Goal: Answer question/provide support: Share knowledge or assist other users

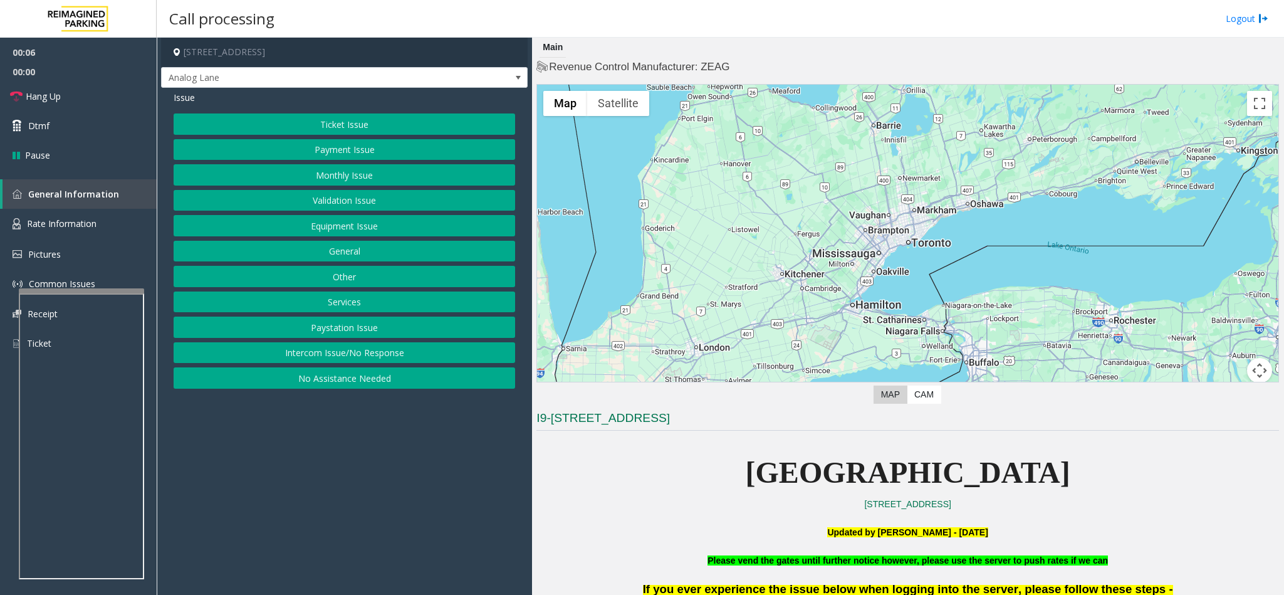
drag, startPoint x: 384, startPoint y: 359, endPoint x: 335, endPoint y: 144, distance: 221.0
click at [377, 345] on div "Ticket Issue Payment Issue Monthly Issue Validation Issue Equipment Issue Gener…" at bounding box center [345, 250] width 342 height 275
click at [322, 360] on button "Intercom Issue/No Response" at bounding box center [345, 352] width 342 height 21
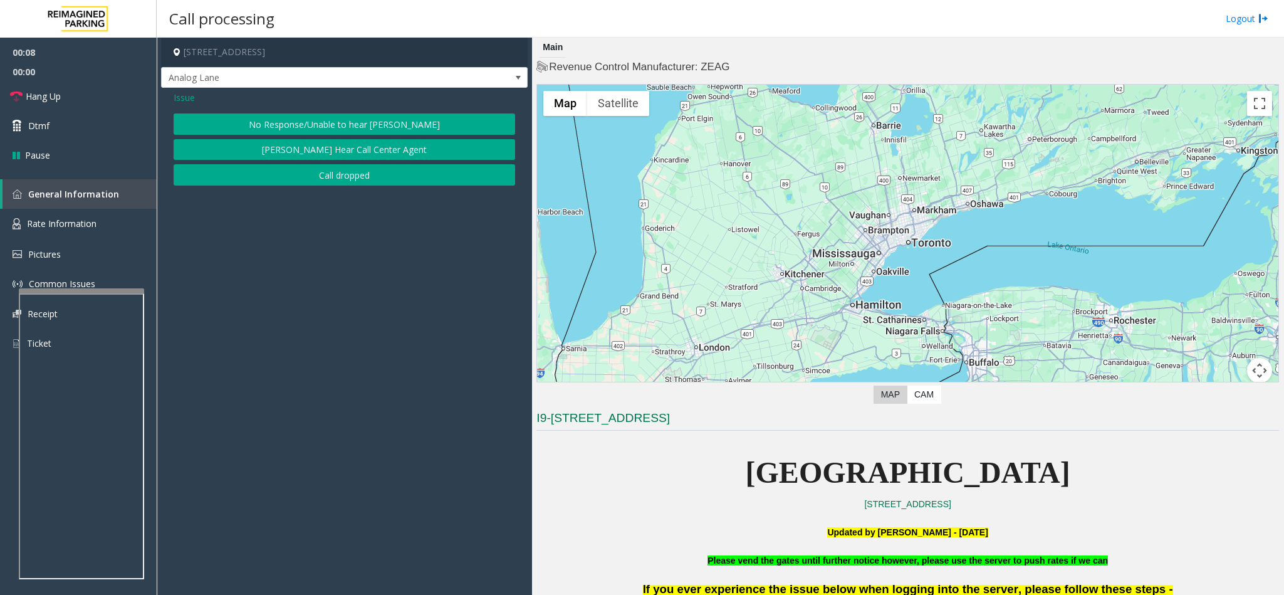
drag, startPoint x: 276, startPoint y: 126, endPoint x: 241, endPoint y: 127, distance: 35.1
click at [273, 126] on button "No Response/Unable to hear [PERSON_NAME]" at bounding box center [345, 123] width 342 height 21
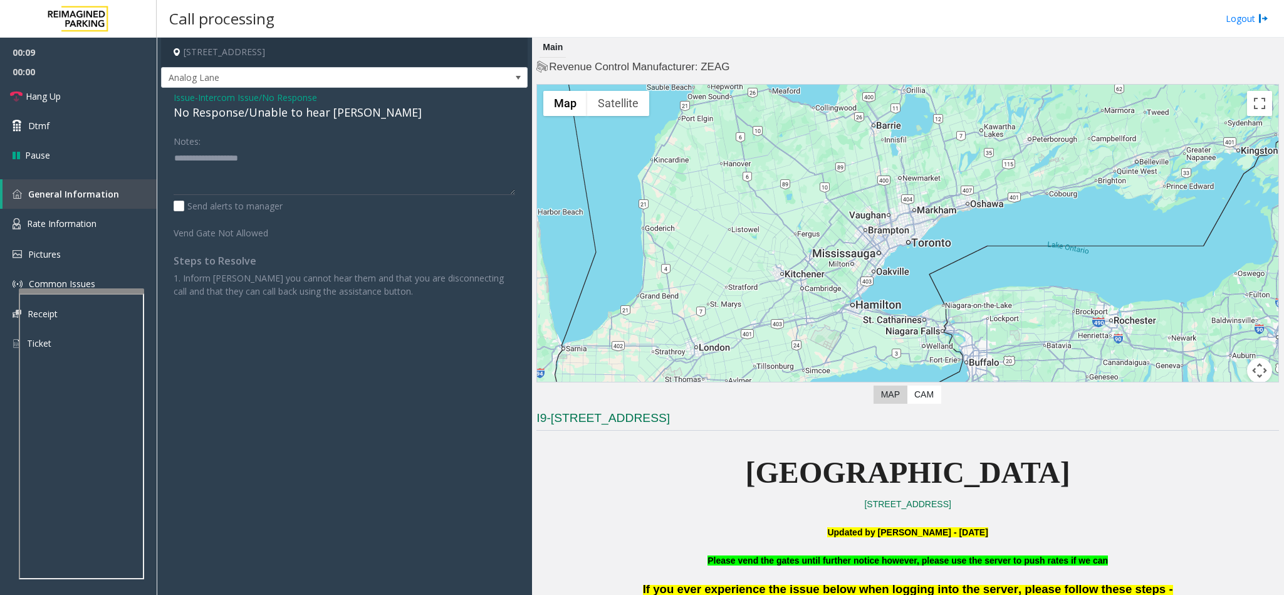
click at [234, 110] on div "No Response/Unable to hear [PERSON_NAME]" at bounding box center [345, 112] width 342 height 17
click at [234, 109] on div "No Response/Unable to hear [PERSON_NAME]" at bounding box center [345, 112] width 342 height 17
type textarea "**********"
click at [110, 100] on link "Hang Up" at bounding box center [78, 95] width 157 height 29
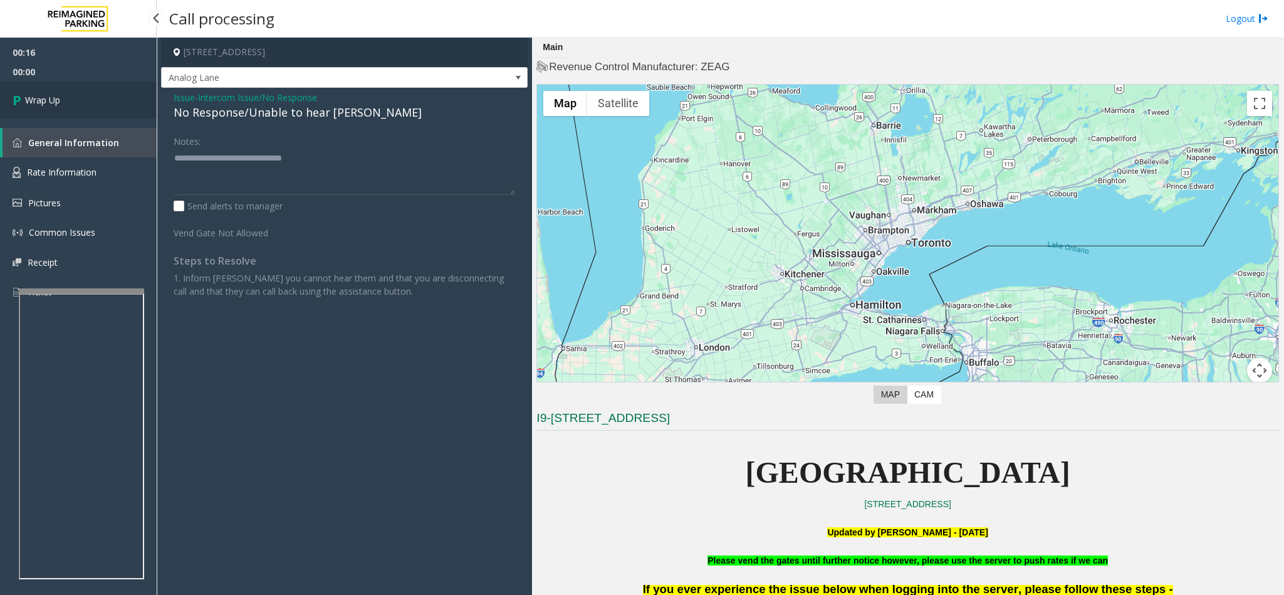
click at [100, 109] on link "Wrap Up" at bounding box center [78, 99] width 157 height 37
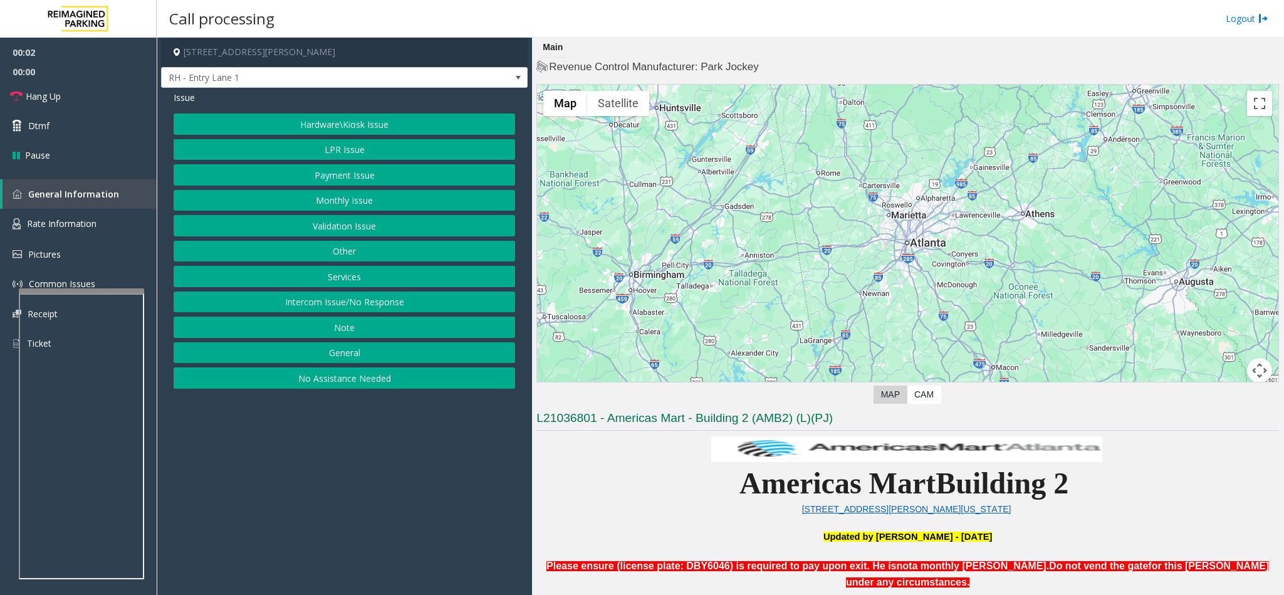
click at [271, 308] on button "Intercom Issue/No Response" at bounding box center [345, 301] width 342 height 21
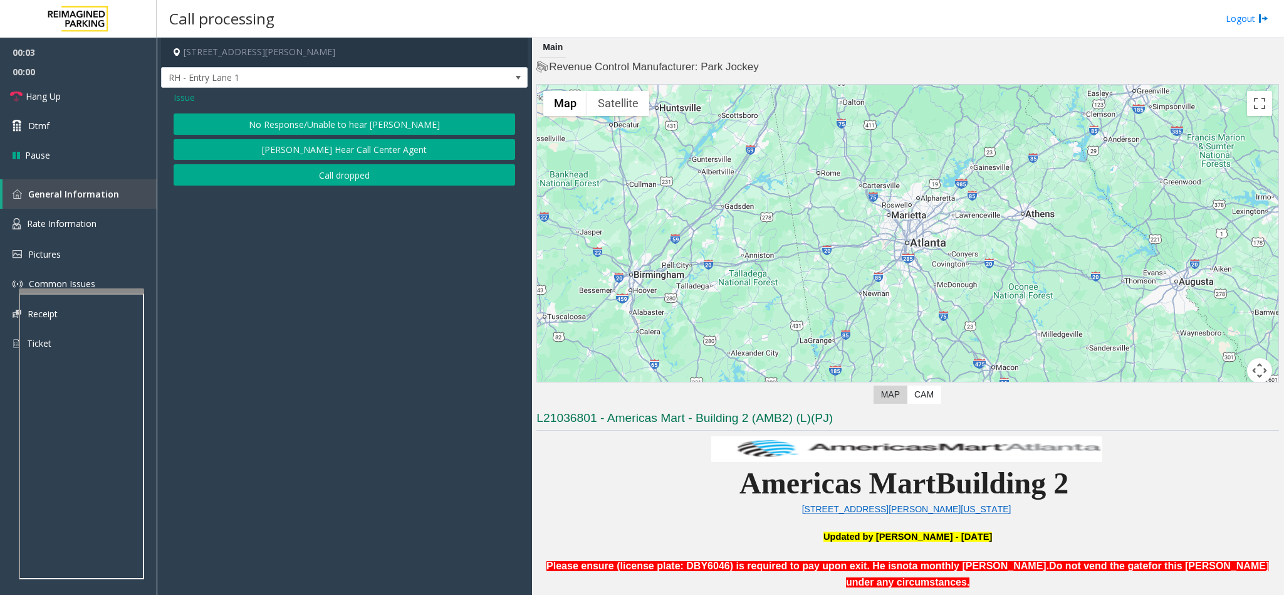
click at [310, 118] on button "No Response/Unable to hear [PERSON_NAME]" at bounding box center [345, 123] width 342 height 21
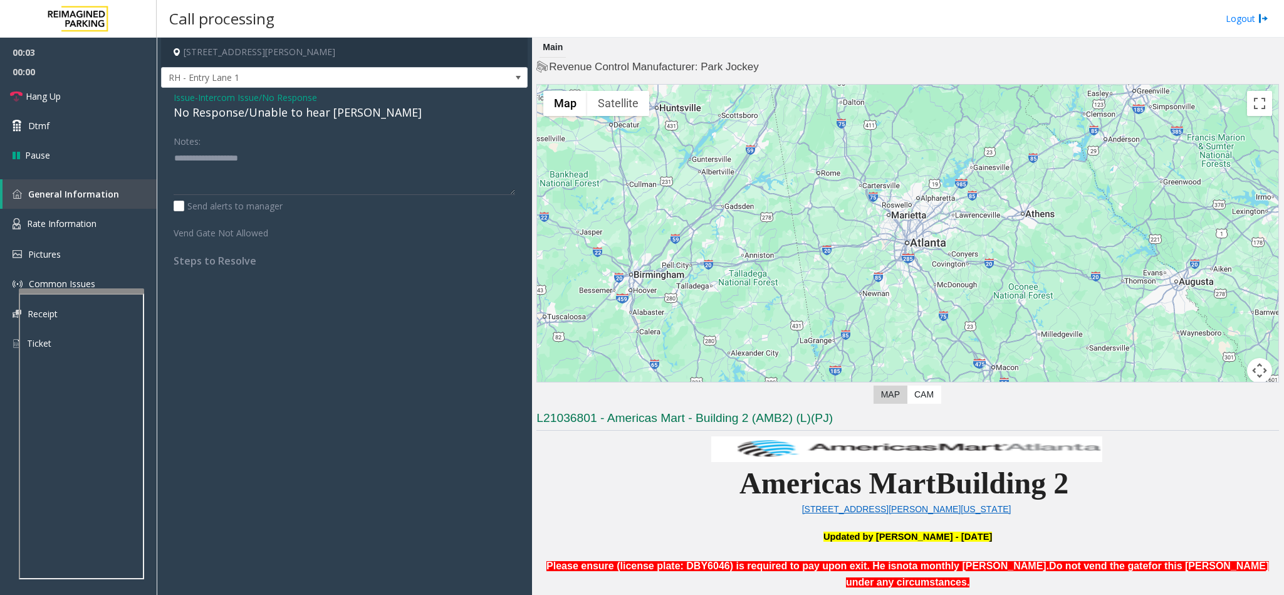
click at [288, 117] on div "No Response/Unable to hear [PERSON_NAME]" at bounding box center [345, 112] width 342 height 17
click at [335, 160] on textarea at bounding box center [345, 171] width 342 height 47
type textarea "**********"
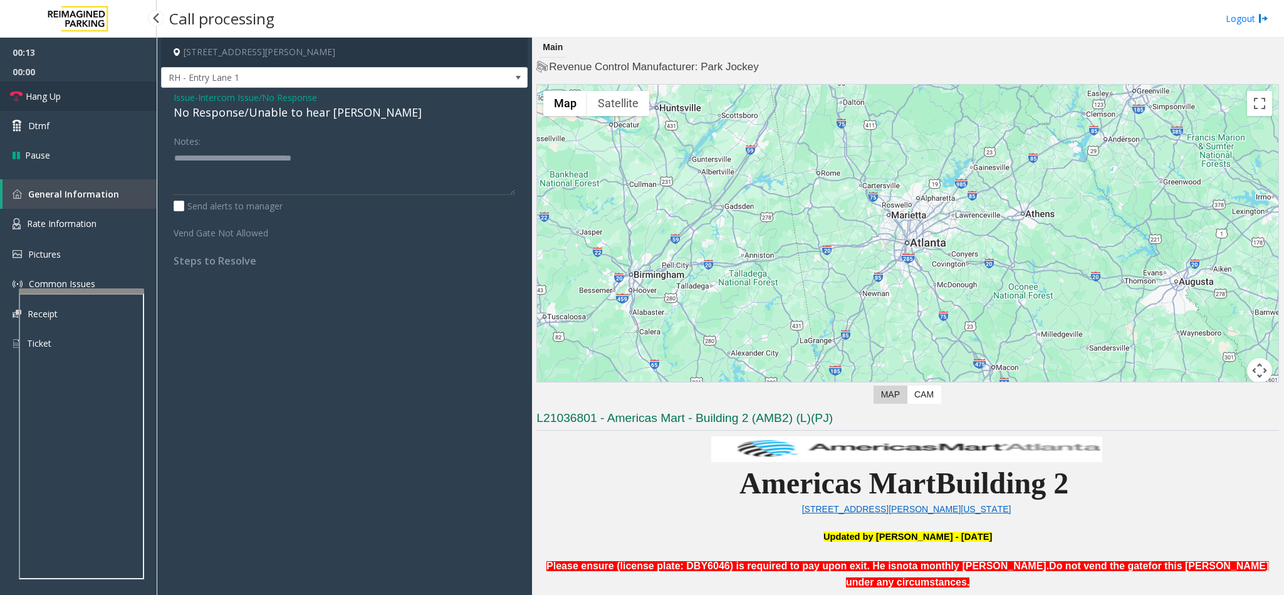
click at [56, 96] on span "Hang Up" at bounding box center [43, 96] width 35 height 13
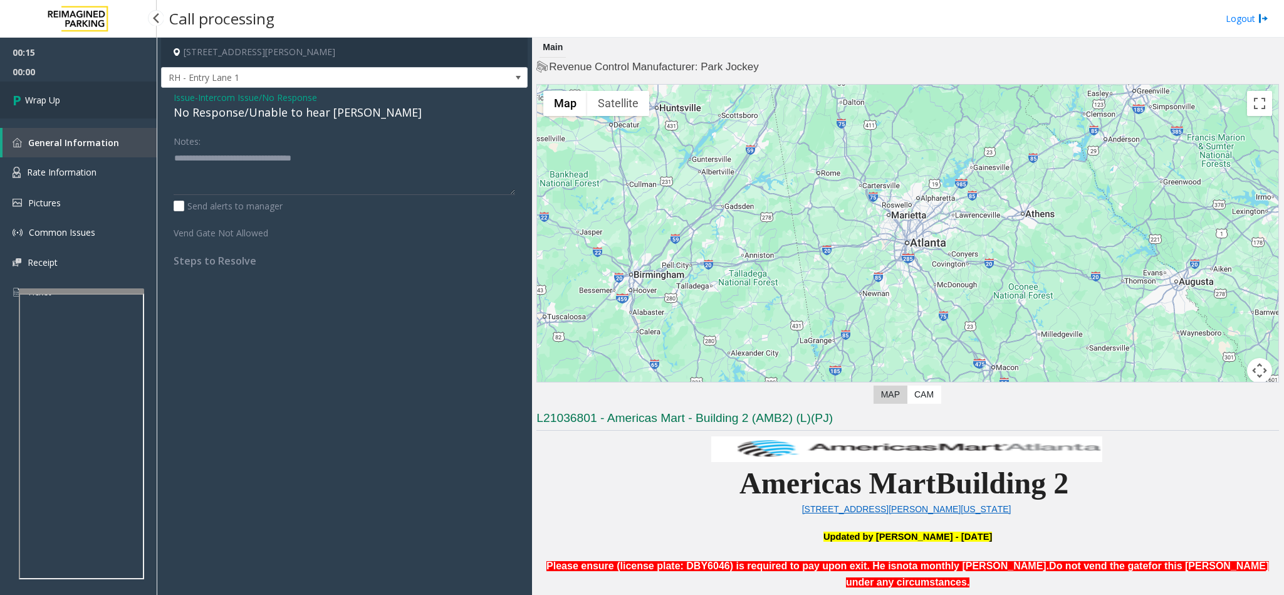
click at [56, 97] on span "Wrap Up" at bounding box center [42, 99] width 35 height 13
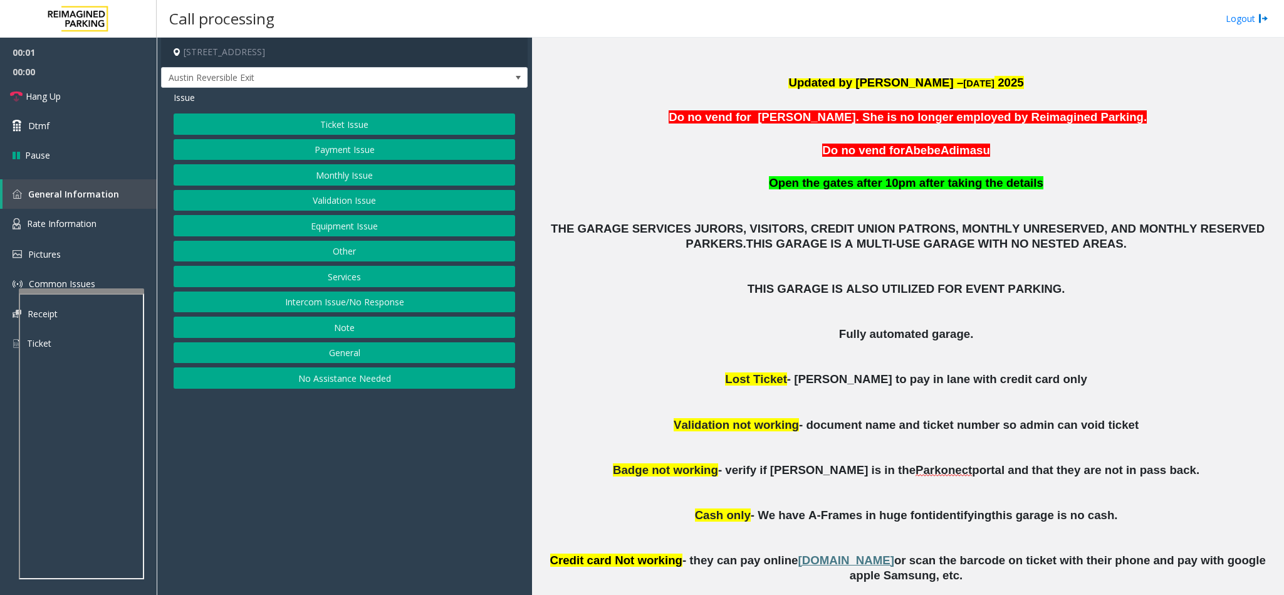
scroll to position [691, 0]
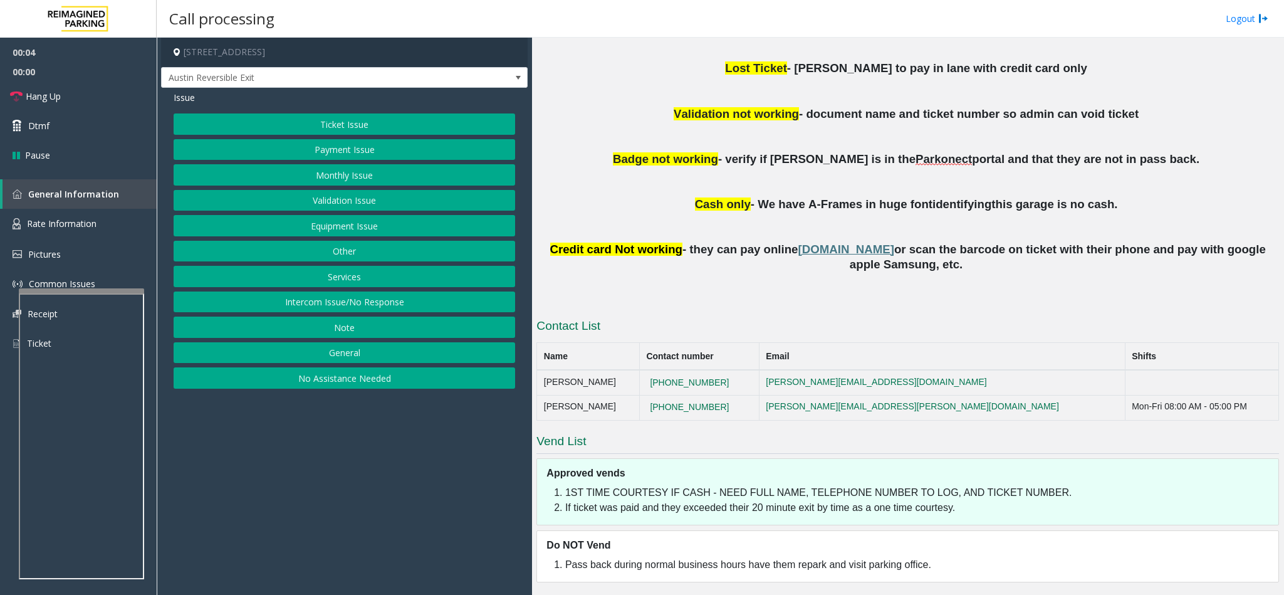
click at [332, 173] on button "Monthly Issue" at bounding box center [345, 174] width 342 height 21
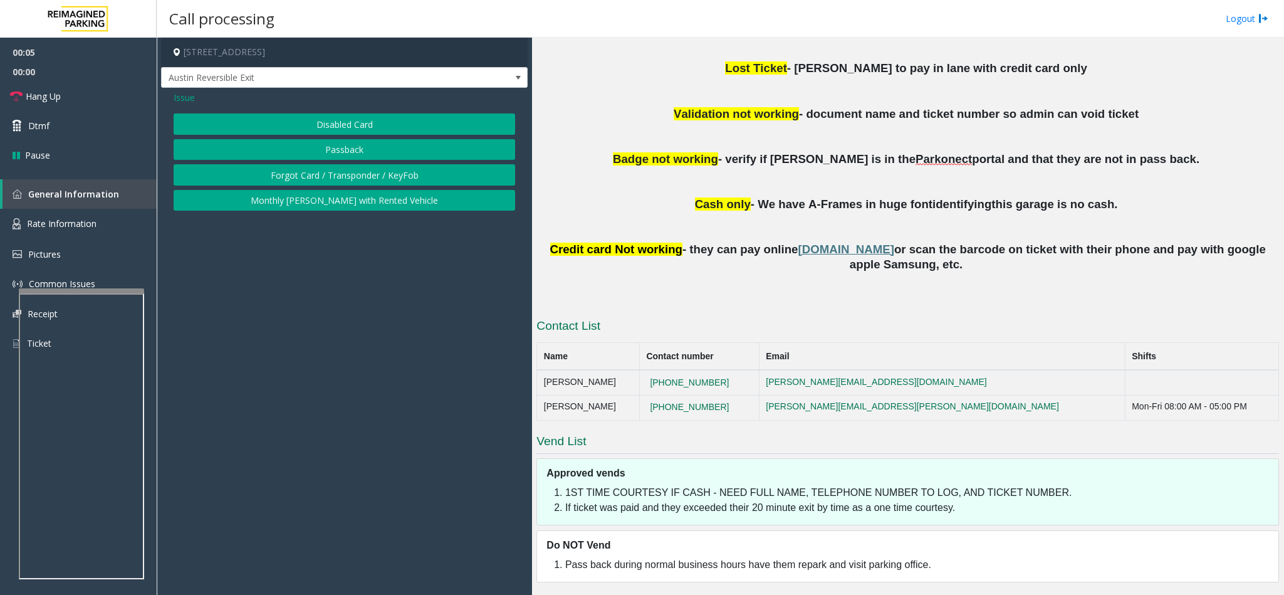
click at [331, 121] on button "Disabled Card" at bounding box center [345, 123] width 342 height 21
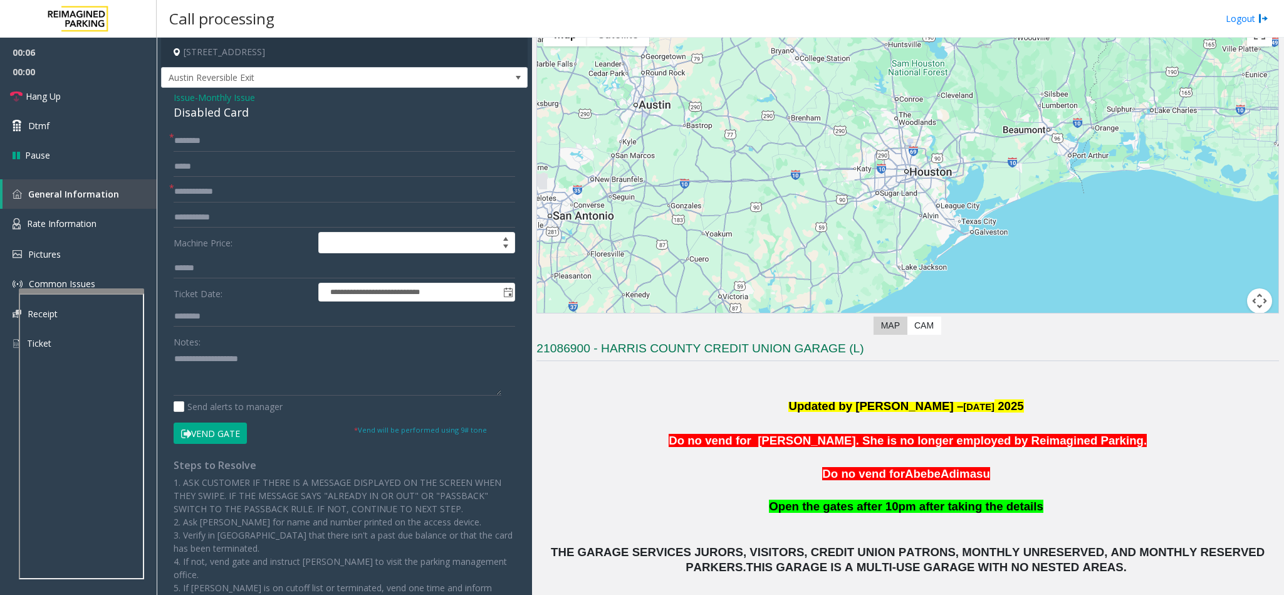
scroll to position [94, 0]
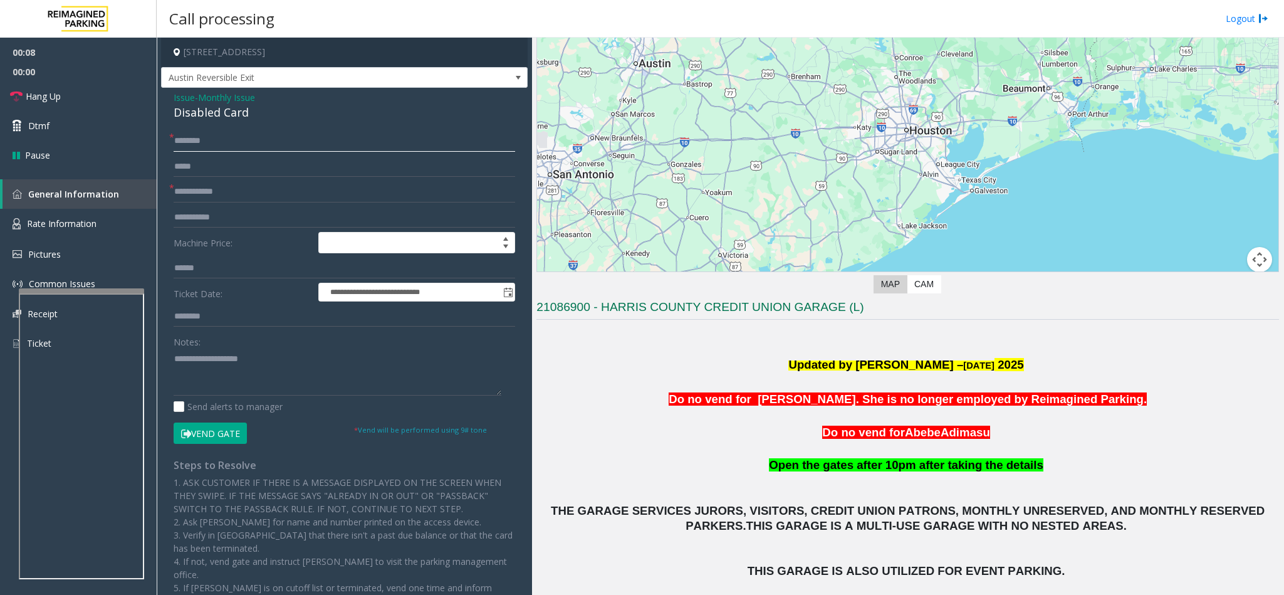
click at [196, 136] on input "text" at bounding box center [345, 140] width 342 height 21
type input "*********"
click at [188, 192] on input "text" at bounding box center [345, 191] width 342 height 21
drag, startPoint x: 168, startPoint y: 96, endPoint x: 269, endPoint y: 113, distance: 102.3
click at [269, 113] on div "**********" at bounding box center [344, 400] width 367 height 624
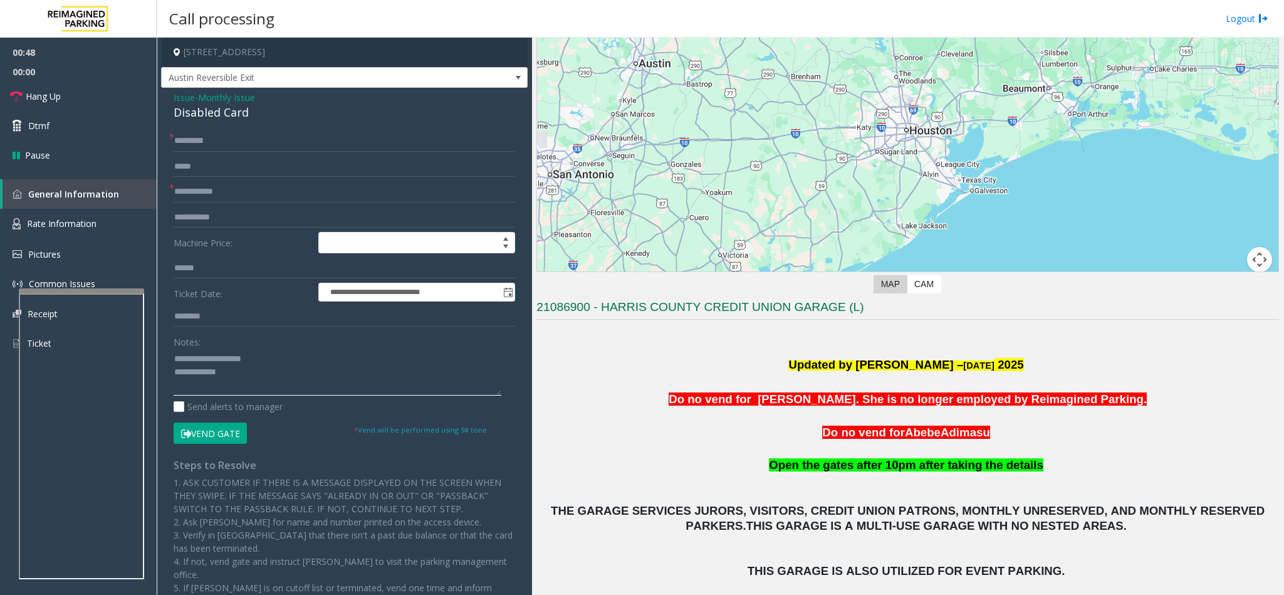
type textarea "**********"
click at [238, 192] on input "text" at bounding box center [345, 191] width 342 height 21
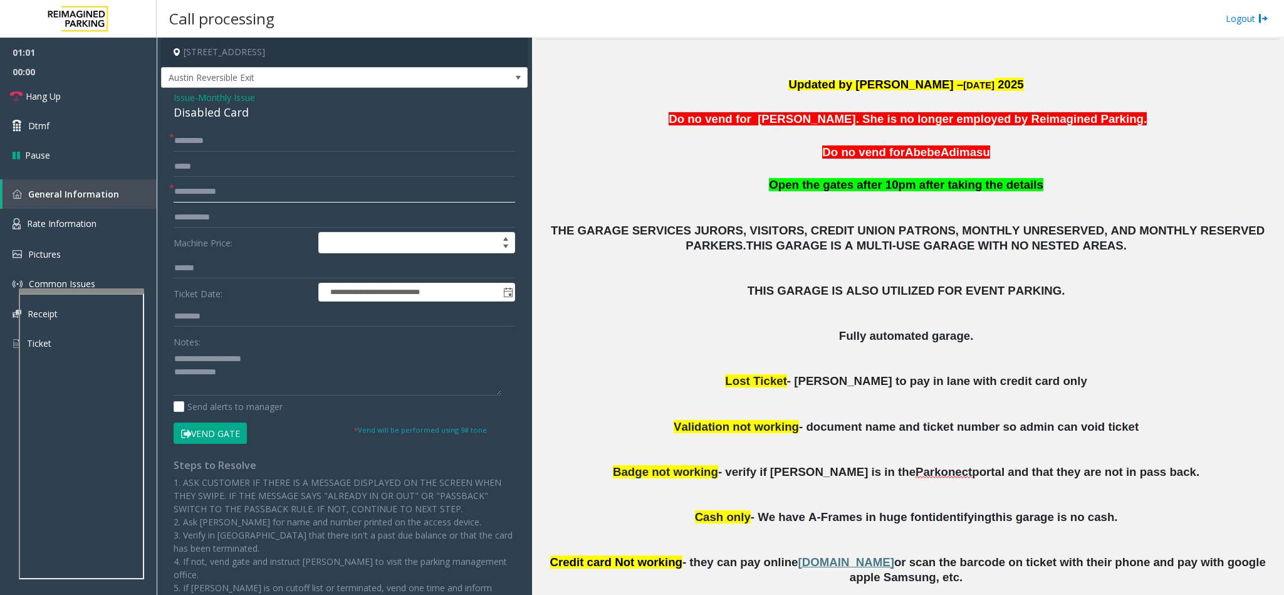
scroll to position [376, 0]
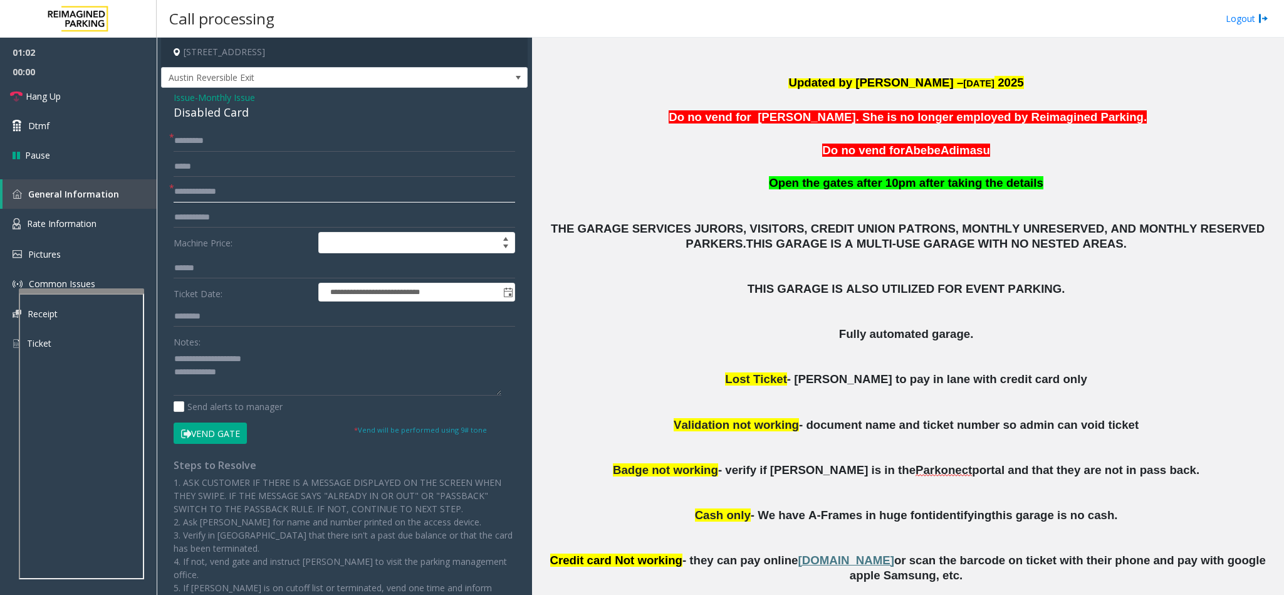
type input "**********"
click at [223, 434] on button "Vend Gate" at bounding box center [210, 433] width 73 height 21
click at [260, 373] on textarea at bounding box center [338, 372] width 328 height 47
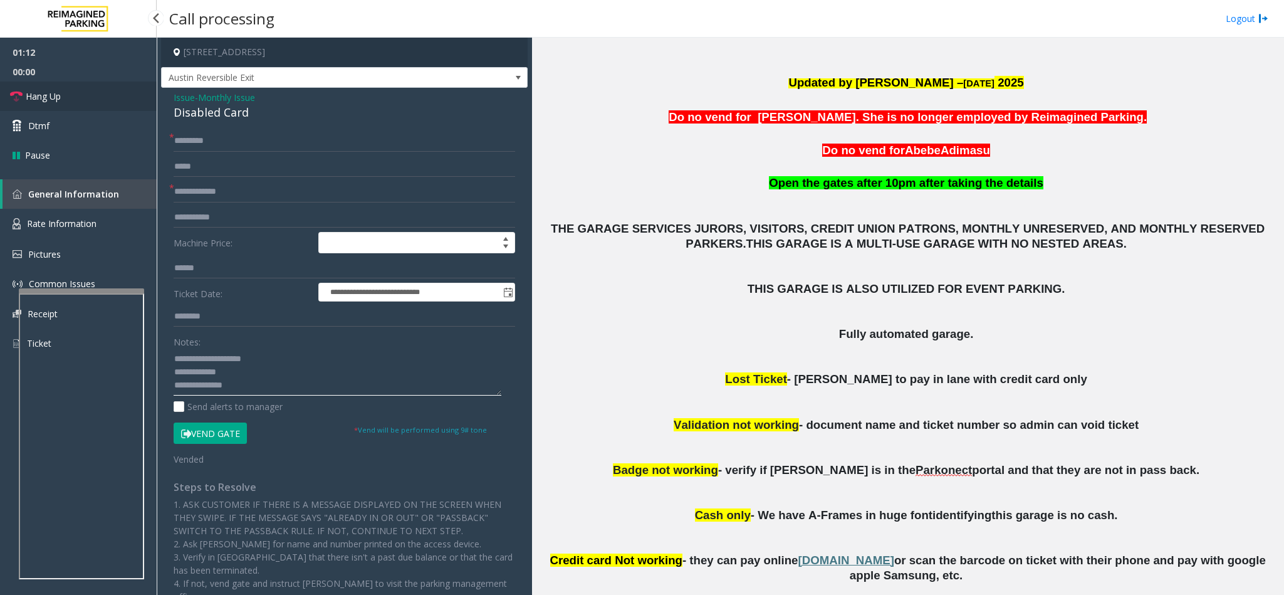
type textarea "**********"
click at [90, 95] on link "Hang Up" at bounding box center [78, 95] width 157 height 29
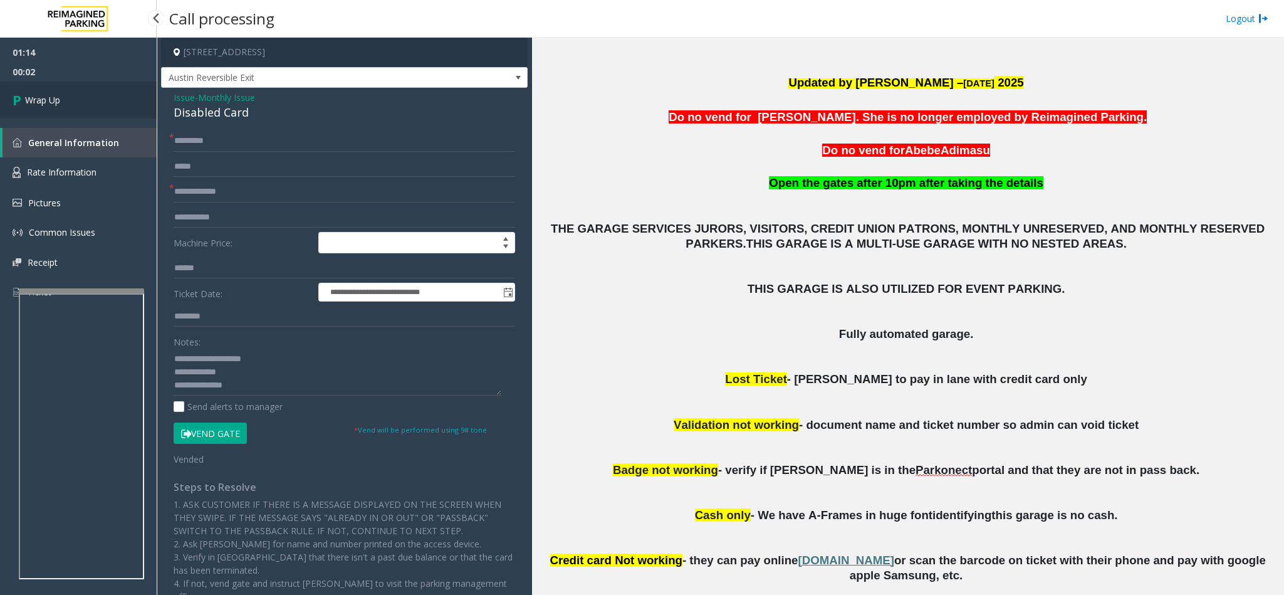
click at [94, 90] on link "Wrap Up" at bounding box center [78, 99] width 157 height 37
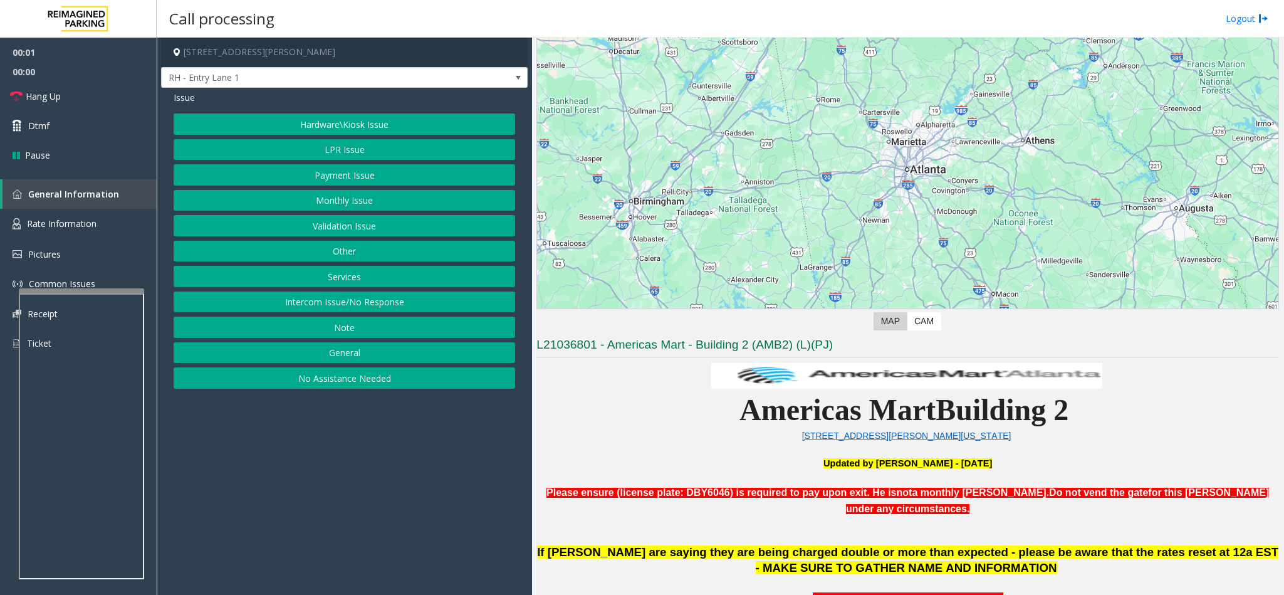
scroll to position [470, 0]
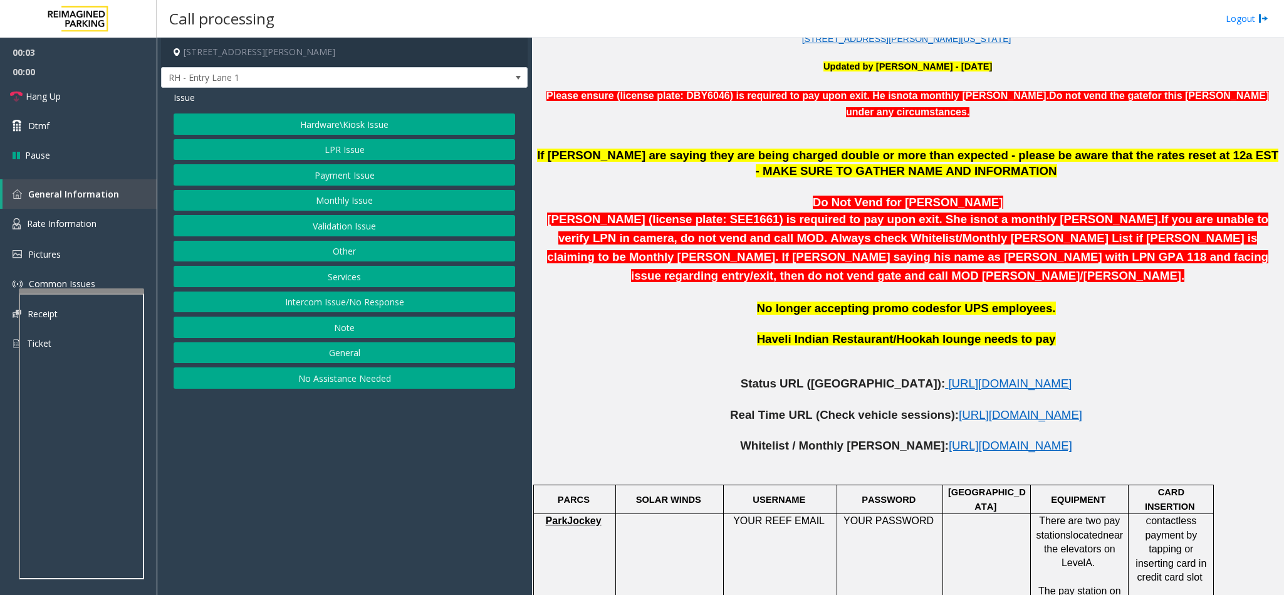
click at [359, 313] on button "Intercom Issue/No Response" at bounding box center [345, 301] width 342 height 21
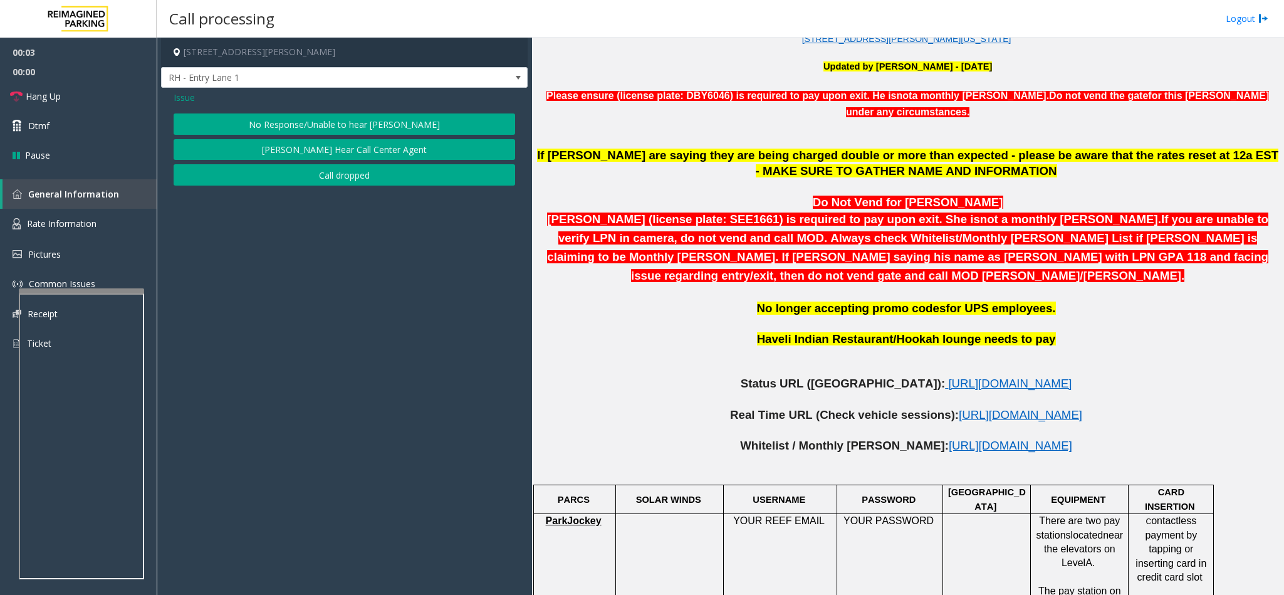
click at [318, 124] on button "No Response/Unable to hear [PERSON_NAME]" at bounding box center [345, 123] width 342 height 21
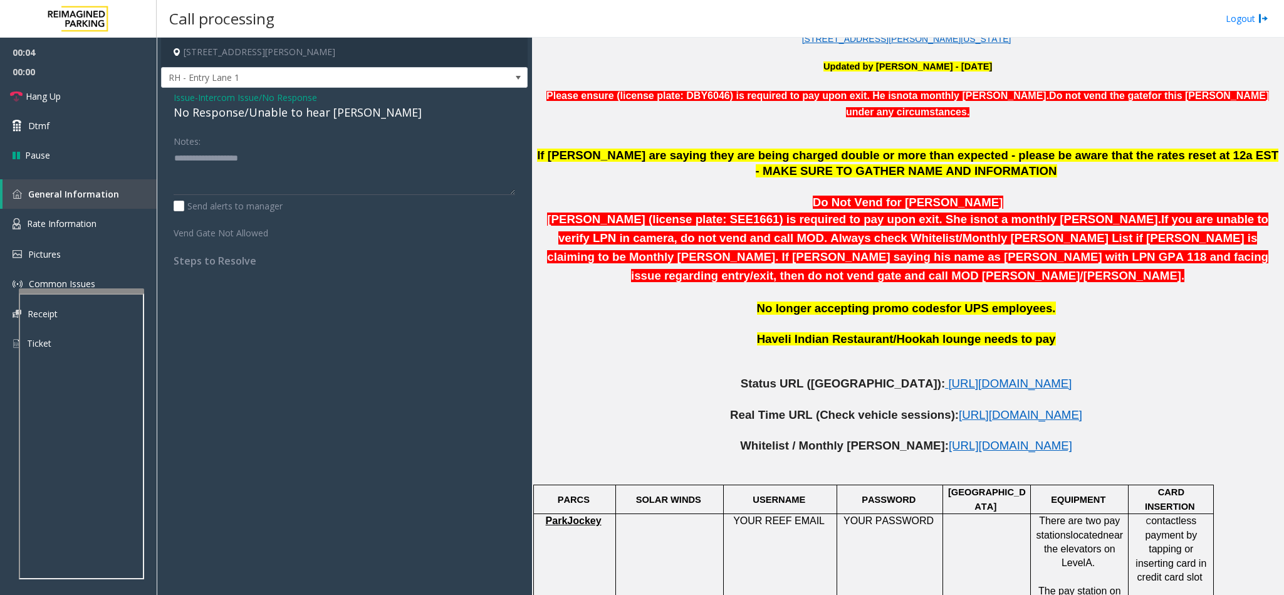
click at [279, 115] on div "No Response/Unable to hear [PERSON_NAME]" at bounding box center [345, 112] width 342 height 17
click at [382, 162] on textarea at bounding box center [345, 171] width 342 height 47
type textarea "**********"
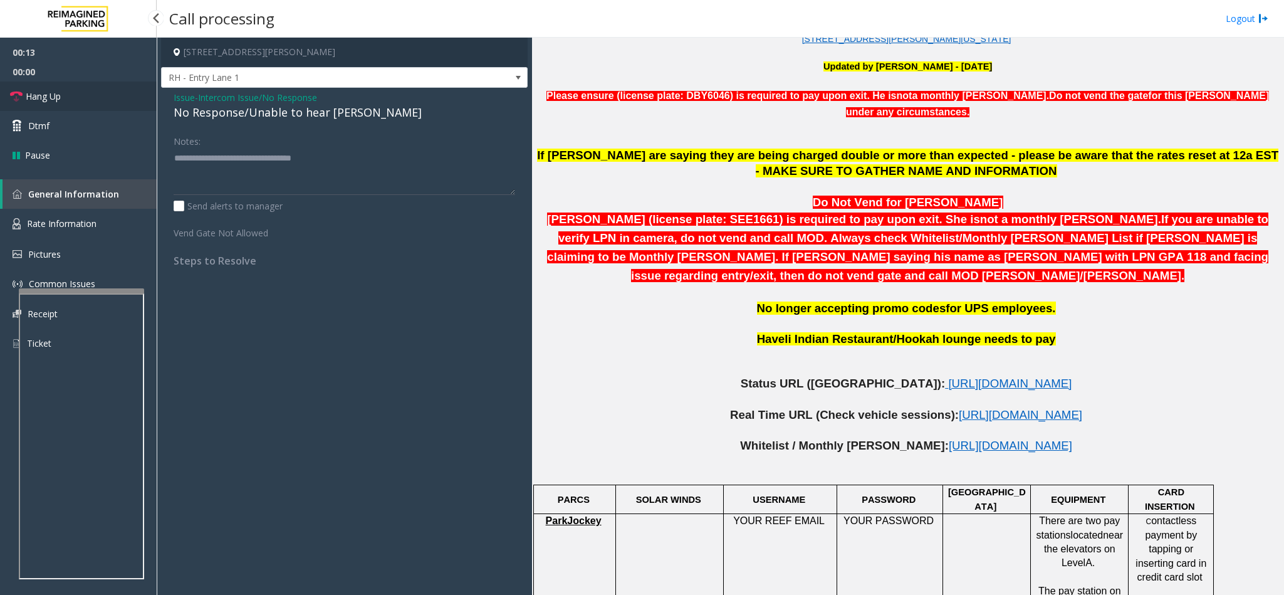
click at [60, 92] on span "Hang Up" at bounding box center [43, 96] width 35 height 13
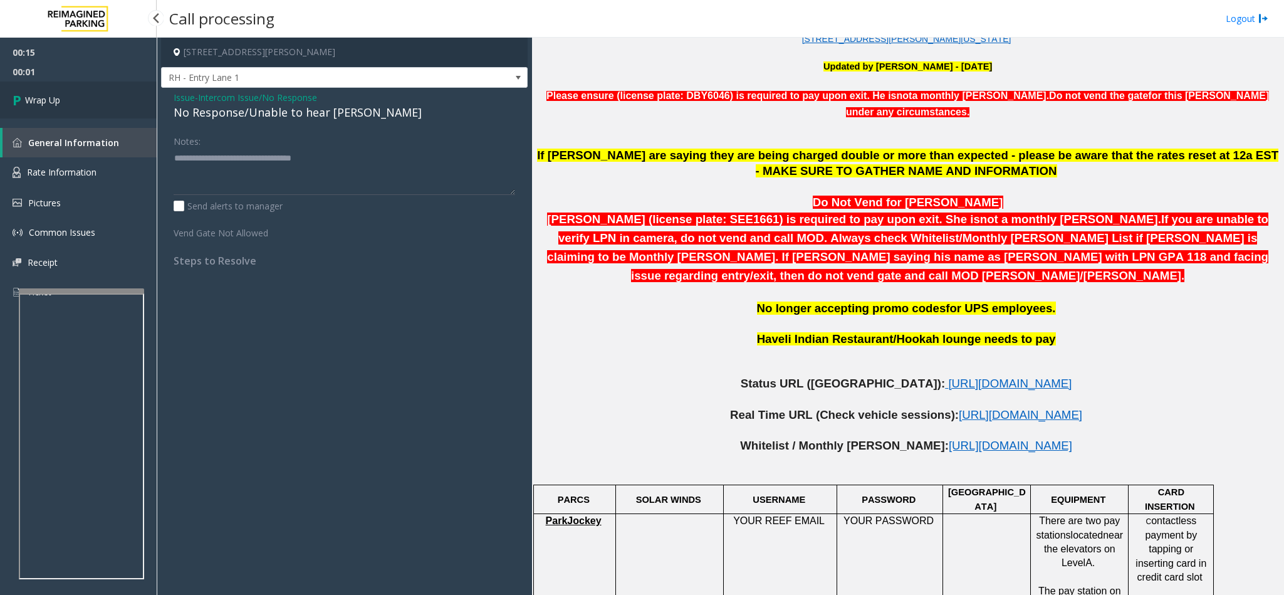
click at [60, 92] on link "Wrap Up" at bounding box center [78, 99] width 157 height 37
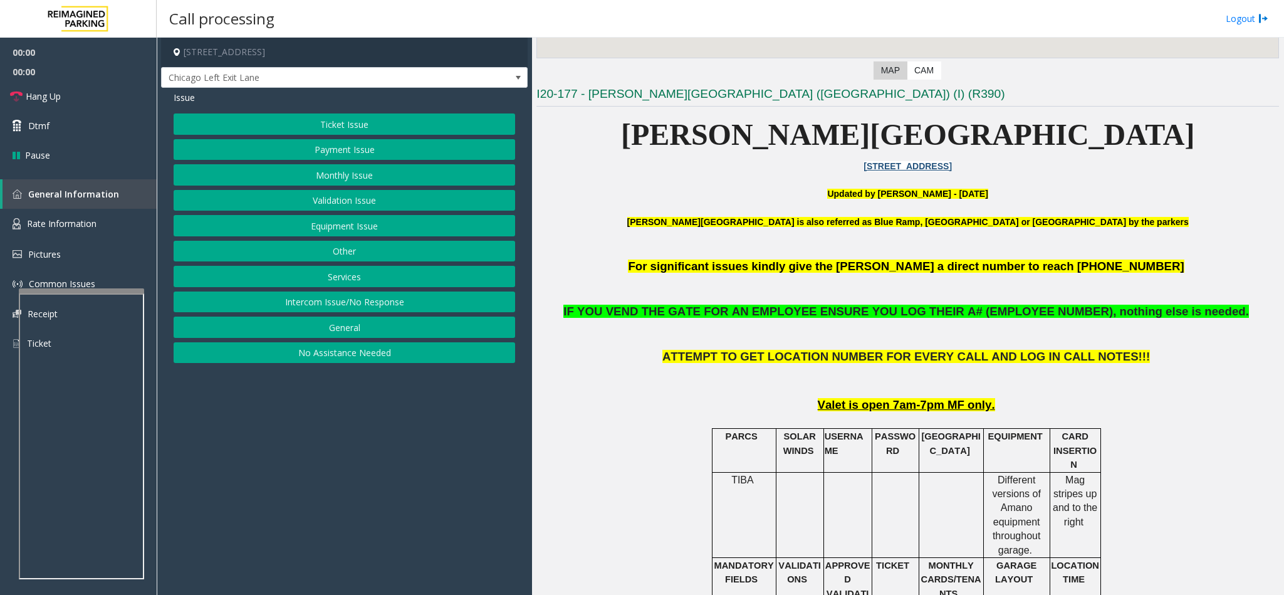
scroll to position [470, 0]
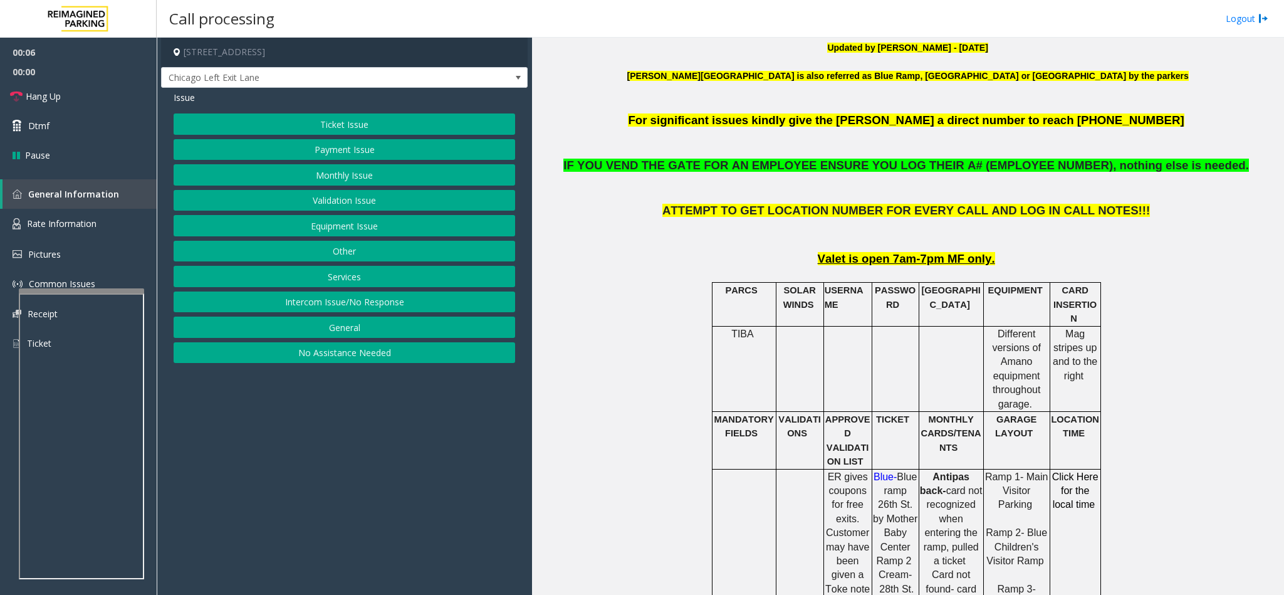
click at [363, 177] on button "Monthly Issue" at bounding box center [345, 174] width 342 height 21
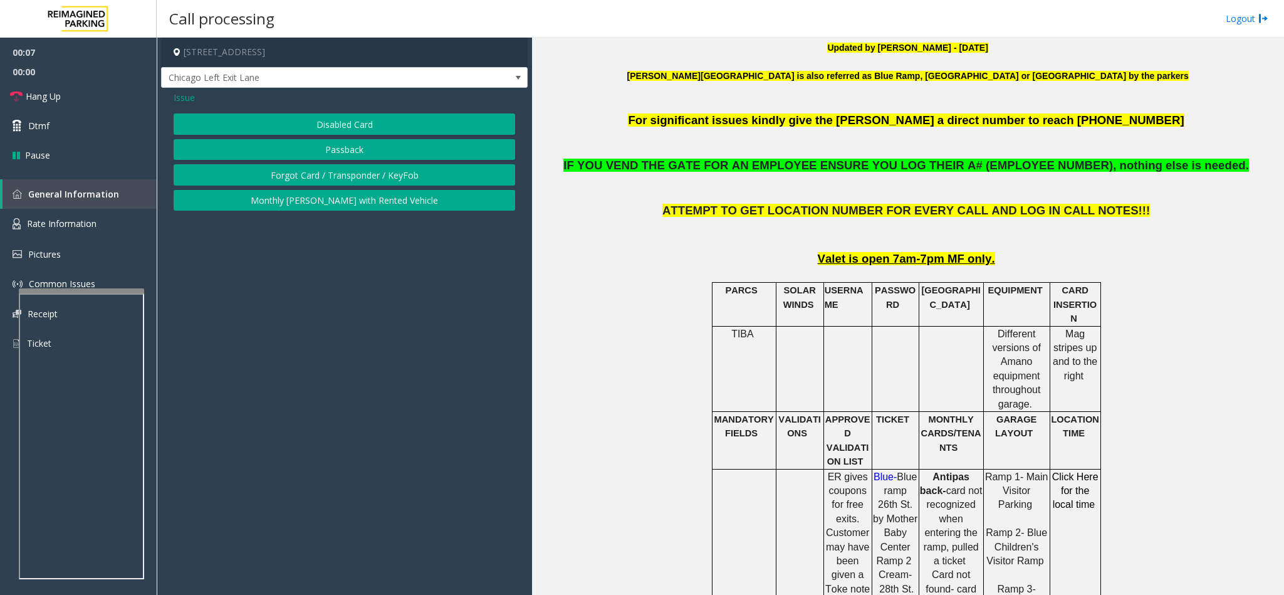
click at [347, 171] on button "Forgot Card / Transponder / KeyFob" at bounding box center [345, 174] width 342 height 21
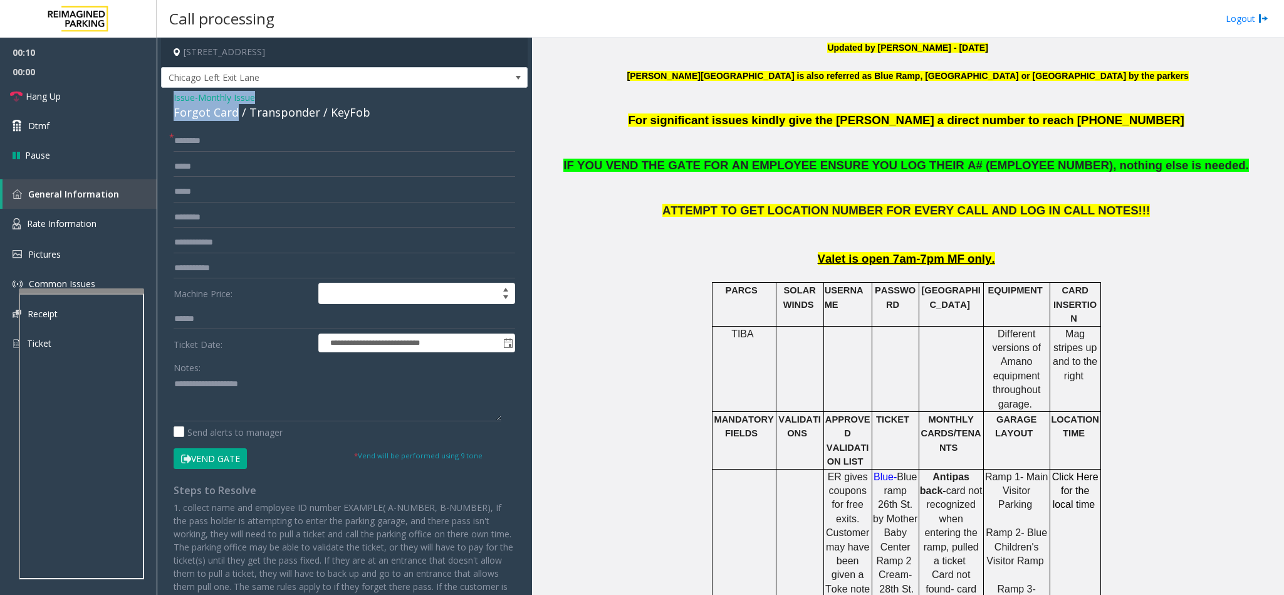
drag, startPoint x: 169, startPoint y: 96, endPoint x: 235, endPoint y: 118, distance: 69.6
click at [235, 118] on div "**********" at bounding box center [344, 380] width 367 height 584
type textarea "**********"
click at [203, 140] on input "text" at bounding box center [345, 140] width 342 height 21
drag, startPoint x: 238, startPoint y: 144, endPoint x: 65, endPoint y: 147, distance: 173.0
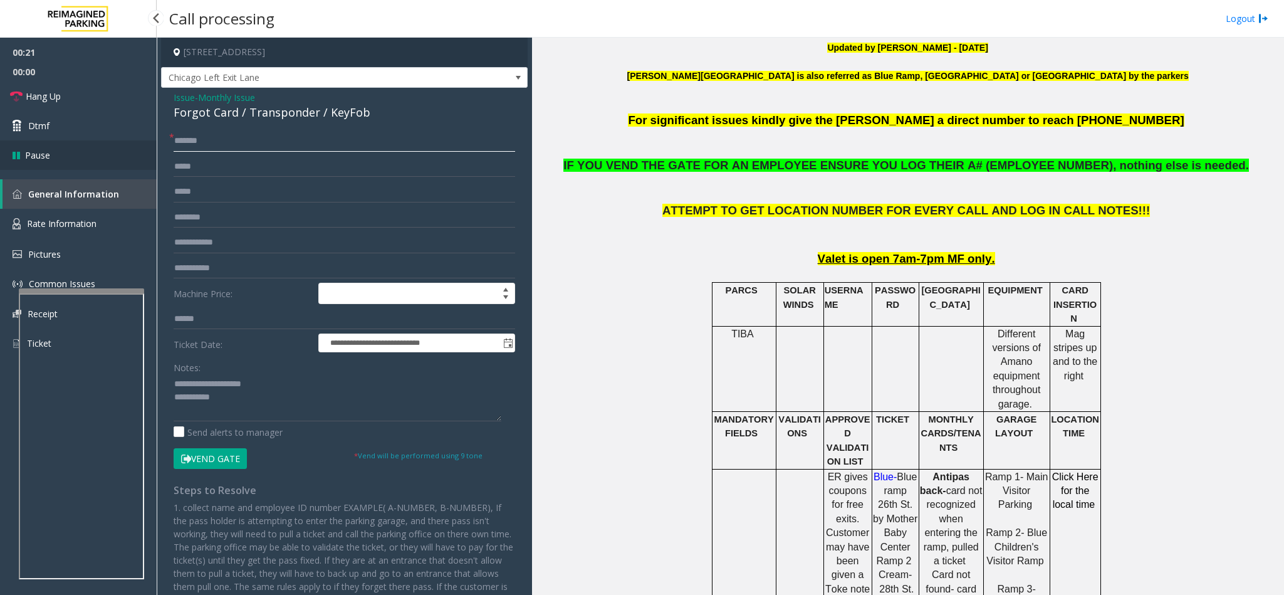
click at [65, 147] on app-root "**********" at bounding box center [642, 297] width 1284 height 595
type input "**"
click at [221, 463] on button "Vend Gate" at bounding box center [210, 458] width 73 height 21
click at [235, 403] on textarea at bounding box center [338, 397] width 328 height 47
type textarea "**********"
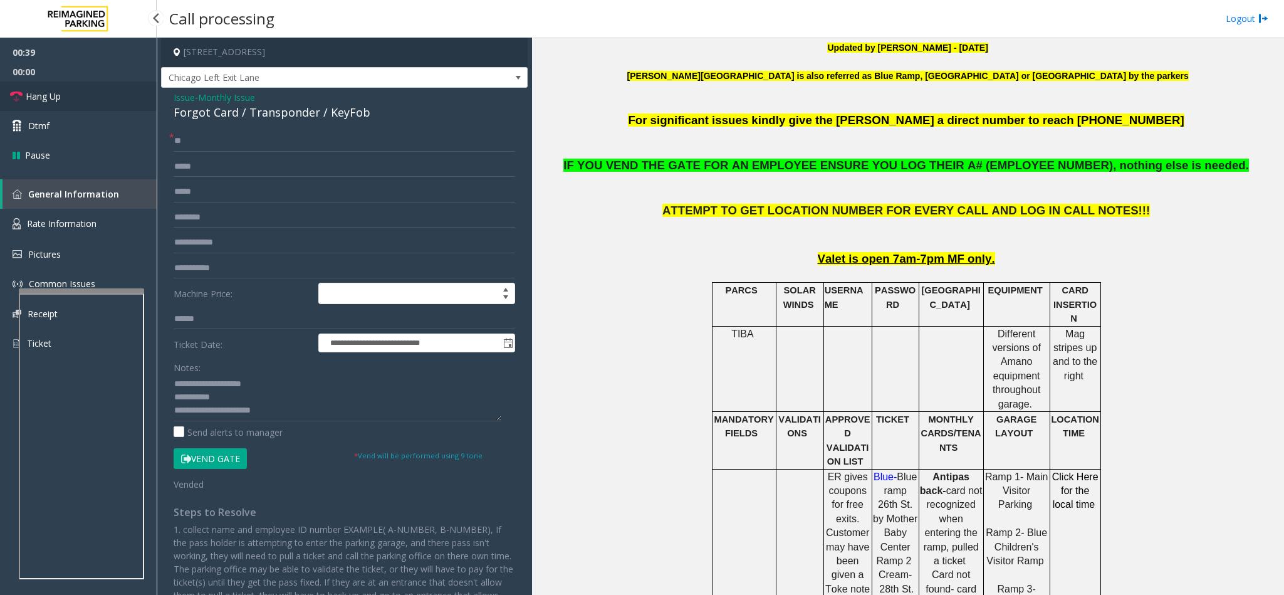
click at [66, 100] on link "Hang Up" at bounding box center [78, 95] width 157 height 29
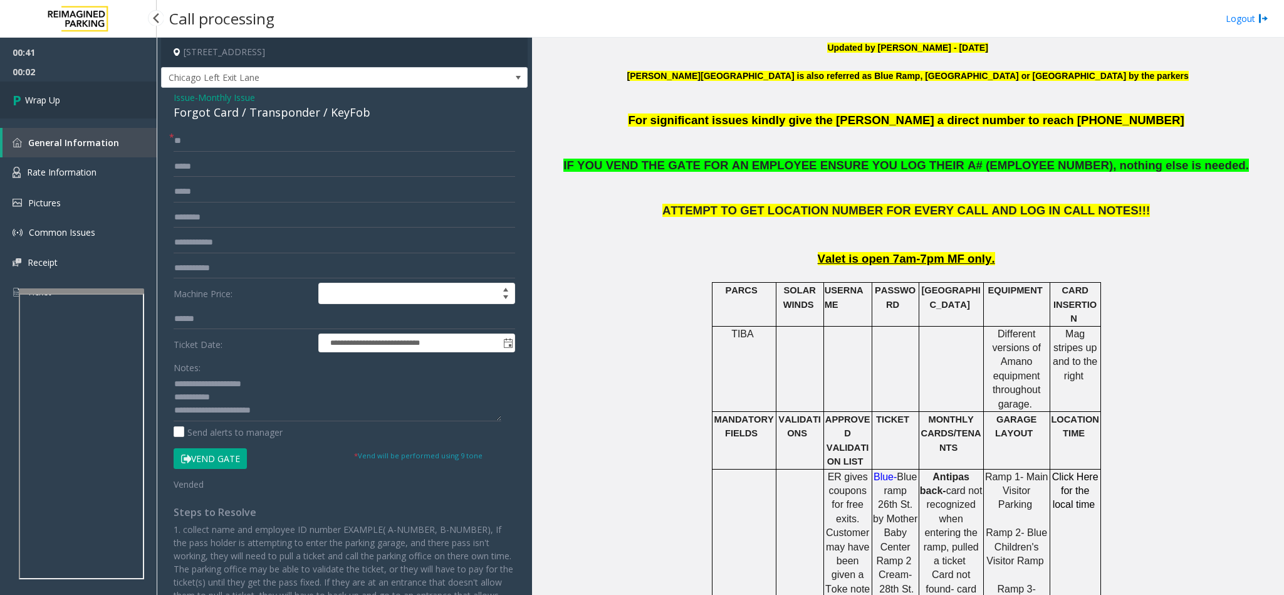
click at [64, 98] on link "Wrap Up" at bounding box center [78, 99] width 157 height 37
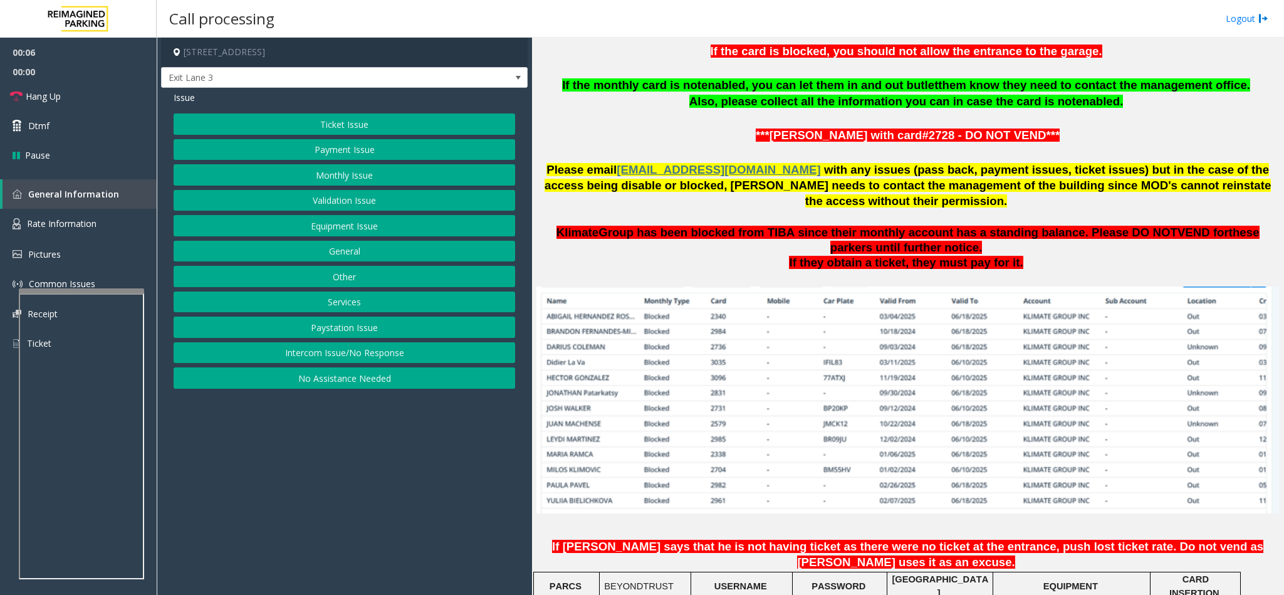
scroll to position [846, 0]
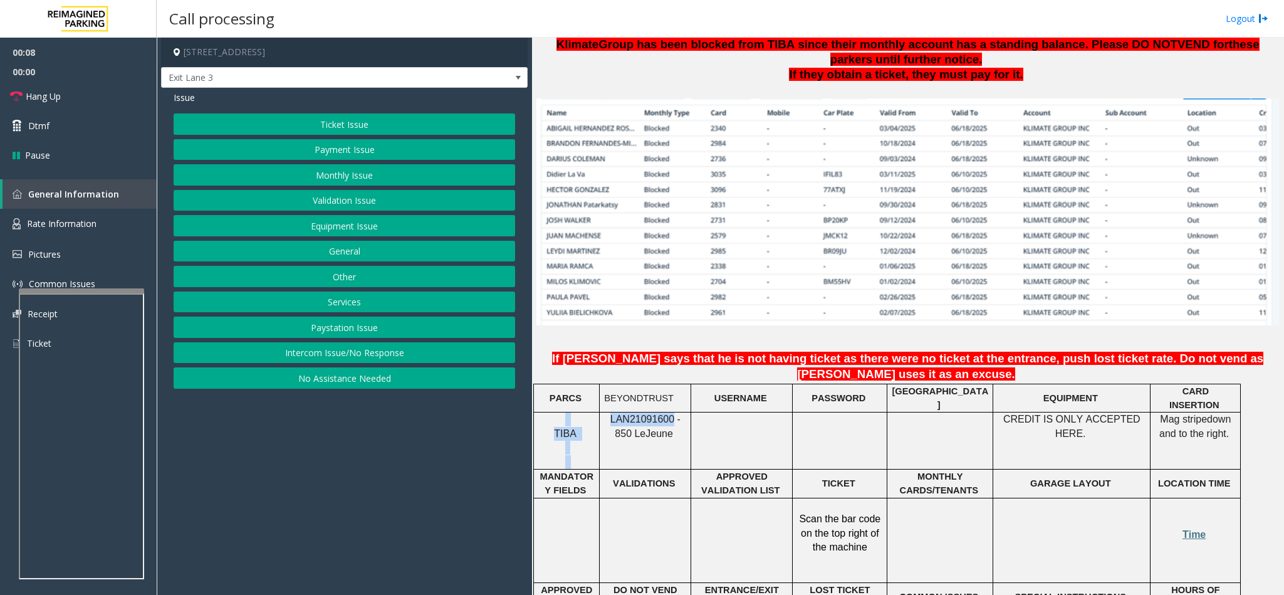
drag, startPoint x: 662, startPoint y: 367, endPoint x: 596, endPoint y: 369, distance: 65.8
click at [596, 412] on tr "TIBA LAN21091600 - 850 Le Jeune CREDIT IS ONLY ACCEPTED HERE. Mag stripe down a…" at bounding box center [887, 440] width 707 height 57
click at [596, 412] on div "TIBA" at bounding box center [566, 440] width 65 height 56
drag, startPoint x: 606, startPoint y: 365, endPoint x: 661, endPoint y: 367, distance: 55.2
click at [661, 414] on span "LAN21091600 - 850 Le" at bounding box center [646, 426] width 70 height 24
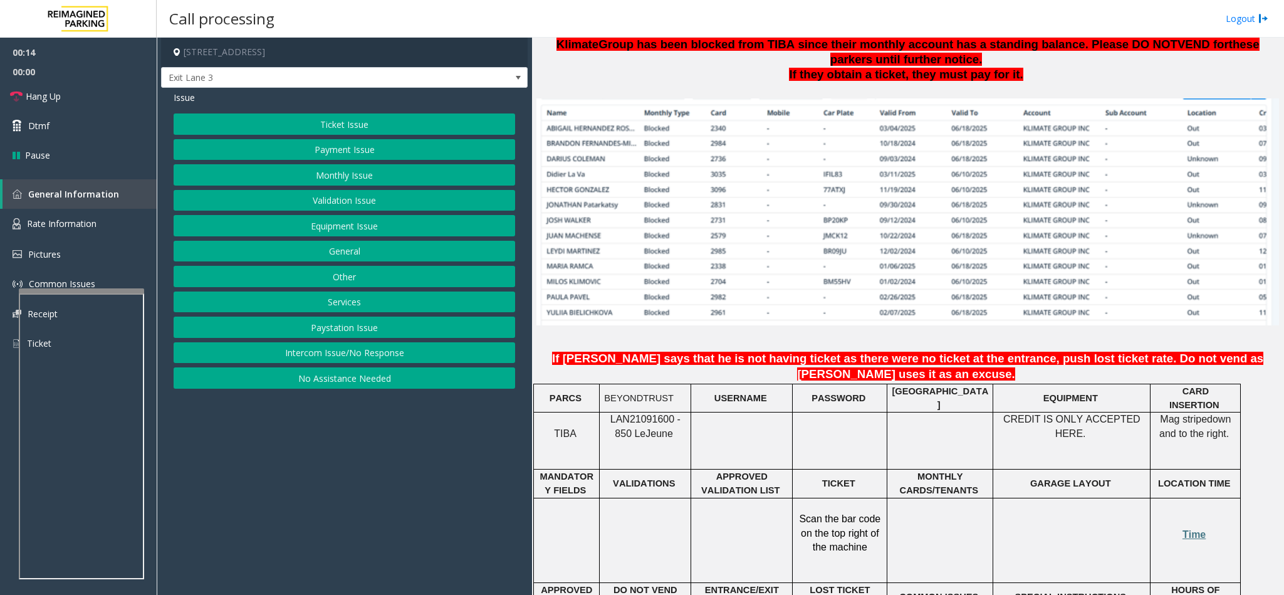
drag, startPoint x: 594, startPoint y: 352, endPoint x: 611, endPoint y: 367, distance: 22.6
click at [611, 414] on span "LAN21091600 - 850 Le" at bounding box center [646, 426] width 70 height 24
copy span "LAN21091600"
click at [311, 174] on button "Monthly Issue" at bounding box center [345, 174] width 342 height 21
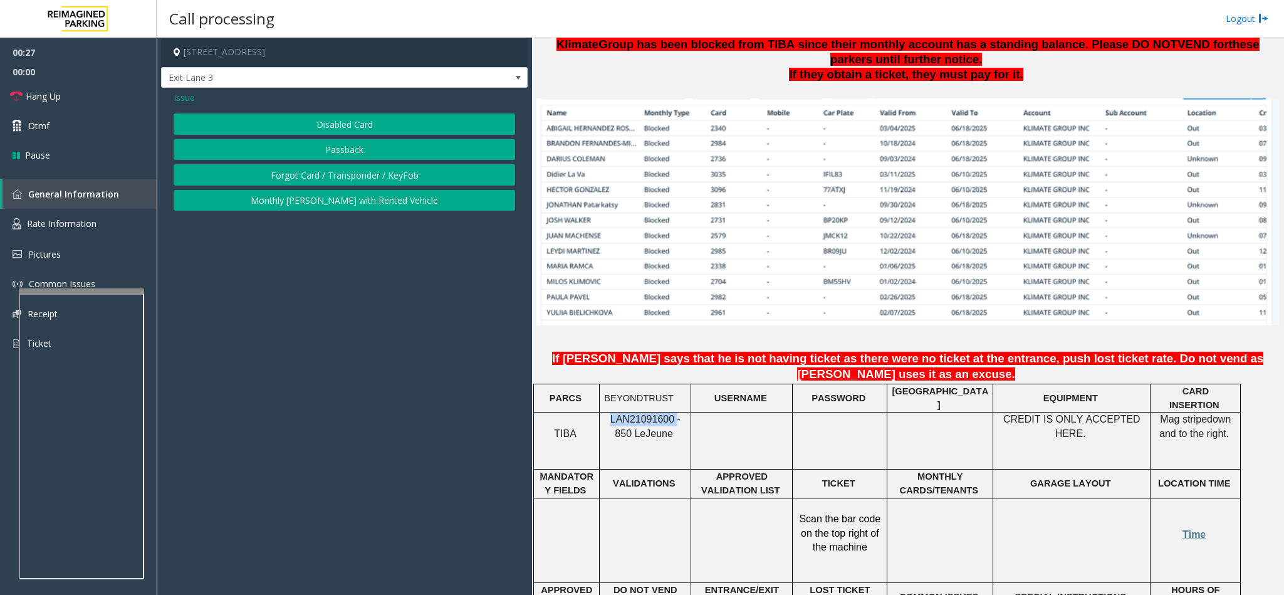
click at [314, 157] on button "Passback" at bounding box center [345, 149] width 342 height 21
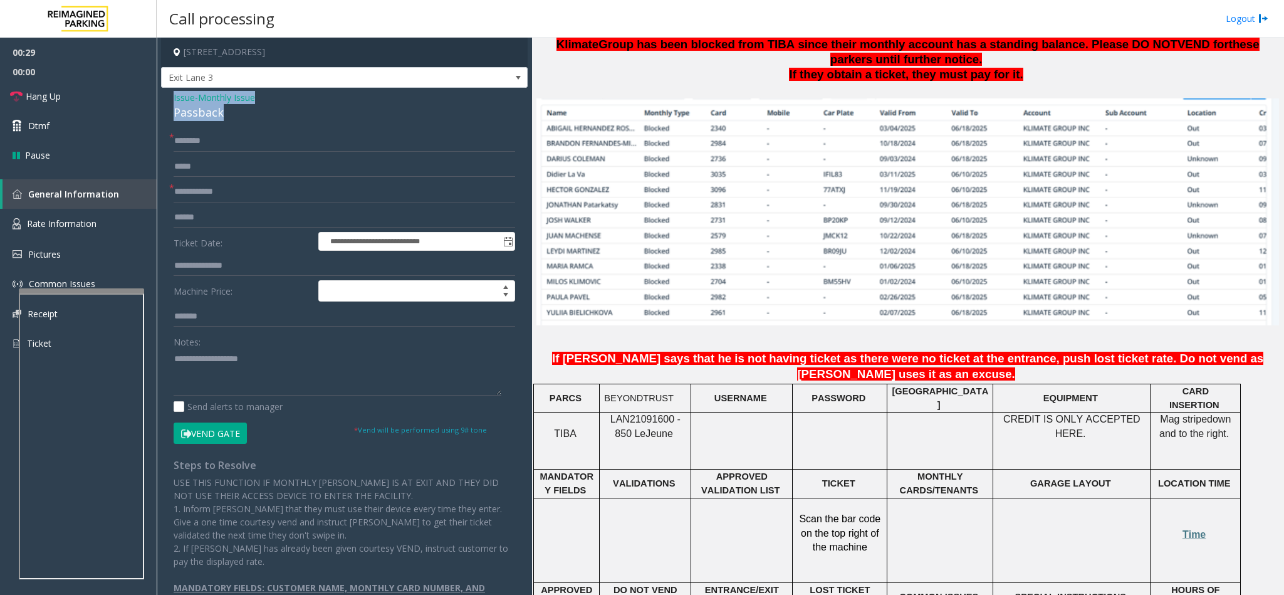
drag, startPoint x: 166, startPoint y: 96, endPoint x: 258, endPoint y: 112, distance: 92.9
click at [258, 112] on div "**********" at bounding box center [344, 367] width 367 height 559
type textarea "**********"
click at [203, 138] on input "text" at bounding box center [345, 140] width 342 height 21
click at [237, 138] on input "********" at bounding box center [345, 140] width 342 height 21
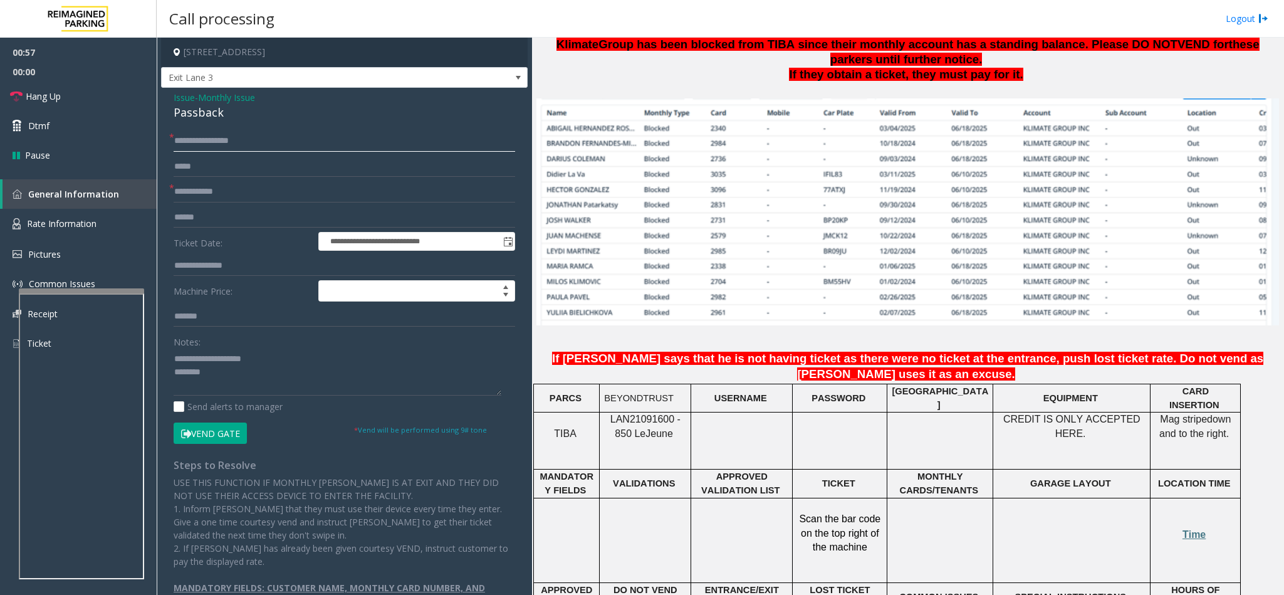
type input "**********"
click at [199, 187] on input "text" at bounding box center [345, 191] width 342 height 21
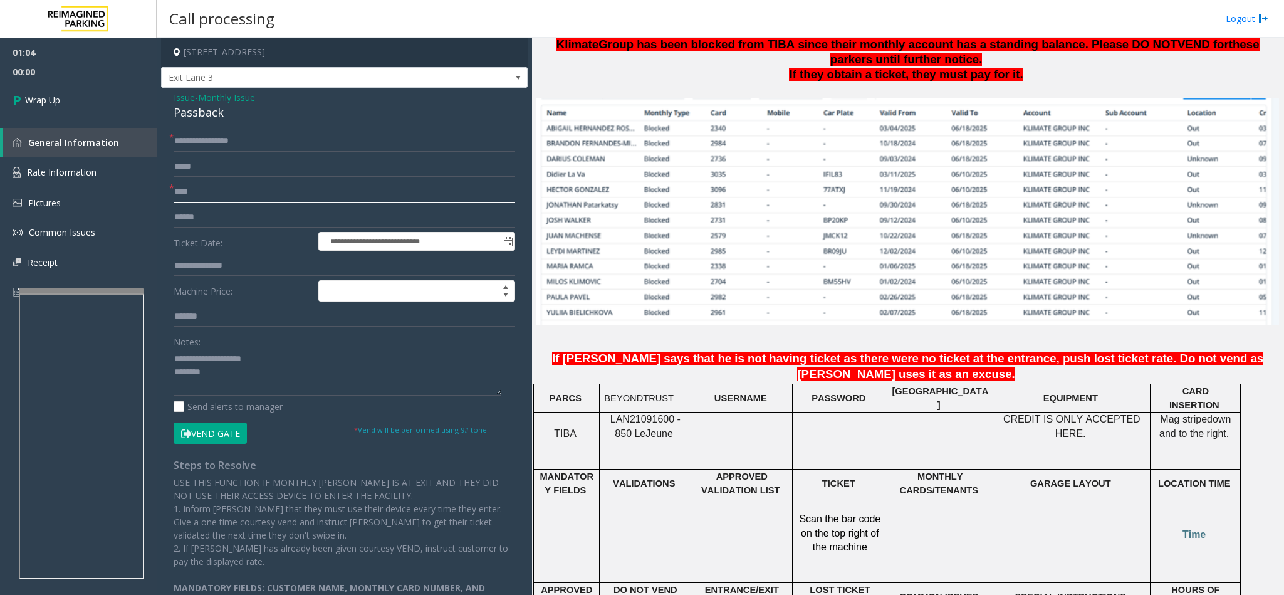
type input "****"
click at [226, 382] on textarea at bounding box center [338, 372] width 328 height 47
type textarea "**********"
click at [104, 109] on link "Wrap Up" at bounding box center [78, 99] width 157 height 37
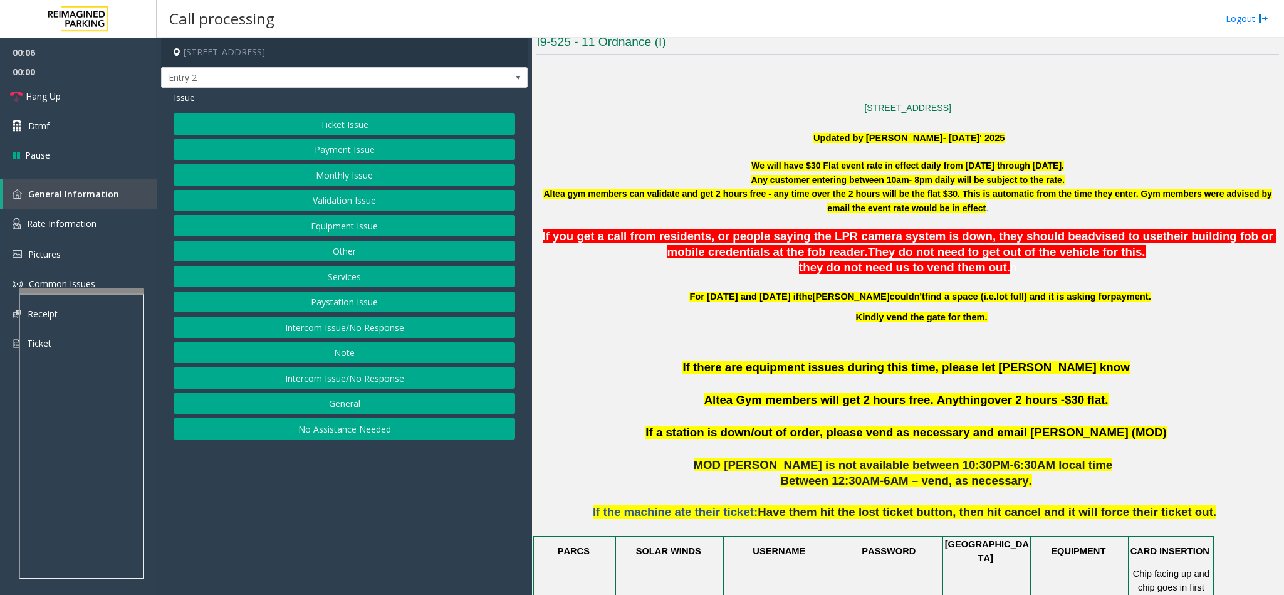
scroll to position [564, 0]
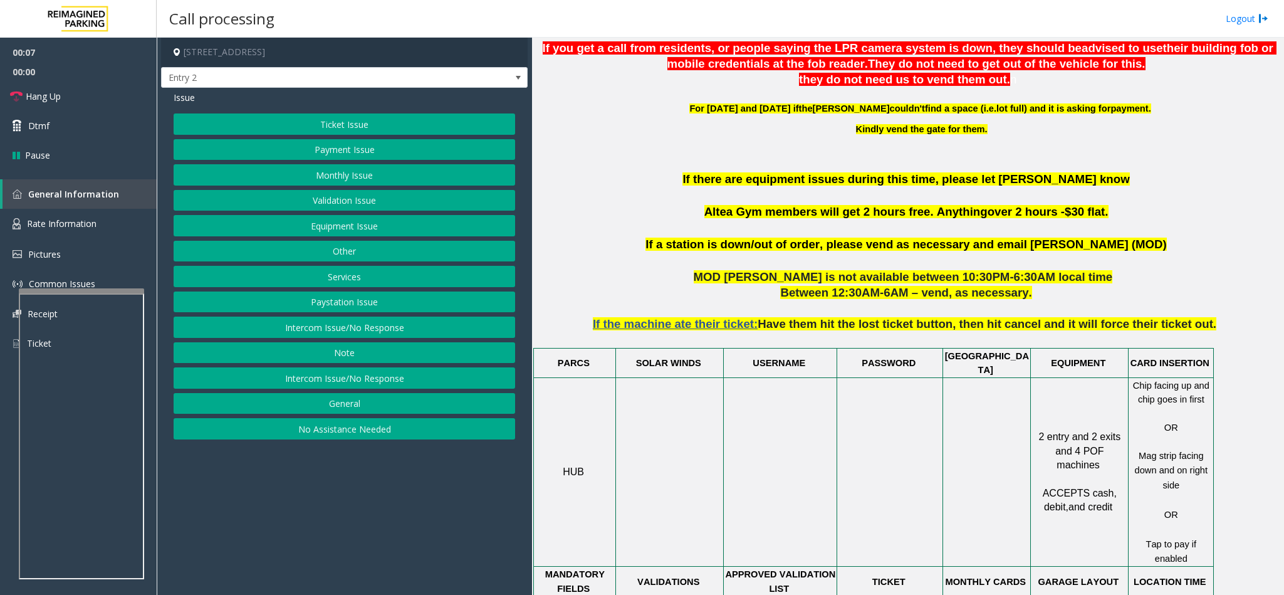
click at [339, 228] on button "Equipment Issue" at bounding box center [345, 225] width 342 height 21
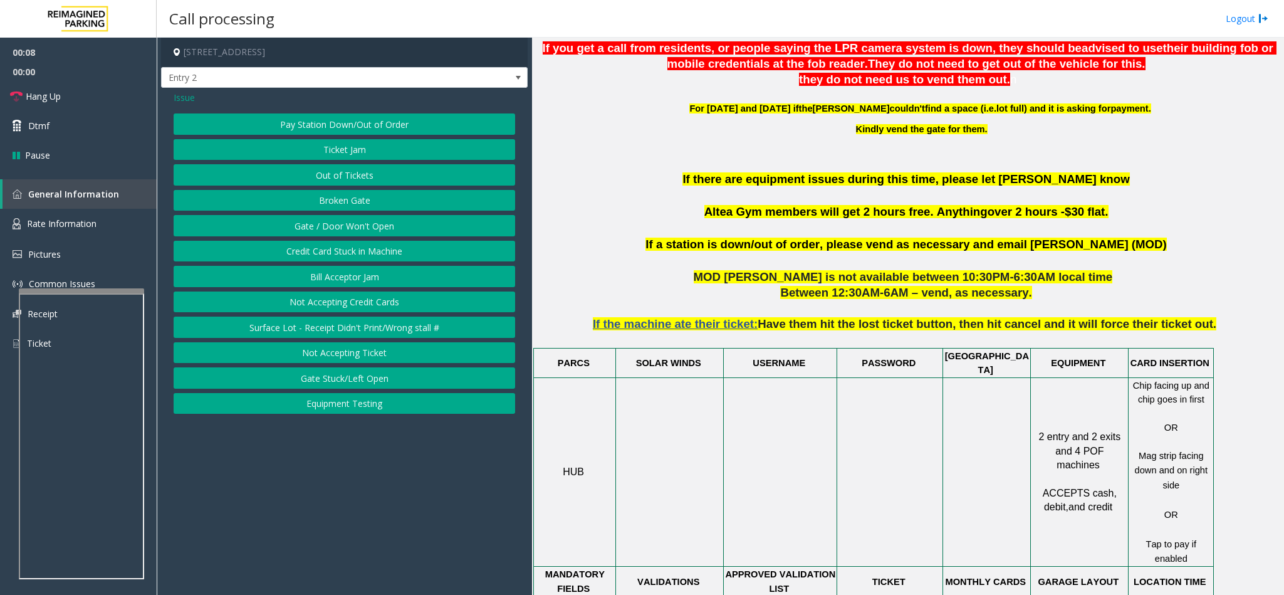
click at [335, 176] on button "Out of Tickets" at bounding box center [345, 174] width 342 height 21
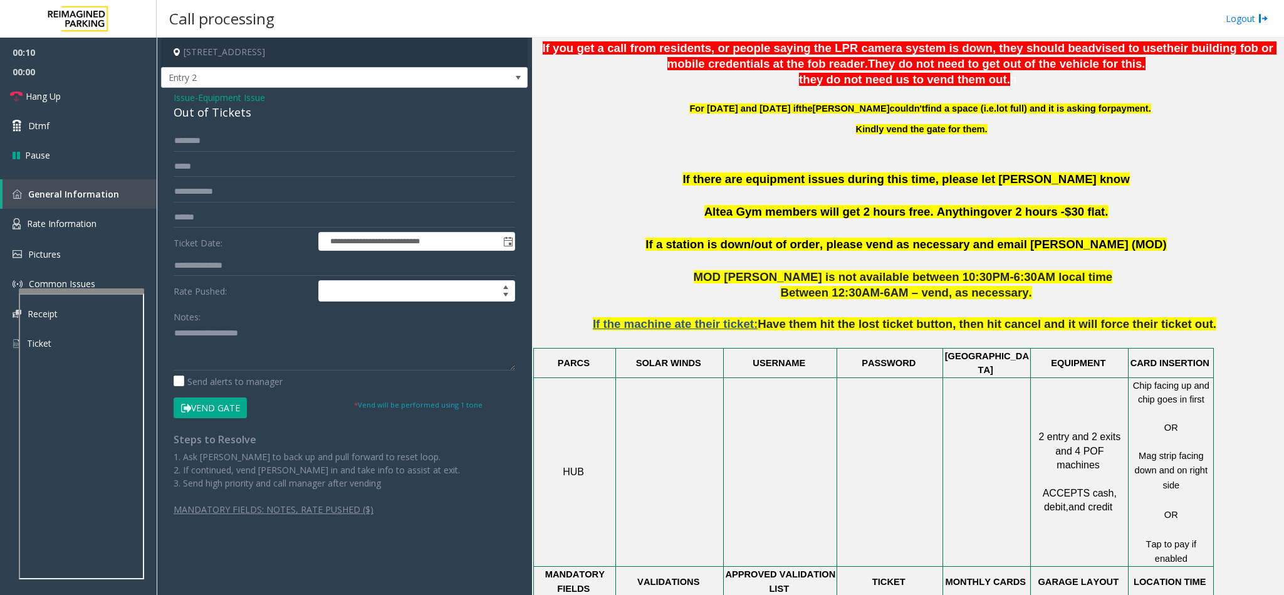
click at [218, 404] on button "Vend Gate" at bounding box center [210, 407] width 73 height 21
drag, startPoint x: 168, startPoint y: 98, endPoint x: 269, endPoint y: 117, distance: 102.7
click at [269, 117] on div "**********" at bounding box center [344, 315] width 367 height 454
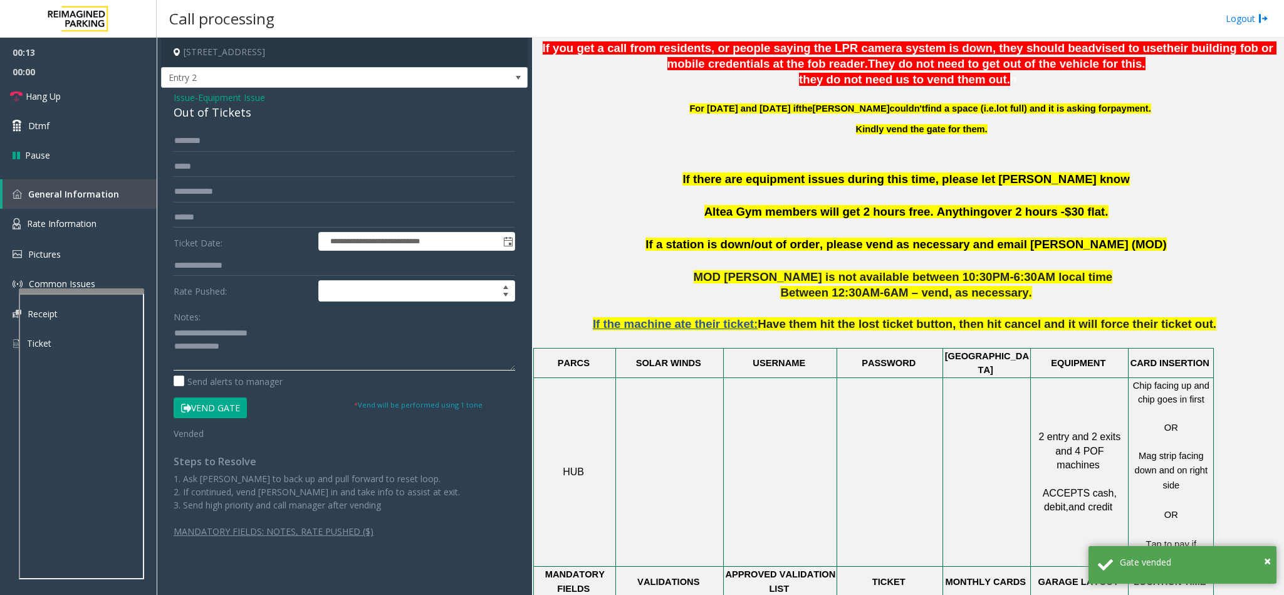
click at [256, 356] on textarea at bounding box center [345, 346] width 342 height 47
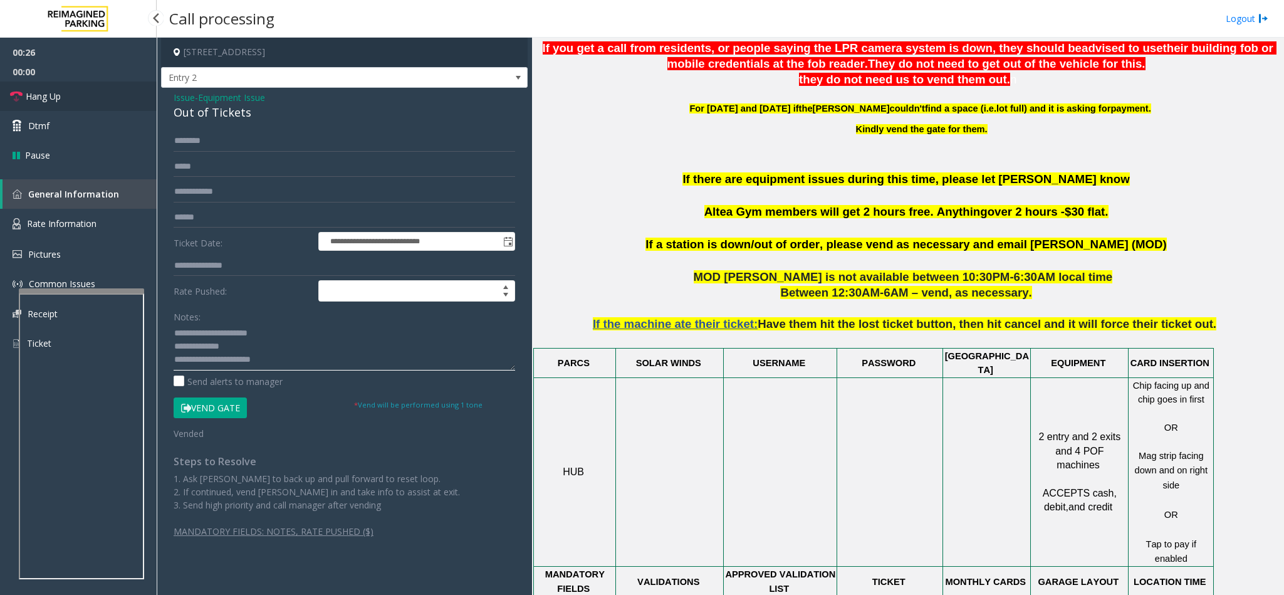
type textarea "**********"
click at [97, 91] on link "Hang Up" at bounding box center [78, 95] width 157 height 29
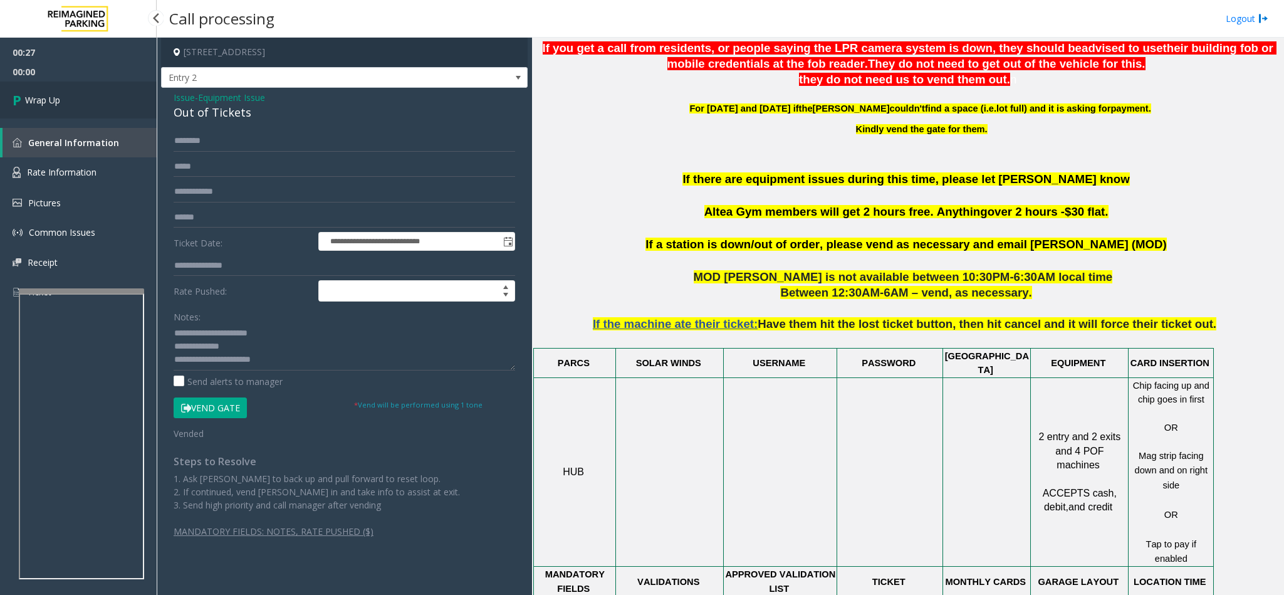
click at [97, 91] on link "Wrap Up" at bounding box center [78, 99] width 157 height 37
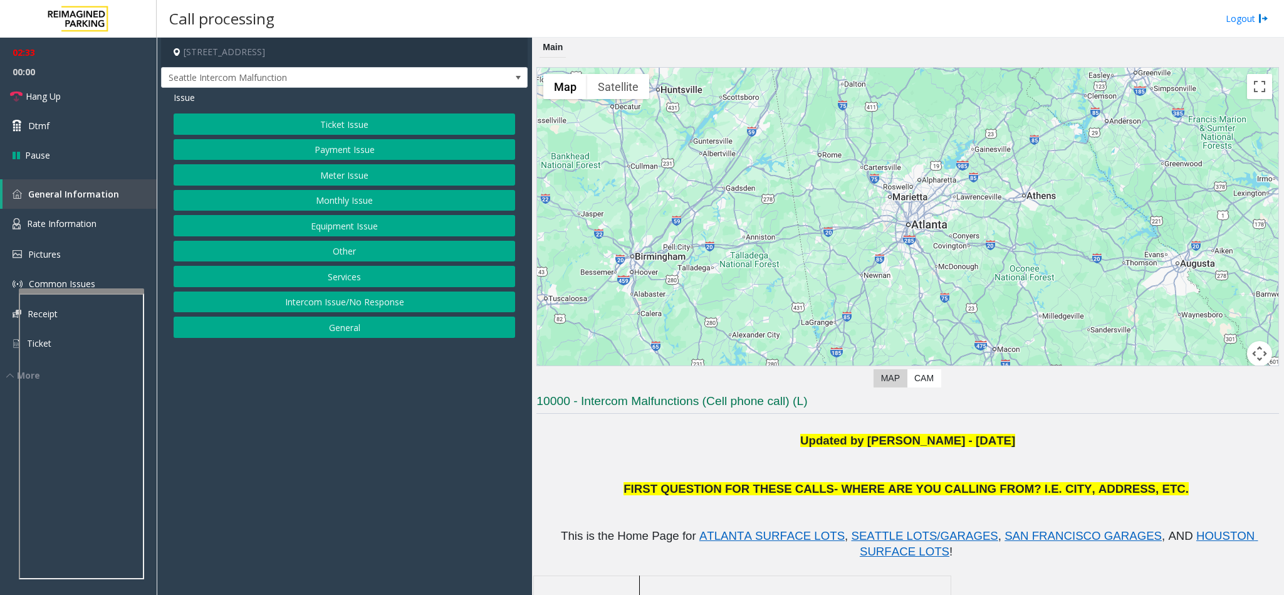
click at [339, 224] on button "Equipment Issue" at bounding box center [345, 225] width 342 height 21
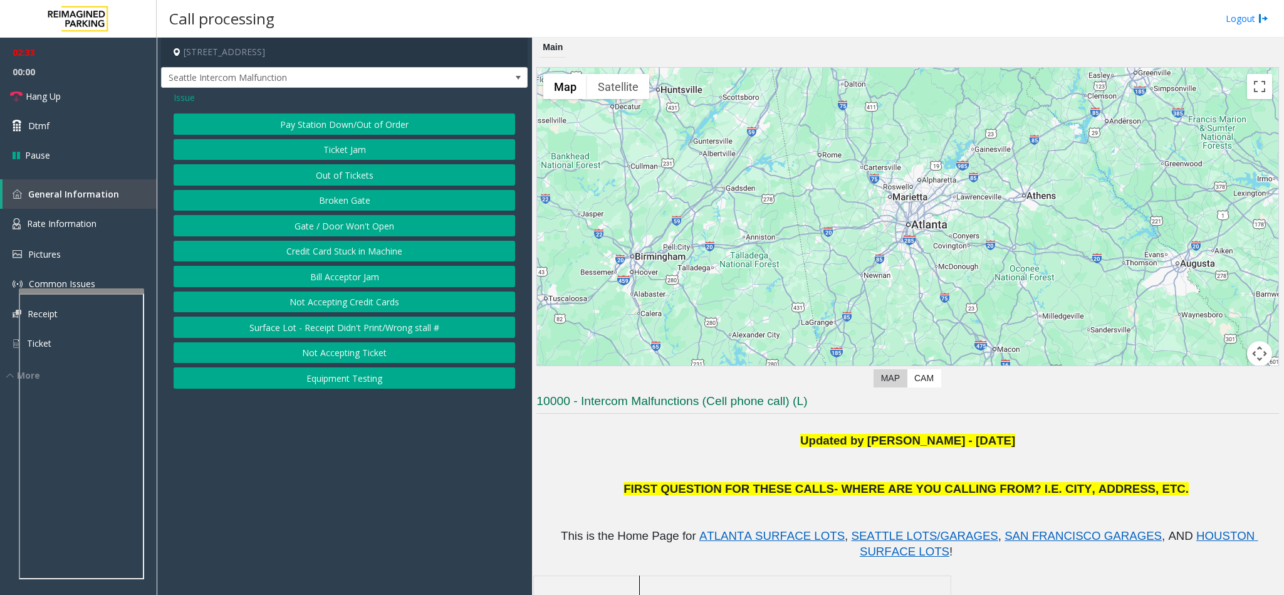
click at [323, 226] on button "Gate / Door Won't Open" at bounding box center [345, 225] width 342 height 21
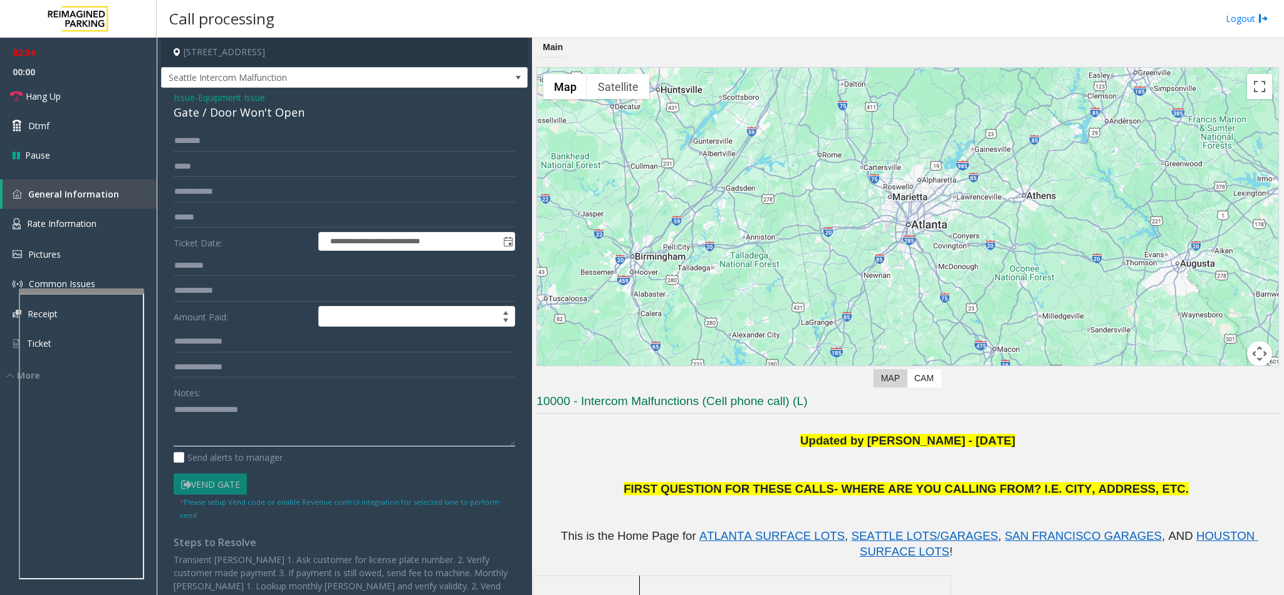
click at [207, 414] on textarea at bounding box center [345, 422] width 342 height 47
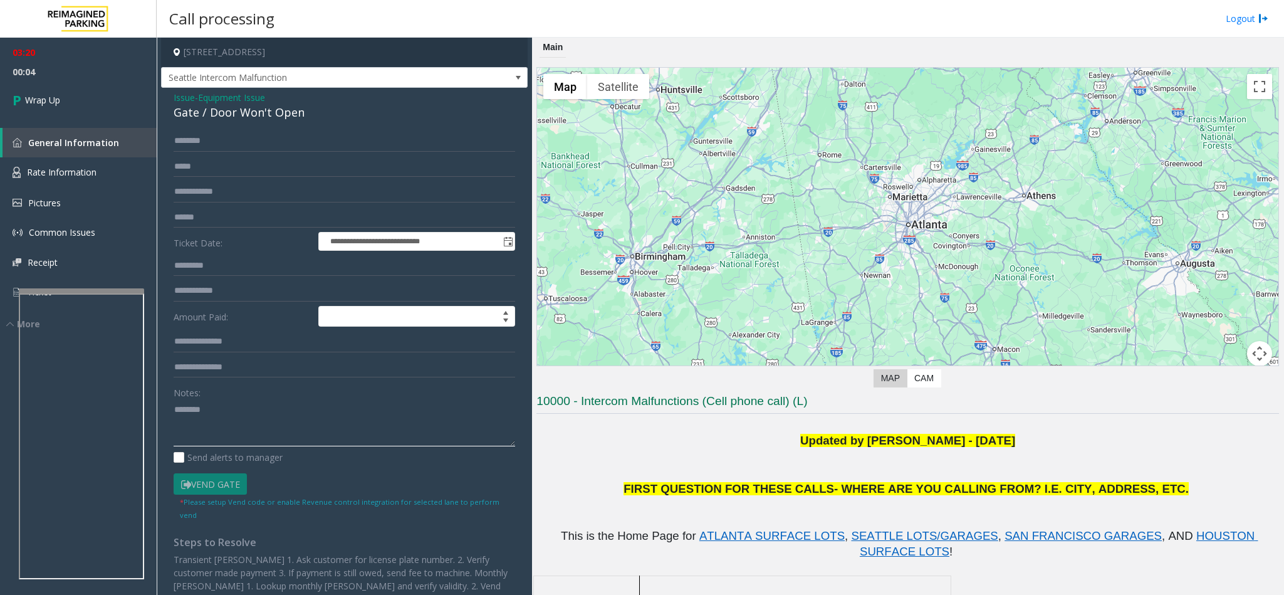
drag, startPoint x: 237, startPoint y: 417, endPoint x: 245, endPoint y: 409, distance: 12.0
click at [237, 417] on textarea at bounding box center [345, 422] width 342 height 47
click at [312, 411] on textarea at bounding box center [345, 422] width 342 height 47
click at [236, 428] on textarea at bounding box center [345, 422] width 342 height 47
type textarea "**********"
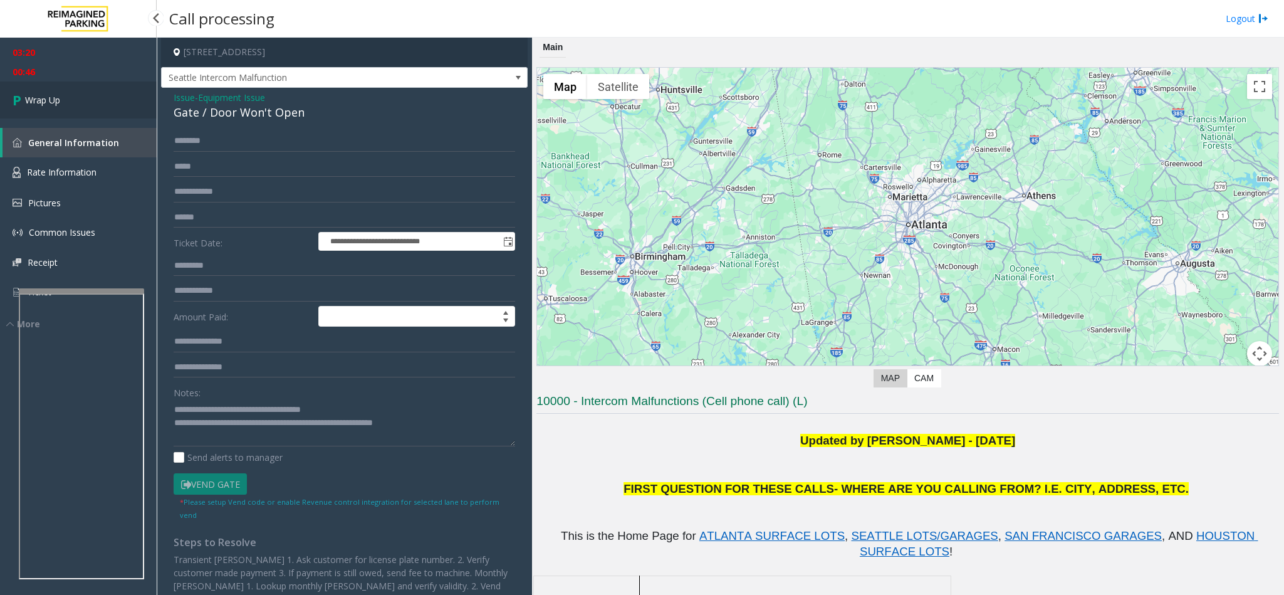
click at [124, 117] on link "Wrap Up" at bounding box center [78, 99] width 157 height 37
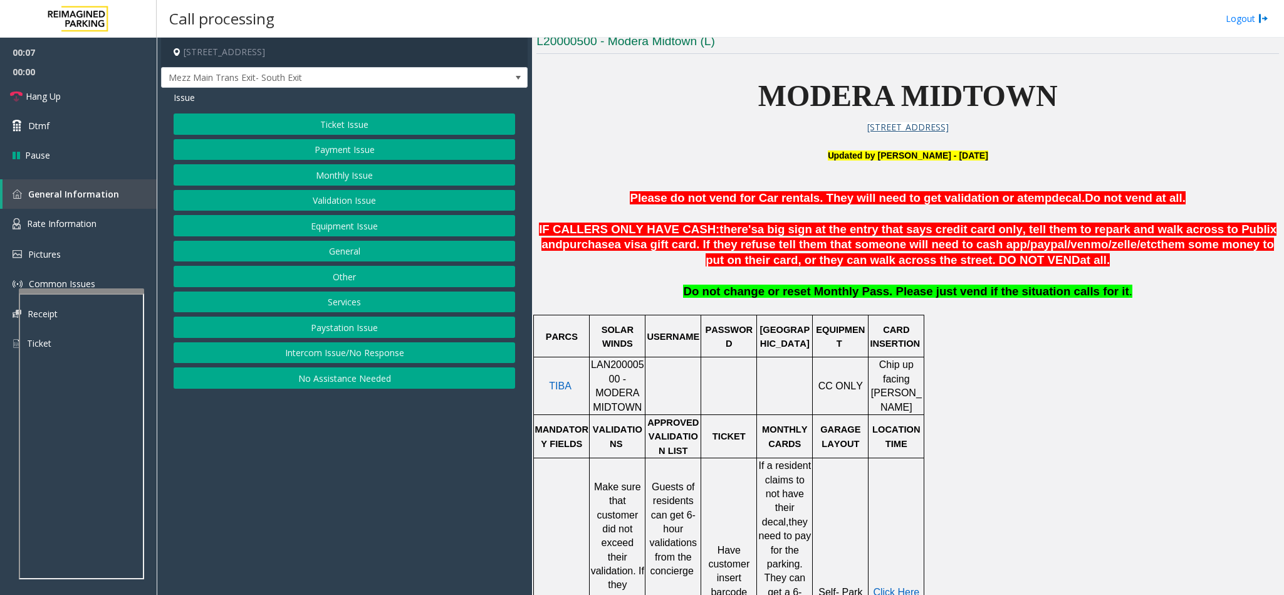
scroll to position [376, 0]
click at [340, 149] on button "Payment Issue" at bounding box center [345, 149] width 342 height 21
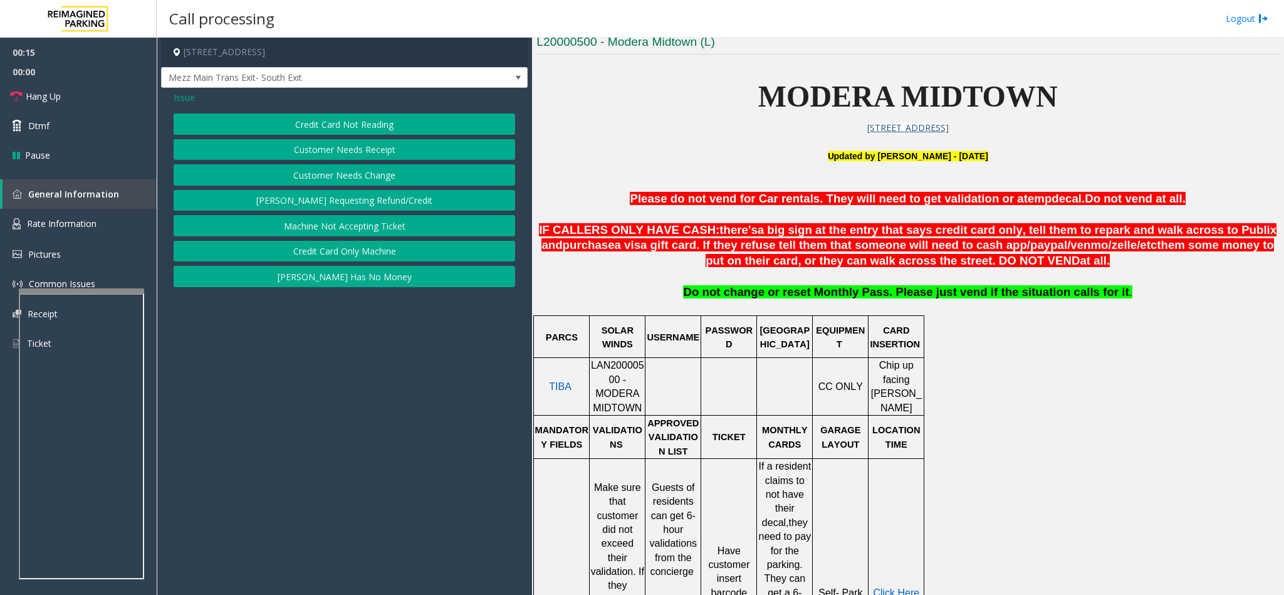
click at [335, 124] on button "Credit Card Not Reading" at bounding box center [345, 123] width 342 height 21
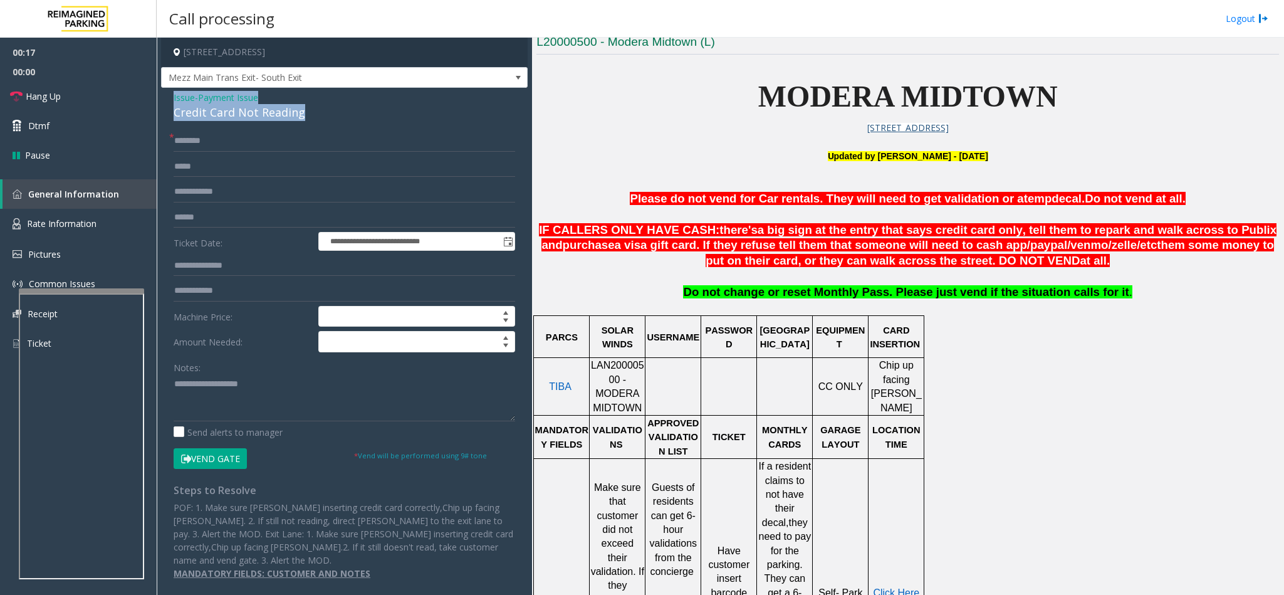
drag, startPoint x: 166, startPoint y: 97, endPoint x: 333, endPoint y: 130, distance: 170.8
click at [333, 130] on div "**********" at bounding box center [344, 340] width 367 height 505
type textarea "**********"
click at [201, 141] on input "text" at bounding box center [345, 140] width 342 height 21
type input "****"
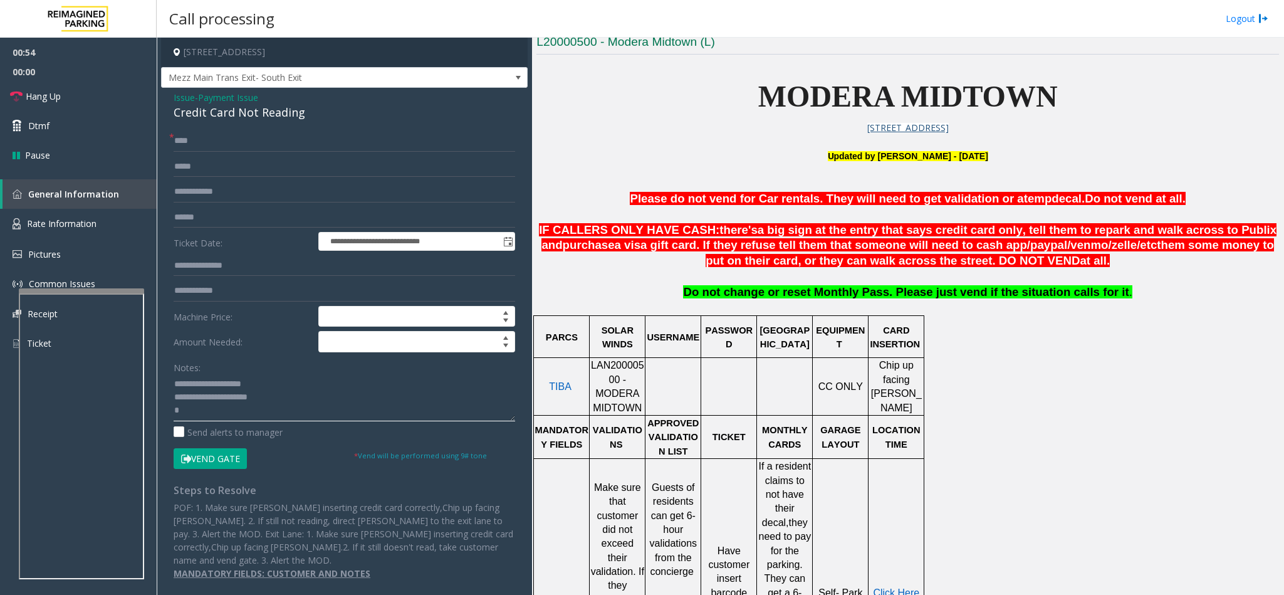
click at [207, 412] on textarea at bounding box center [345, 397] width 342 height 47
type textarea "**********"
click at [218, 219] on input "text" at bounding box center [345, 217] width 342 height 21
type input "*******"
click at [217, 452] on button "Vend Gate" at bounding box center [210, 458] width 73 height 21
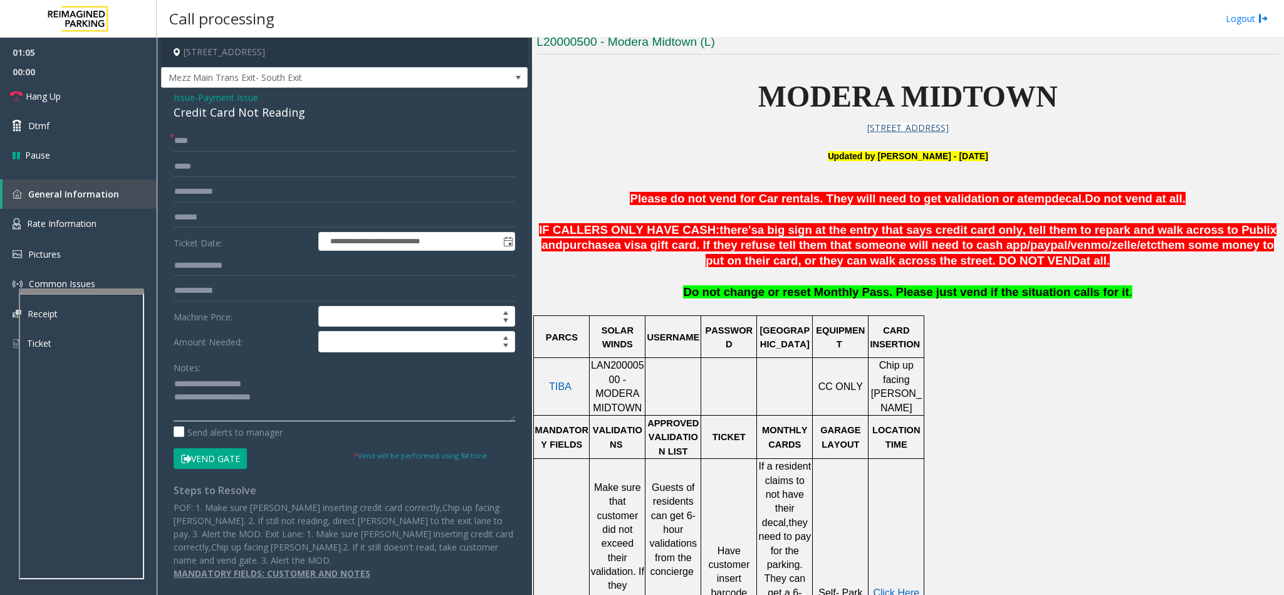
click at [305, 406] on textarea at bounding box center [345, 397] width 342 height 47
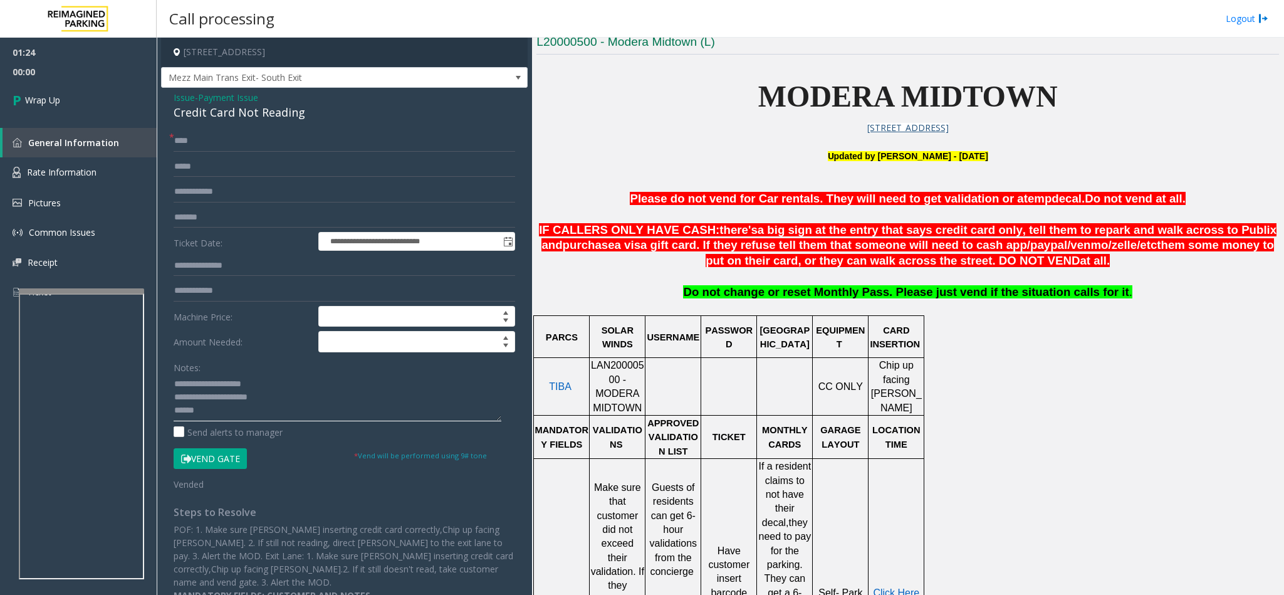
click at [238, 414] on textarea at bounding box center [338, 397] width 328 height 47
type textarea "**********"
click at [89, 106] on link "Wrap Up" at bounding box center [78, 99] width 157 height 37
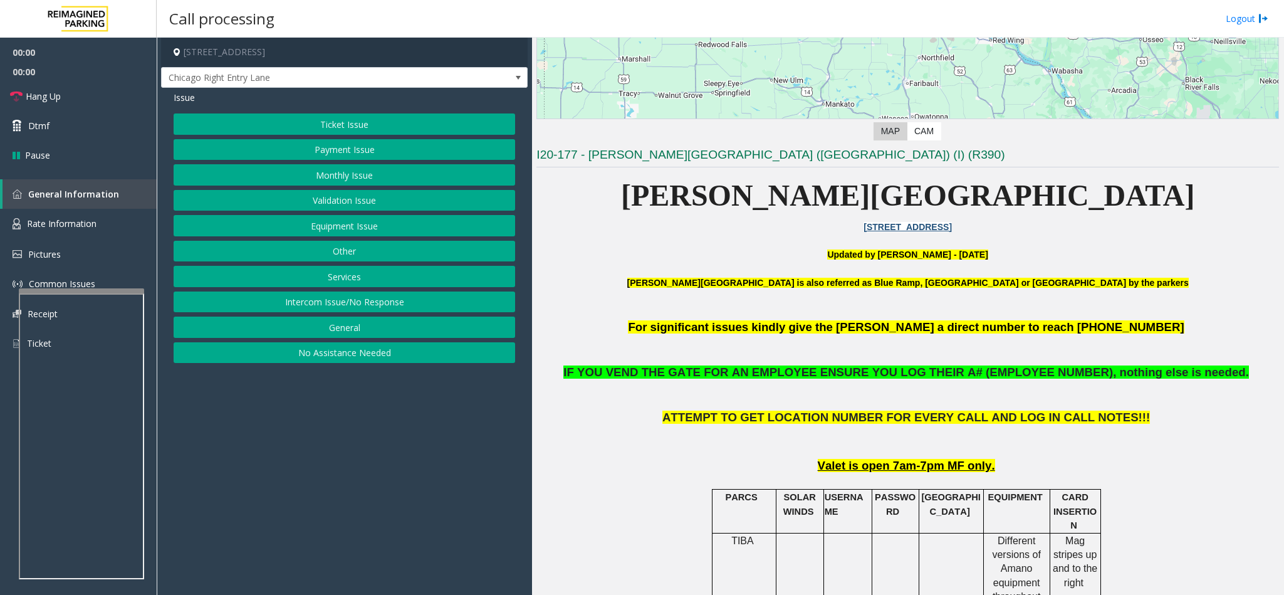
scroll to position [282, 0]
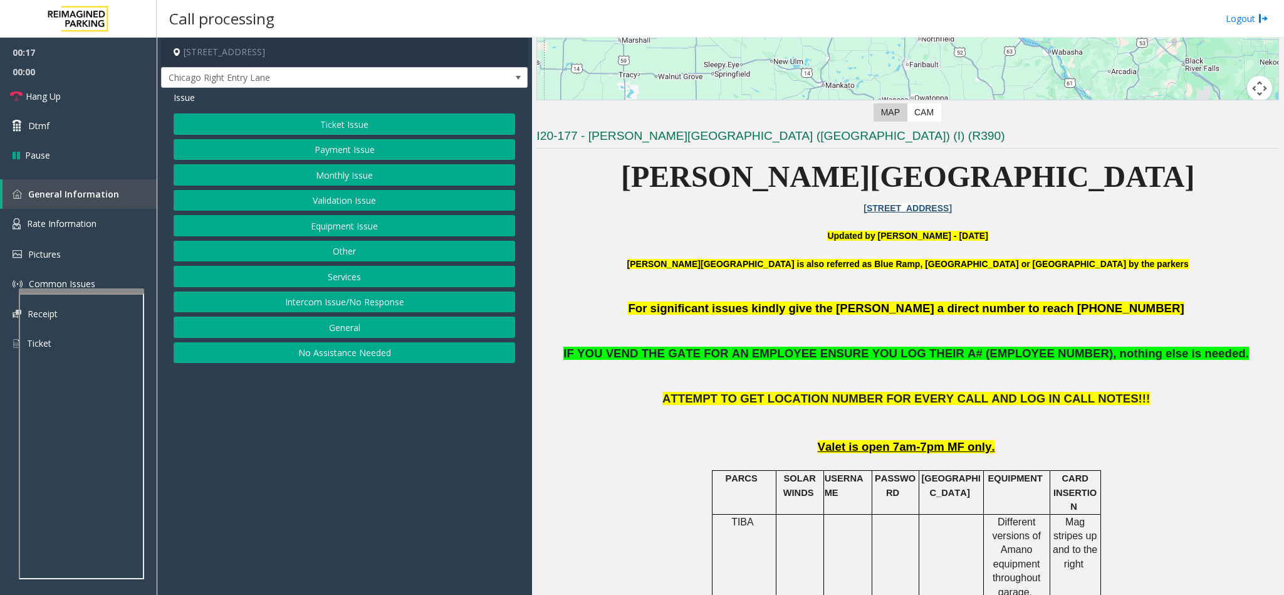
click at [341, 230] on button "Equipment Issue" at bounding box center [345, 225] width 342 height 21
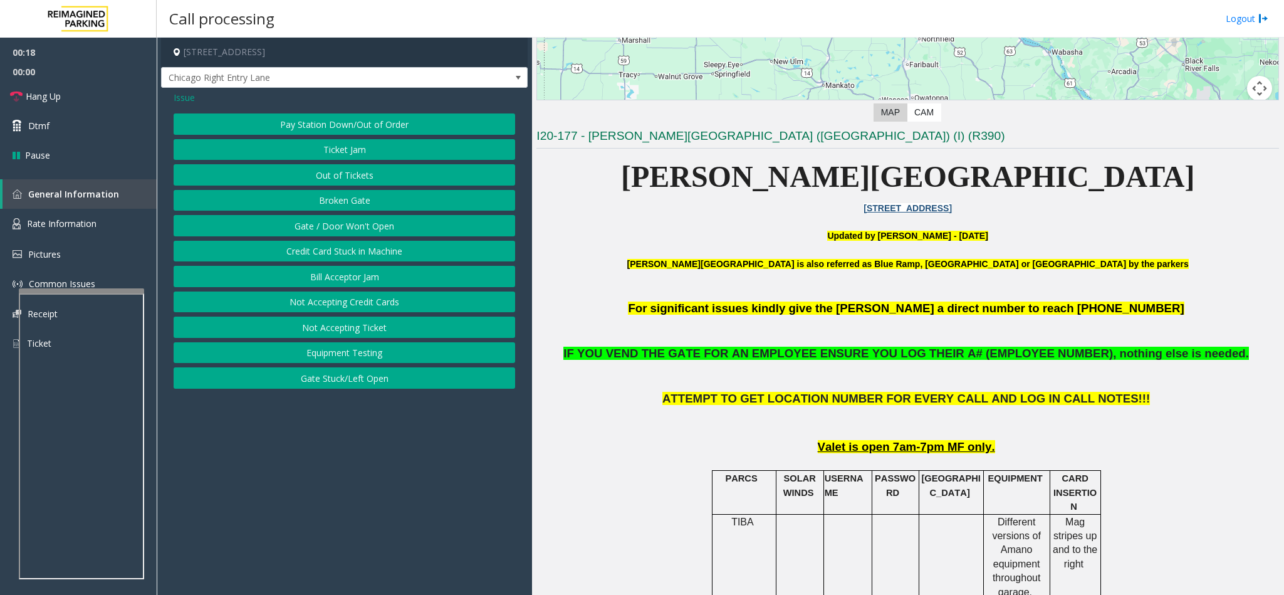
click at [337, 230] on button "Gate / Door Won't Open" at bounding box center [345, 225] width 342 height 21
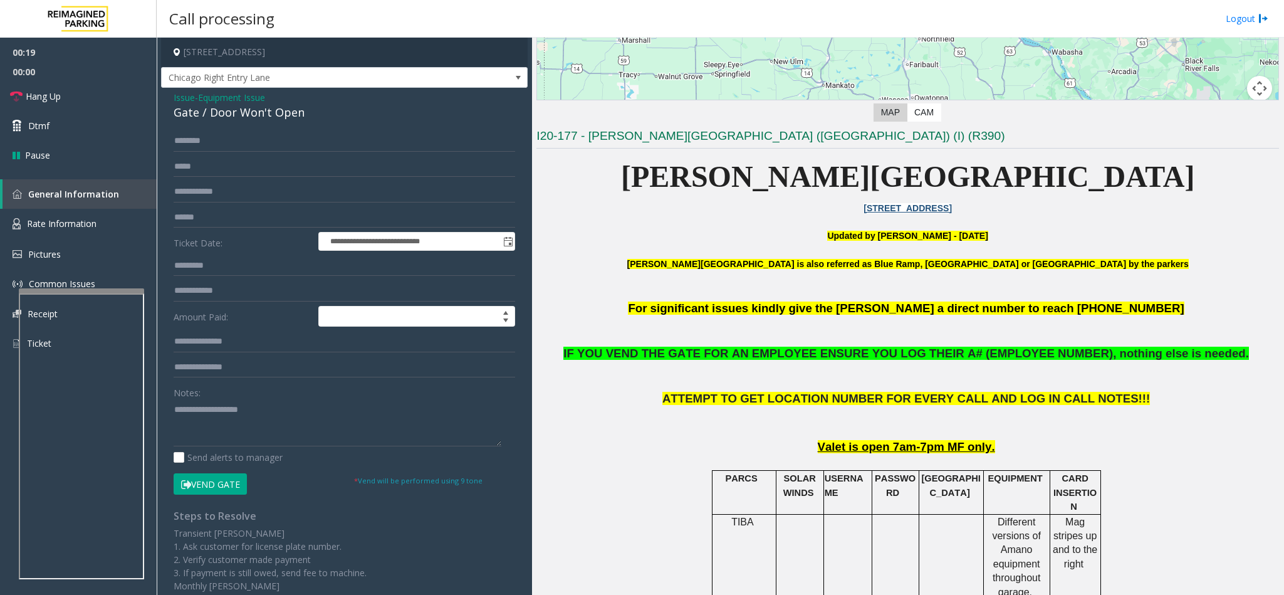
click at [215, 493] on button "Vend Gate" at bounding box center [210, 483] width 73 height 21
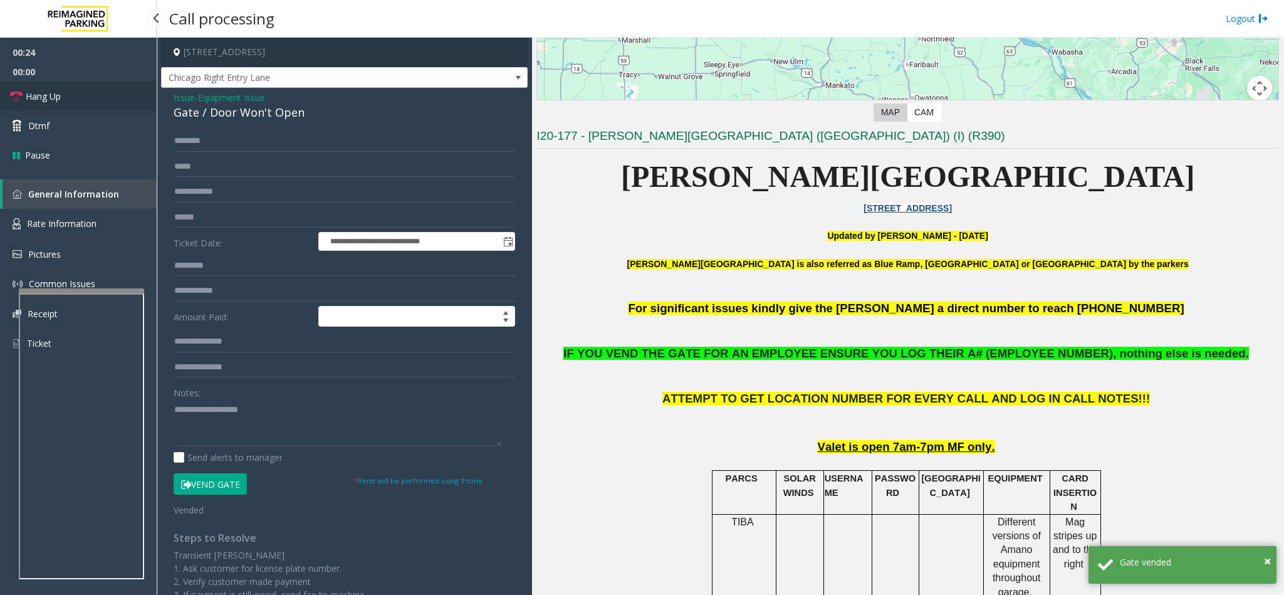
click at [129, 88] on link "Hang Up" at bounding box center [78, 95] width 157 height 29
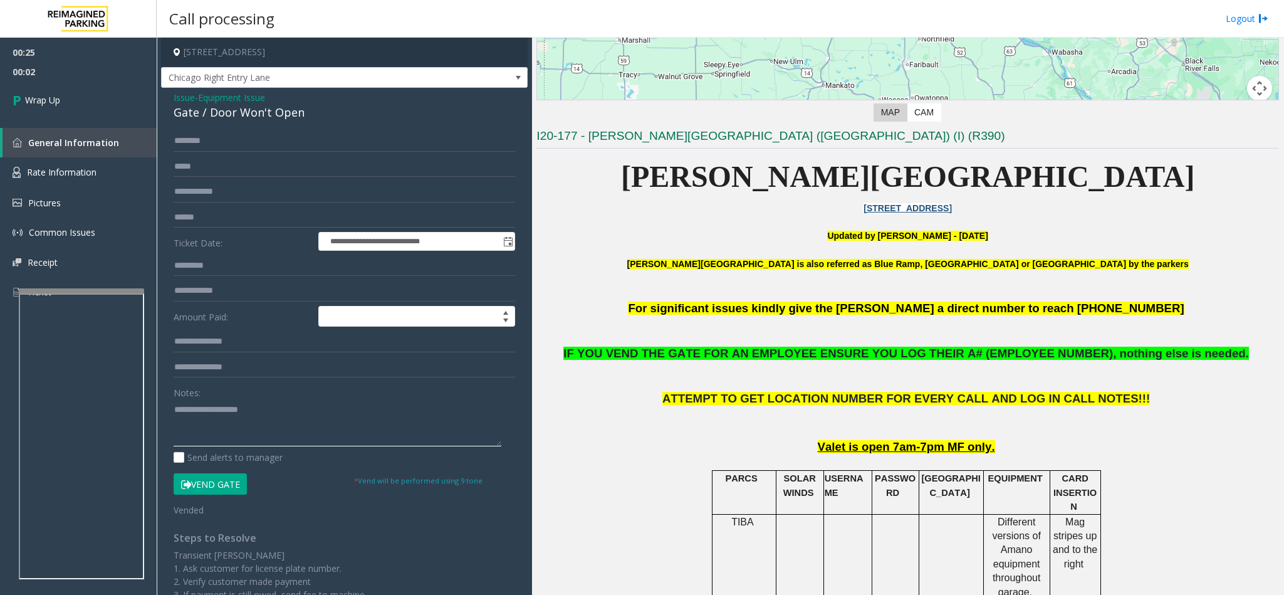
click at [204, 431] on textarea at bounding box center [338, 422] width 328 height 47
type textarea "**********"
click at [45, 89] on link "Wrap Up" at bounding box center [78, 99] width 157 height 37
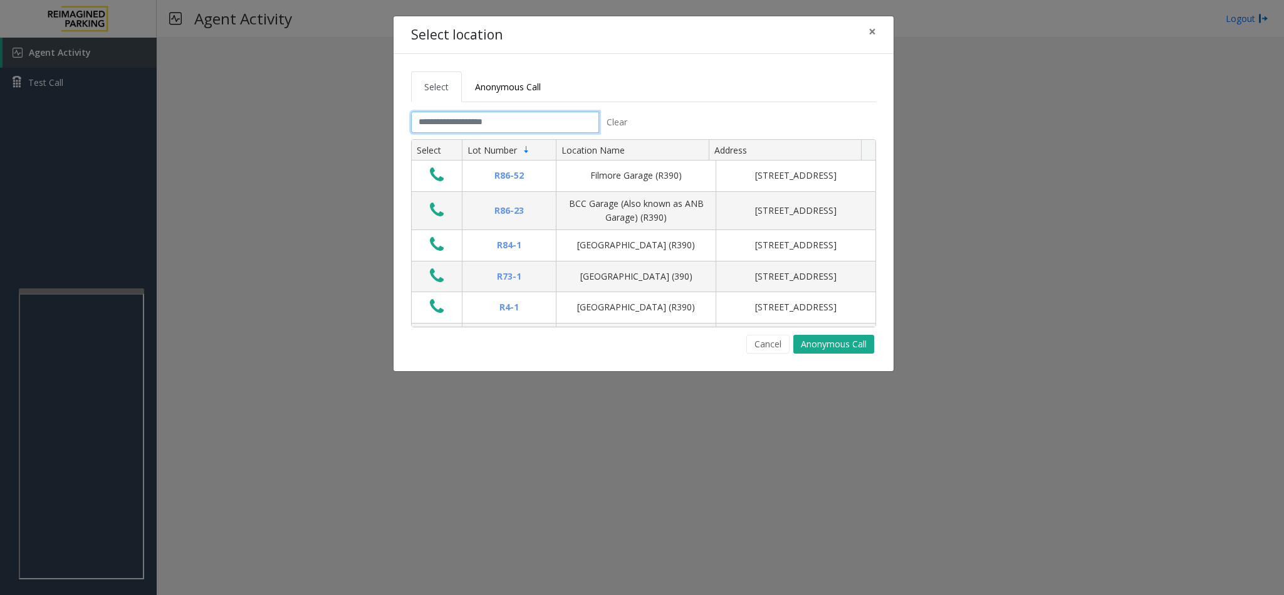
click at [461, 117] on input "text" at bounding box center [505, 122] width 188 height 21
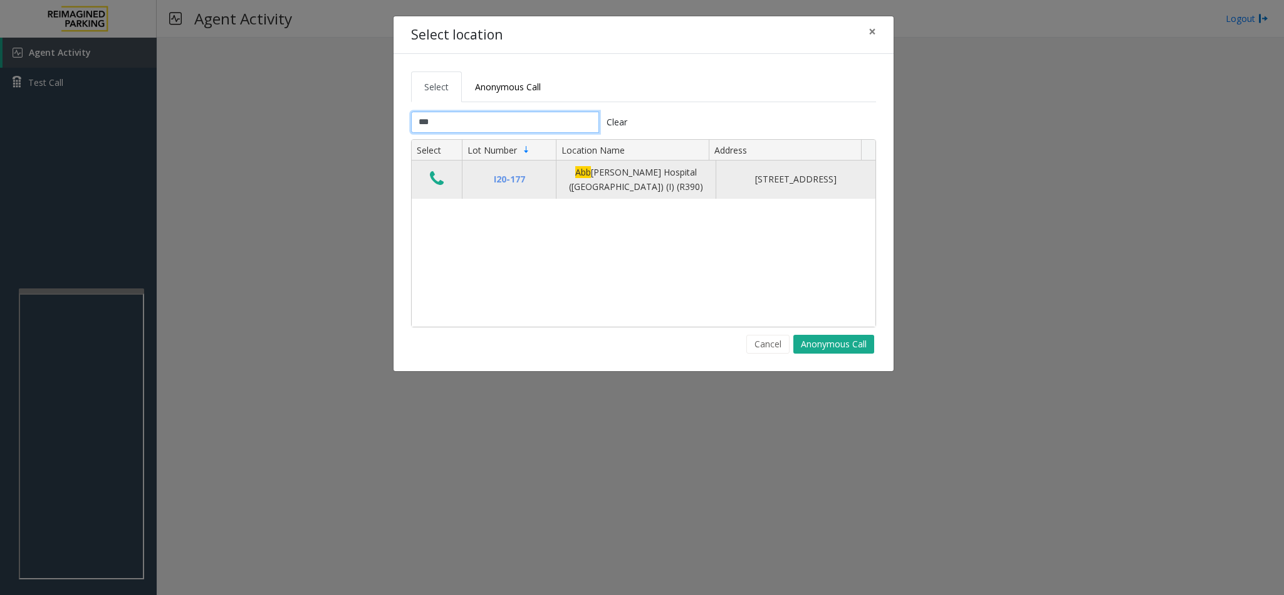
type input "***"
click at [440, 181] on icon "Data table" at bounding box center [437, 179] width 14 height 18
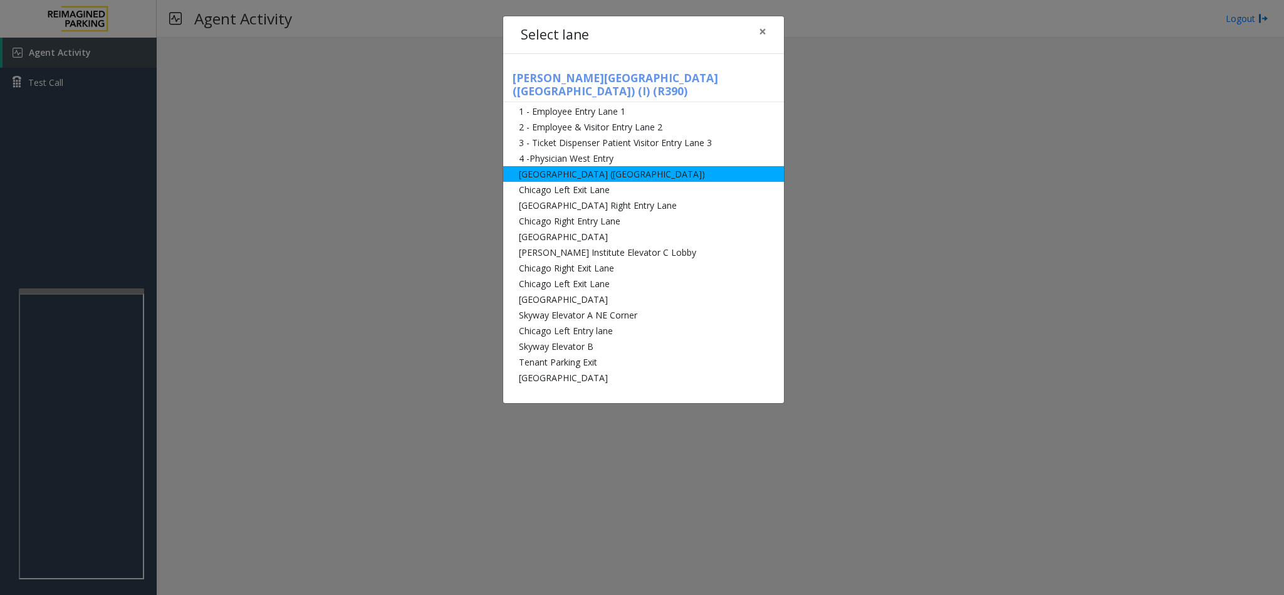
click at [559, 166] on li "[GEOGRAPHIC_DATA] ([GEOGRAPHIC_DATA])" at bounding box center [643, 174] width 281 height 16
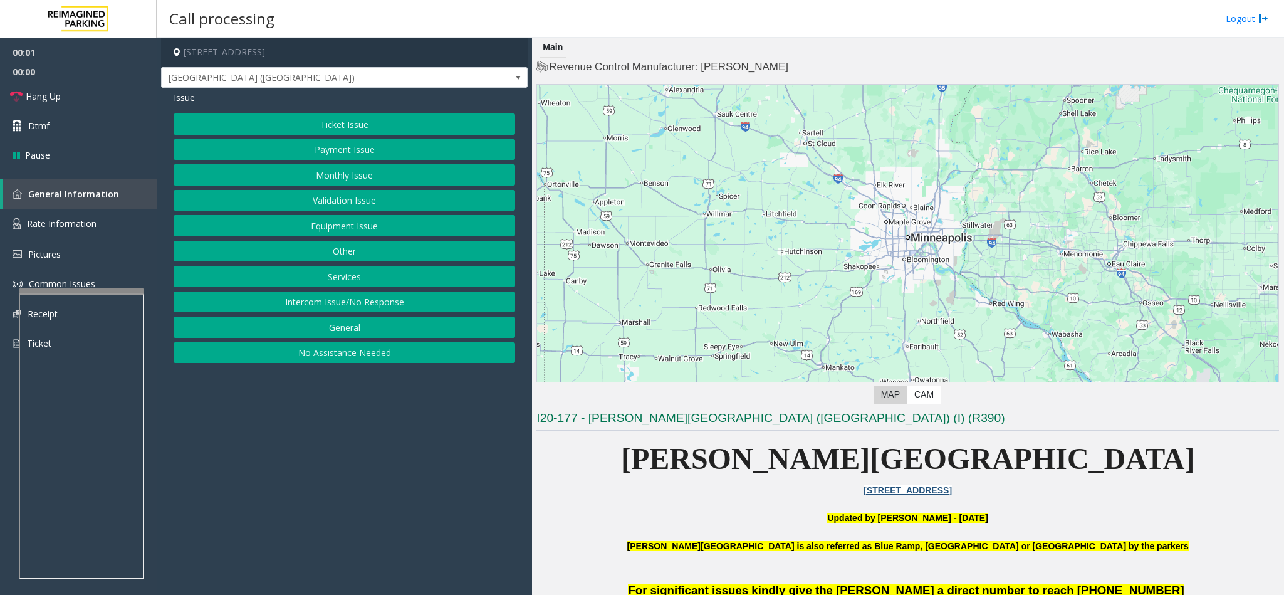
click at [310, 229] on button "Equipment Issue" at bounding box center [345, 225] width 342 height 21
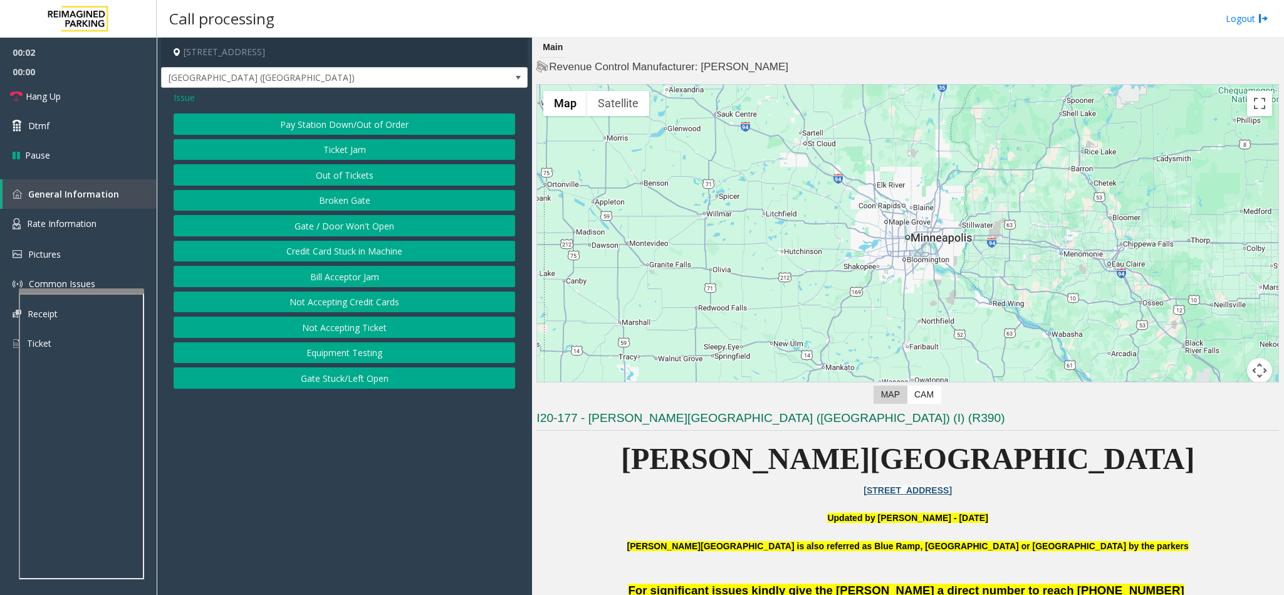
click at [308, 222] on button "Gate / Door Won't Open" at bounding box center [345, 225] width 342 height 21
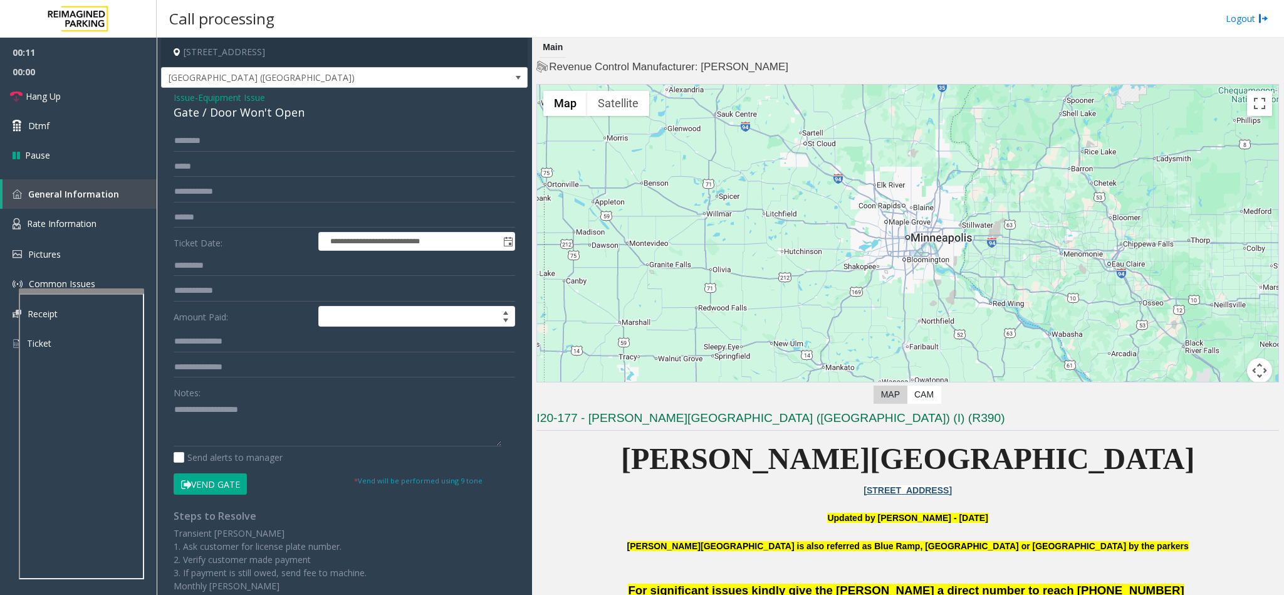
click at [214, 478] on button "Vend Gate" at bounding box center [210, 483] width 73 height 21
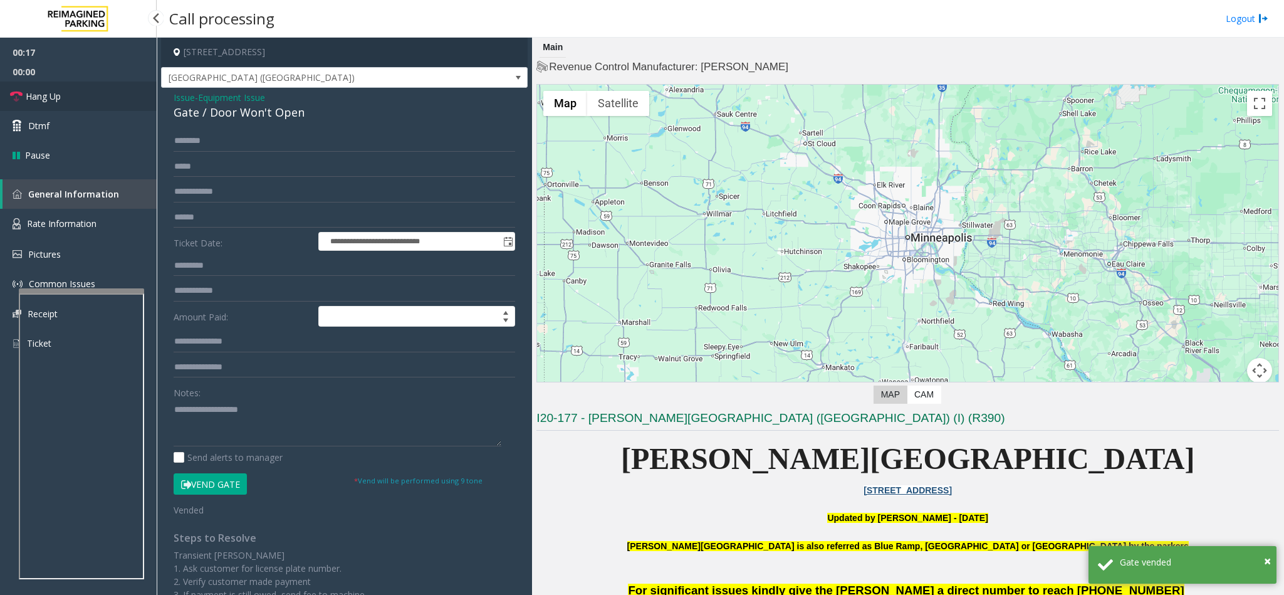
click at [112, 87] on link "Hang Up" at bounding box center [78, 95] width 157 height 29
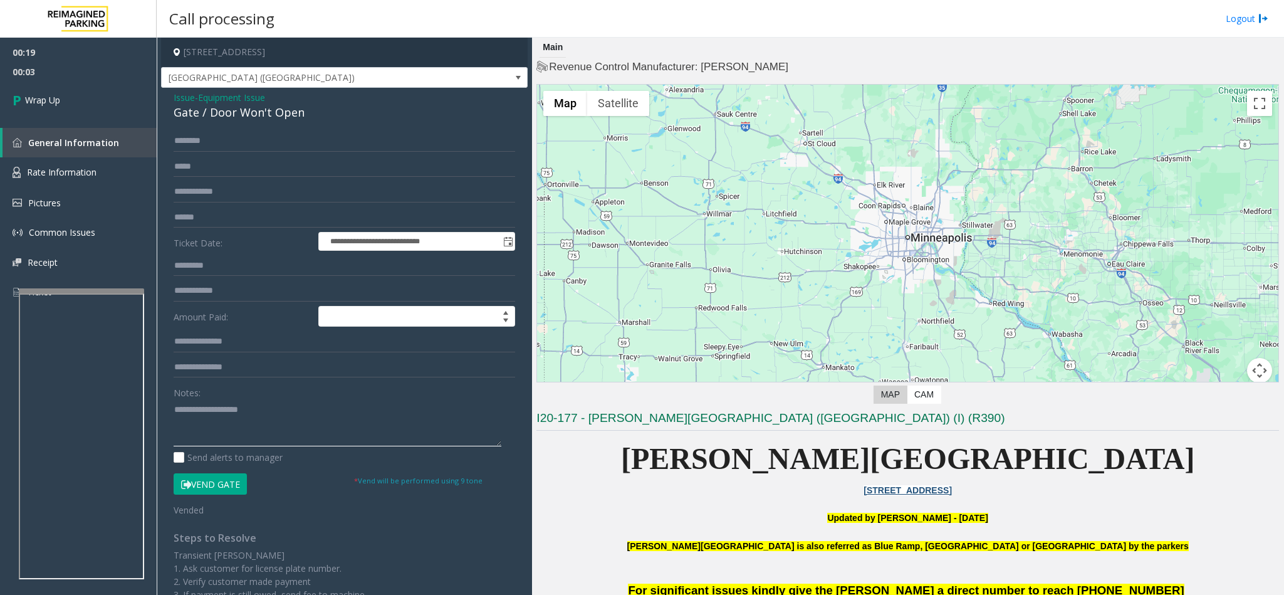
click at [186, 431] on textarea at bounding box center [338, 422] width 328 height 47
click at [177, 97] on span "Issue" at bounding box center [184, 97] width 21 height 13
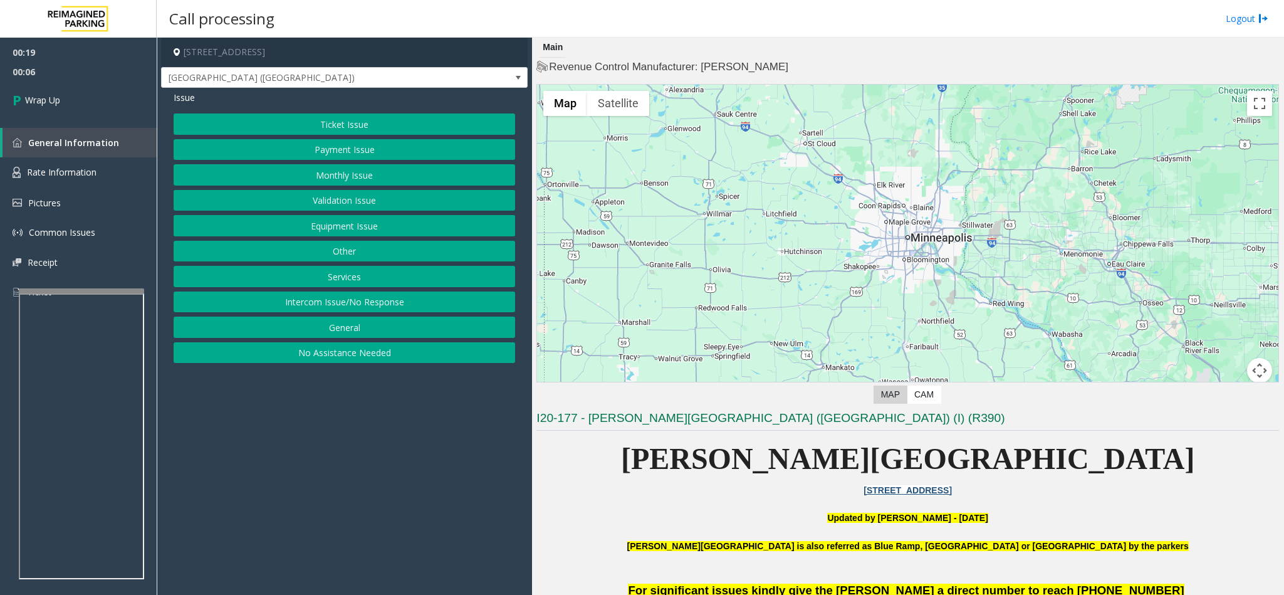
click at [320, 303] on button "Intercom Issue/No Response" at bounding box center [345, 301] width 342 height 21
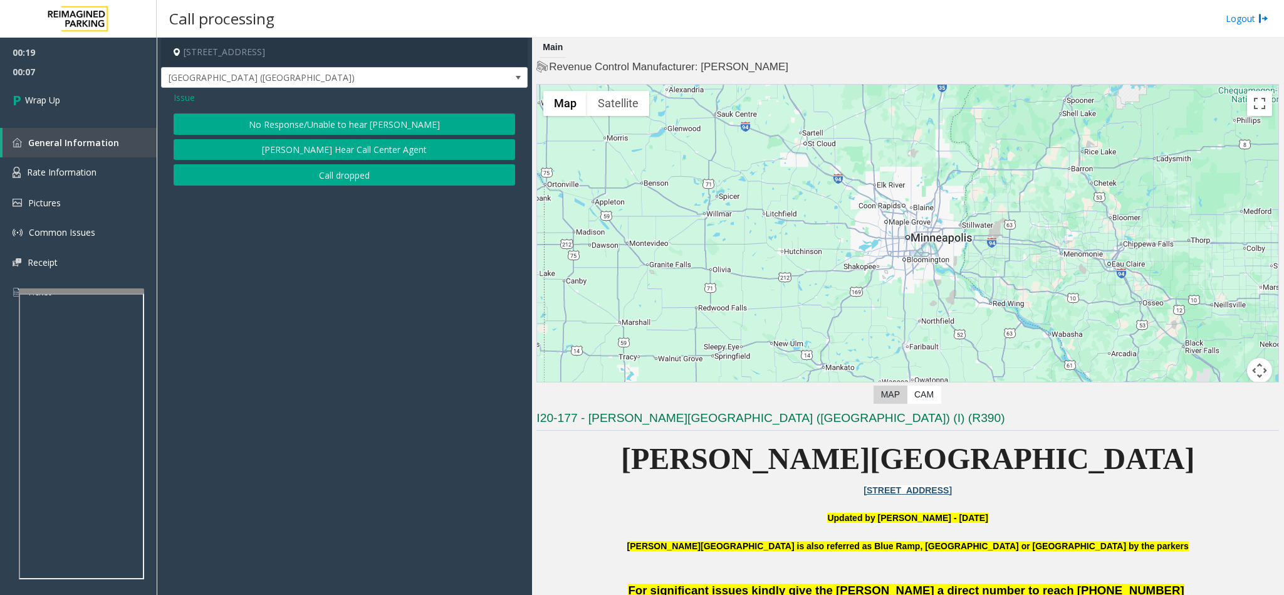
click at [333, 123] on button "No Response/Unable to hear [PERSON_NAME]" at bounding box center [345, 123] width 342 height 21
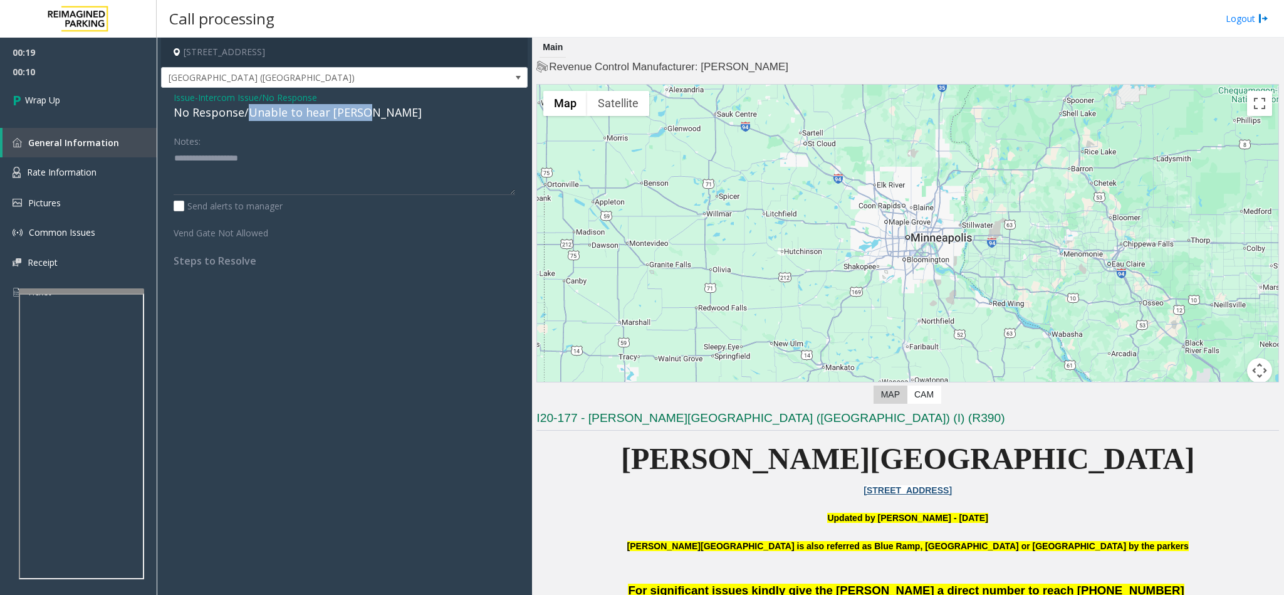
drag, startPoint x: 248, startPoint y: 113, endPoint x: 459, endPoint y: 105, distance: 210.8
click at [459, 105] on div "No Response/Unable to hear [PERSON_NAME]" at bounding box center [345, 112] width 342 height 17
click at [318, 166] on textarea at bounding box center [345, 171] width 342 height 47
type textarea "**********"
click at [45, 106] on span "Wrap Up" at bounding box center [42, 99] width 35 height 13
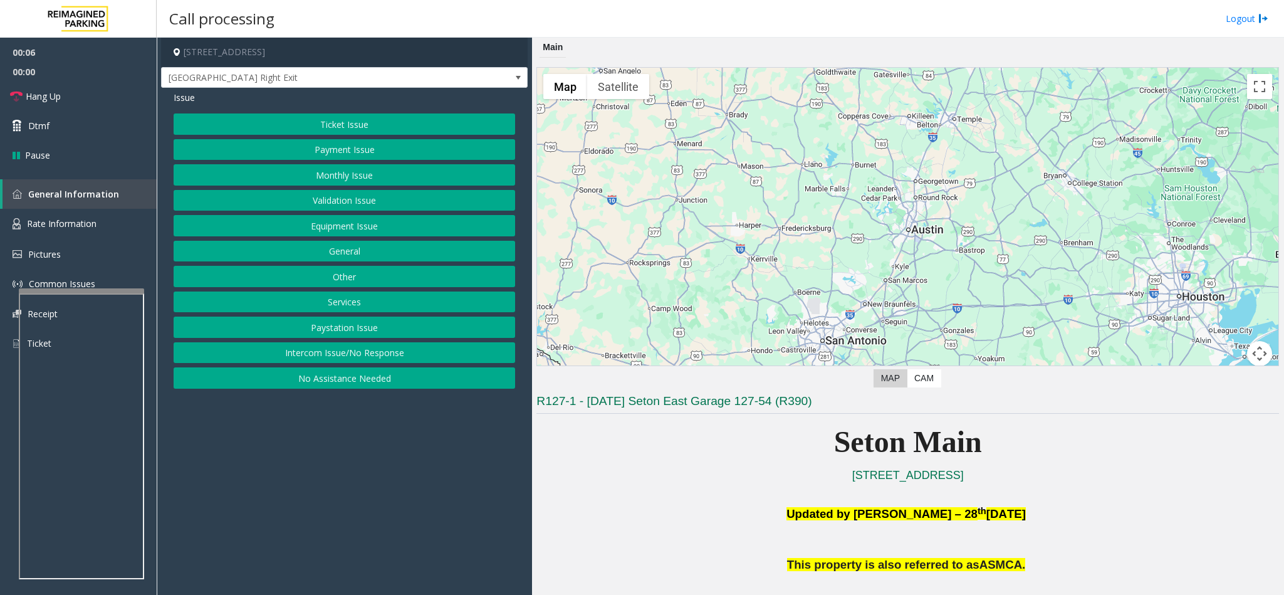
click at [279, 352] on button "Intercom Issue/No Response" at bounding box center [345, 352] width 342 height 21
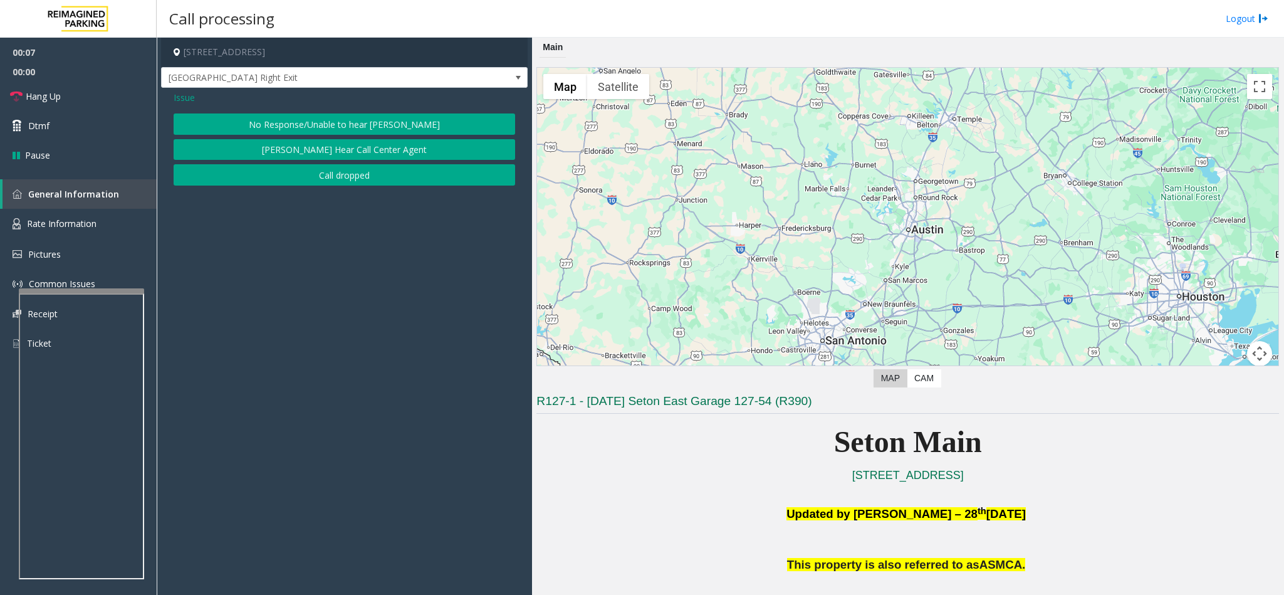
click at [314, 127] on button "No Response/Unable to hear [PERSON_NAME]" at bounding box center [345, 123] width 342 height 21
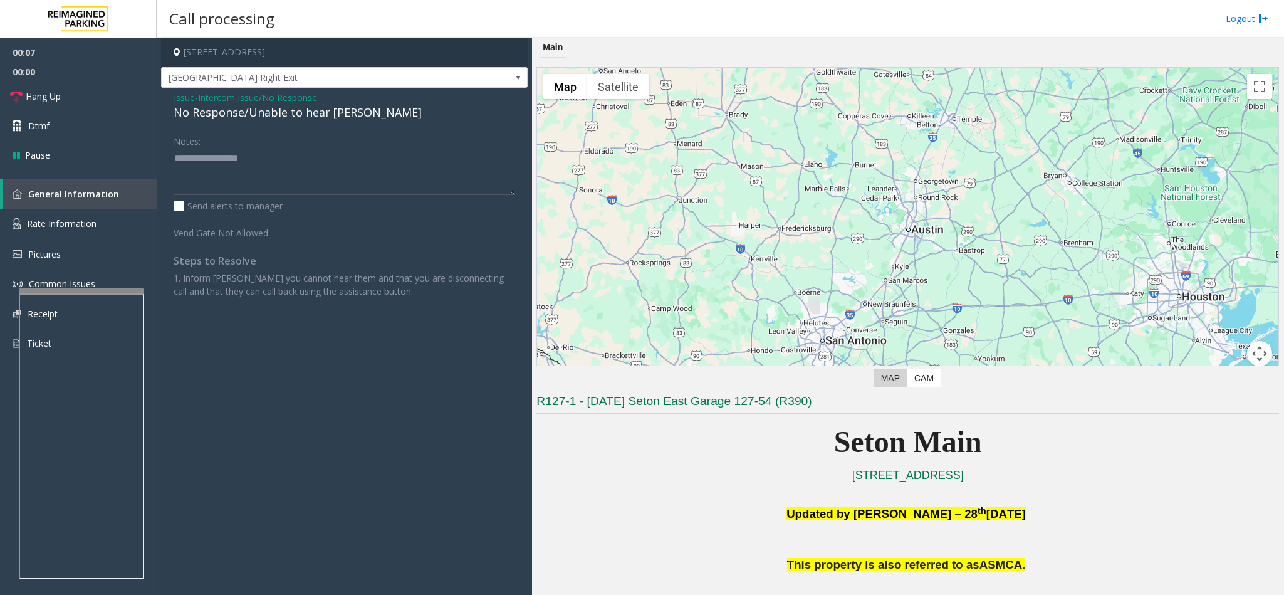
click at [267, 115] on div "No Response/Unable to hear [PERSON_NAME]" at bounding box center [345, 112] width 342 height 17
click at [365, 153] on textarea at bounding box center [345, 171] width 342 height 47
type textarea "**********"
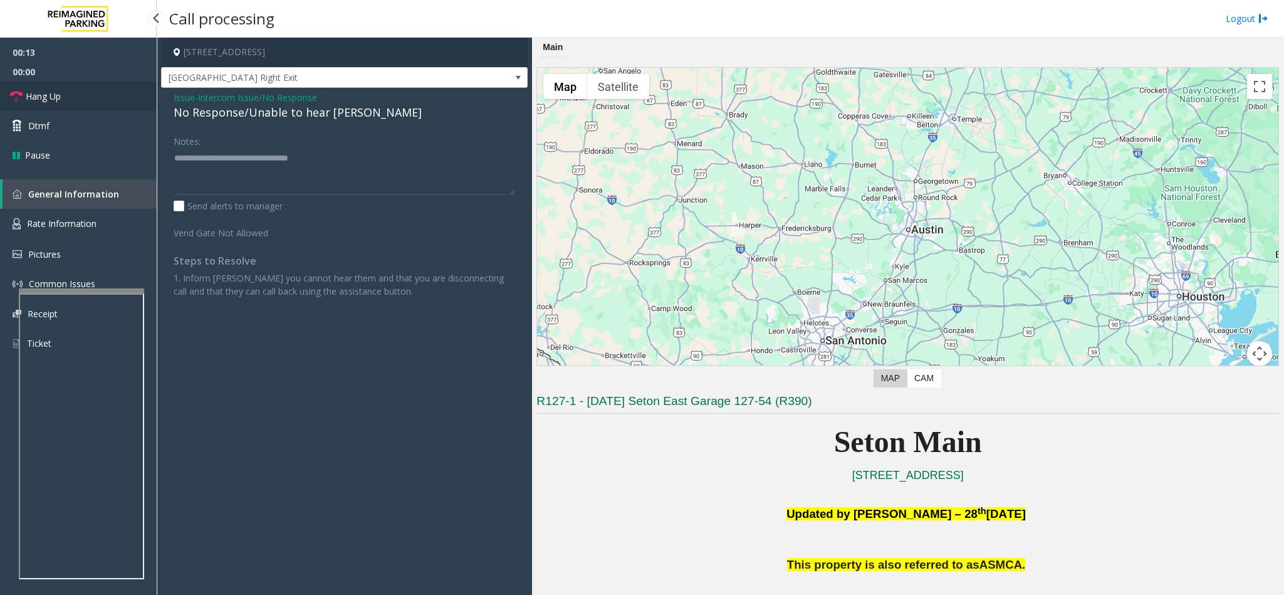
click at [68, 94] on link "Hang Up" at bounding box center [78, 95] width 157 height 29
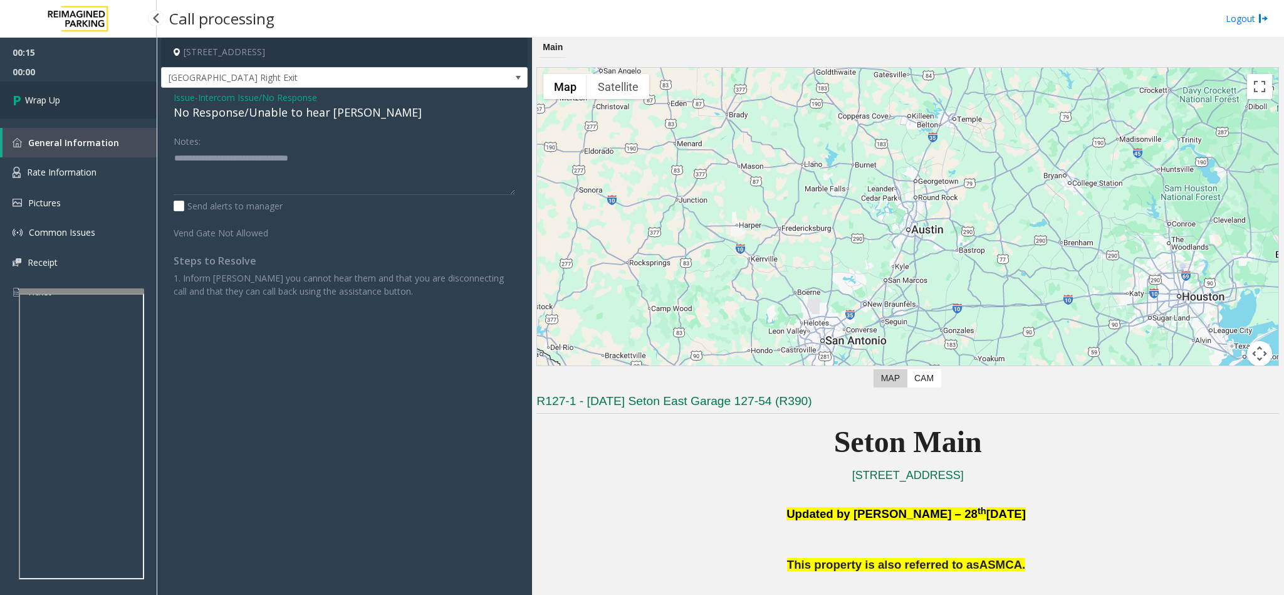
click at [81, 105] on link "Wrap Up" at bounding box center [78, 99] width 157 height 37
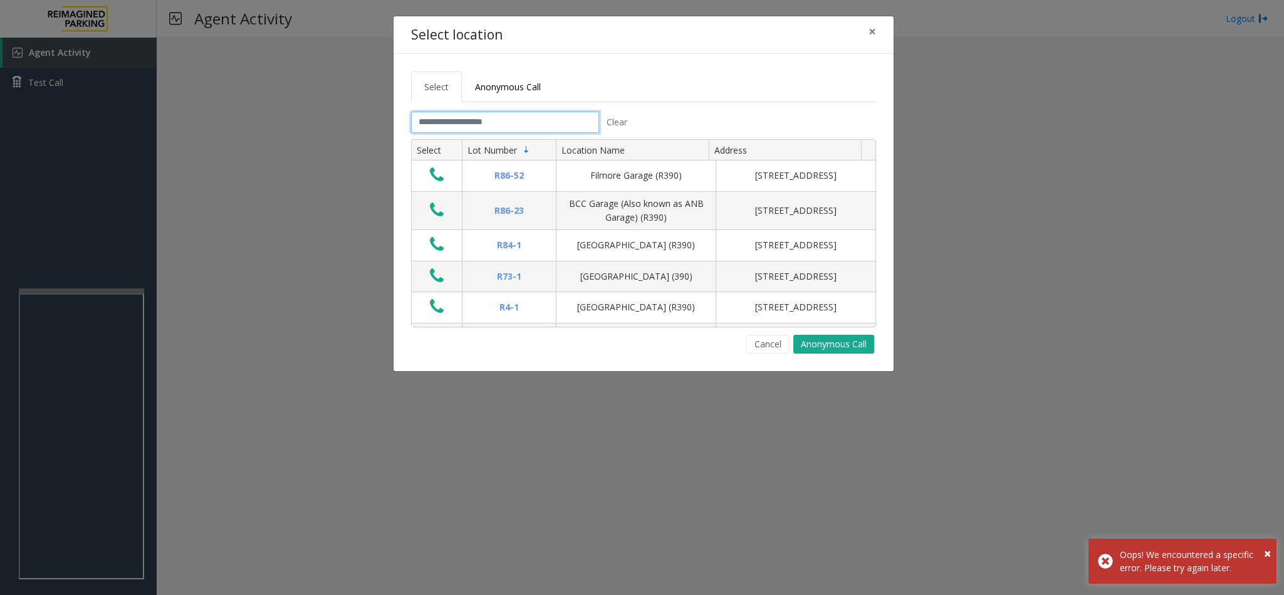
click at [519, 118] on input "text" at bounding box center [505, 122] width 188 height 21
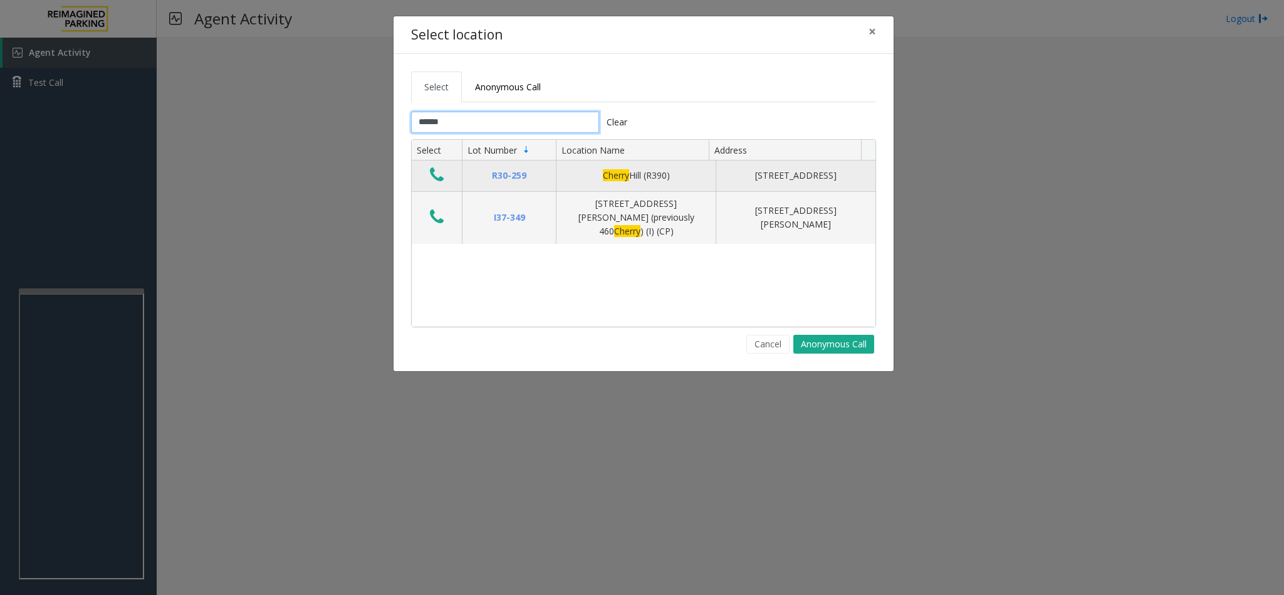
type input "******"
click at [440, 176] on icon "Data table" at bounding box center [437, 175] width 14 height 18
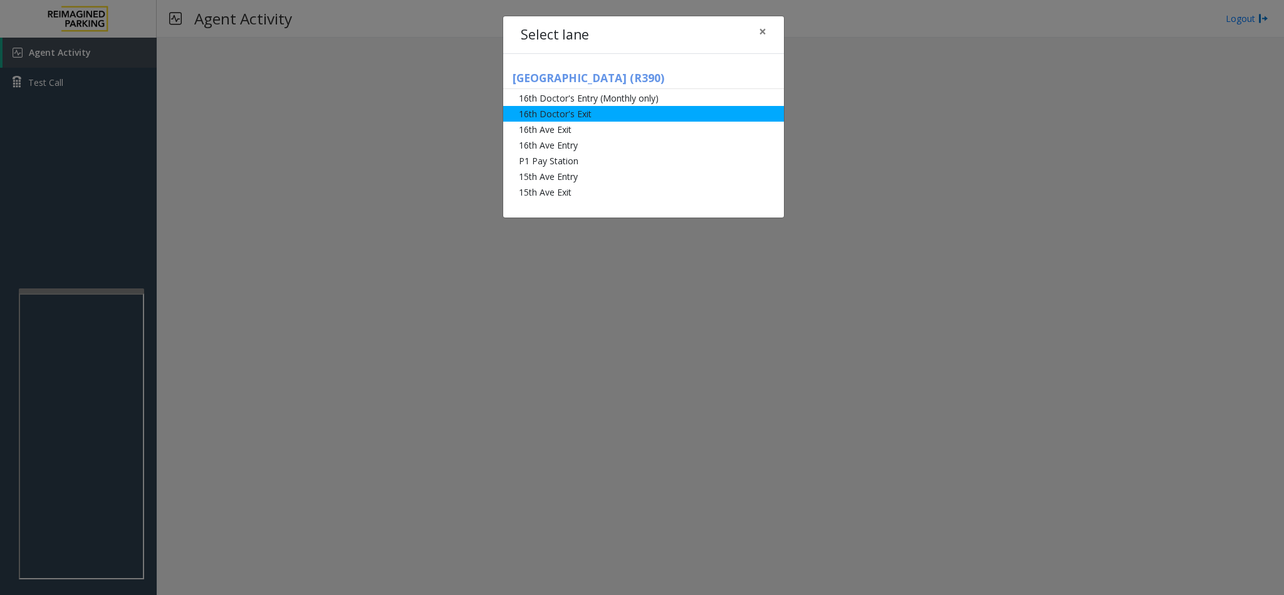
click at [591, 111] on li "16th Doctor's Exit" at bounding box center [643, 114] width 281 height 16
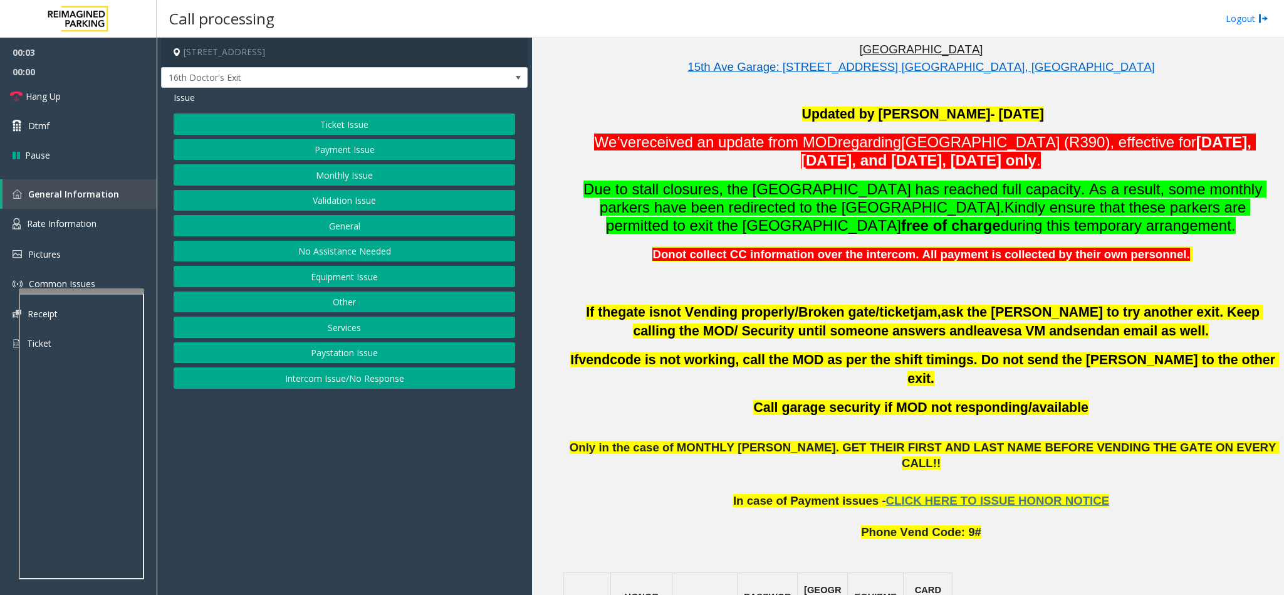
scroll to position [470, 0]
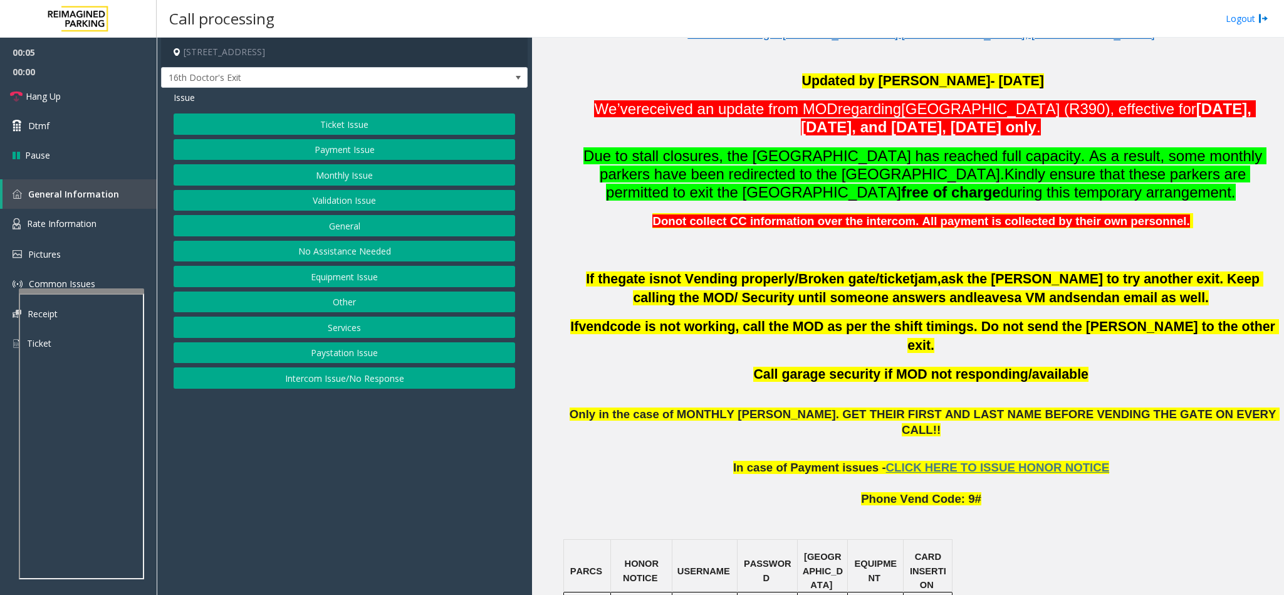
click at [309, 174] on button "Monthly Issue" at bounding box center [345, 174] width 342 height 21
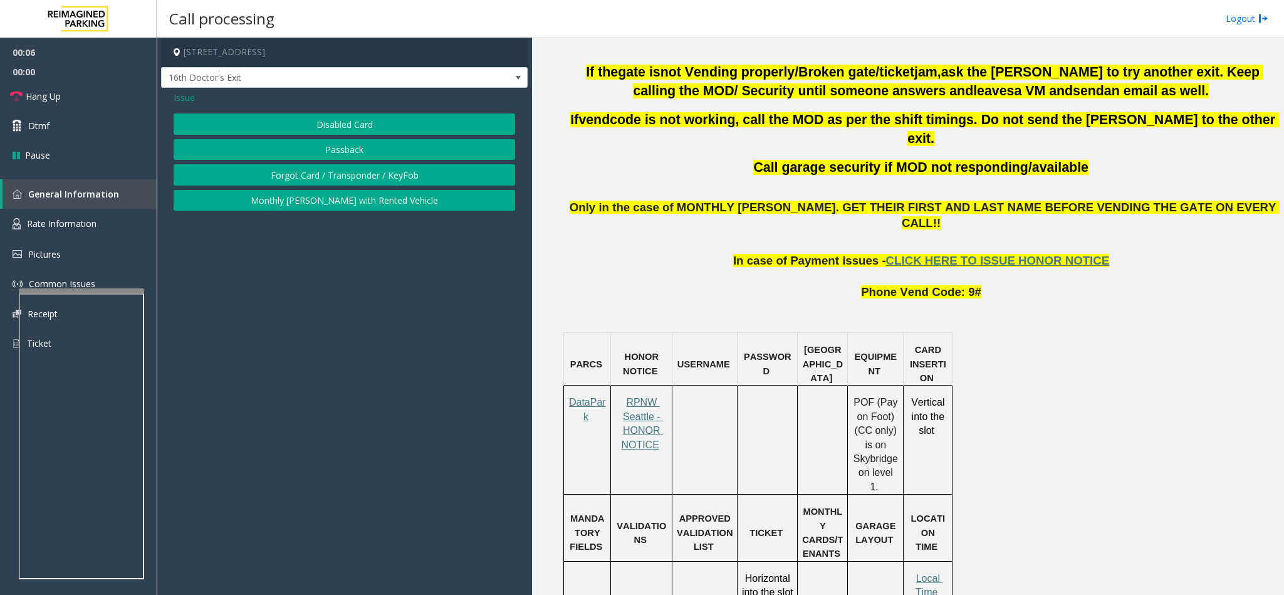
scroll to position [846, 0]
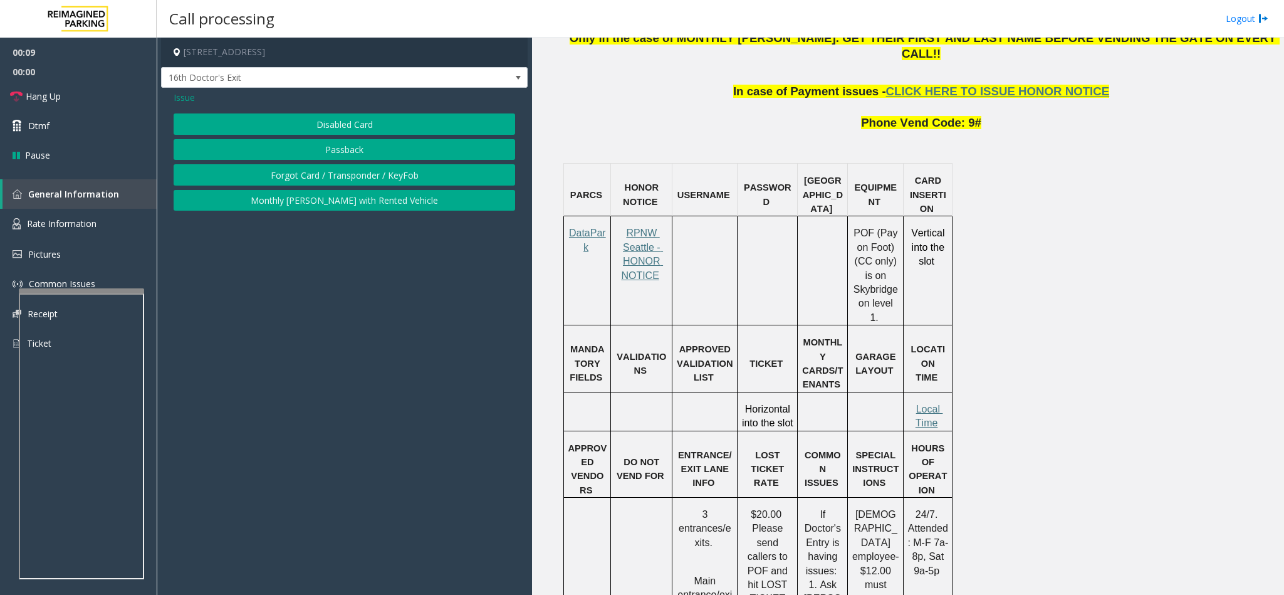
click at [298, 172] on button "Forgot Card / Transponder / KeyFob" at bounding box center [345, 174] width 342 height 21
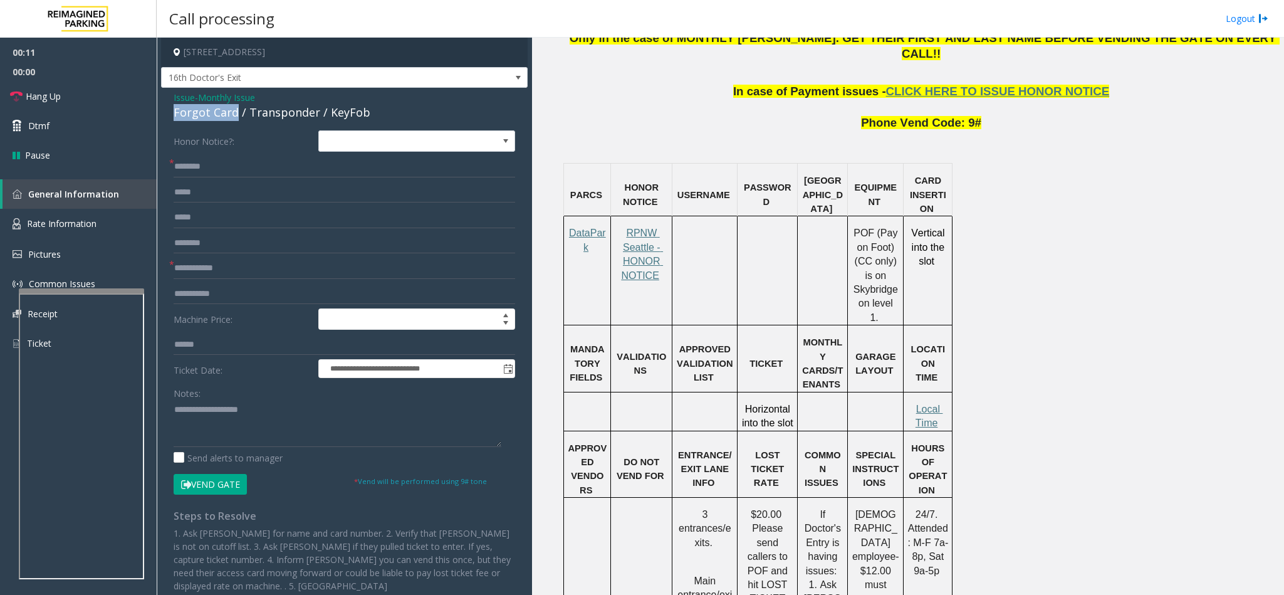
drag, startPoint x: 237, startPoint y: 112, endPoint x: 189, endPoint y: 106, distance: 48.6
click at [170, 105] on div "**********" at bounding box center [344, 359] width 367 height 543
click at [239, 115] on div "Forgot Card / Transponder / KeyFob" at bounding box center [345, 112] width 342 height 17
drag, startPoint x: 235, startPoint y: 115, endPoint x: 184, endPoint y: 106, distance: 51.5
click at [166, 96] on div "**********" at bounding box center [344, 359] width 367 height 543
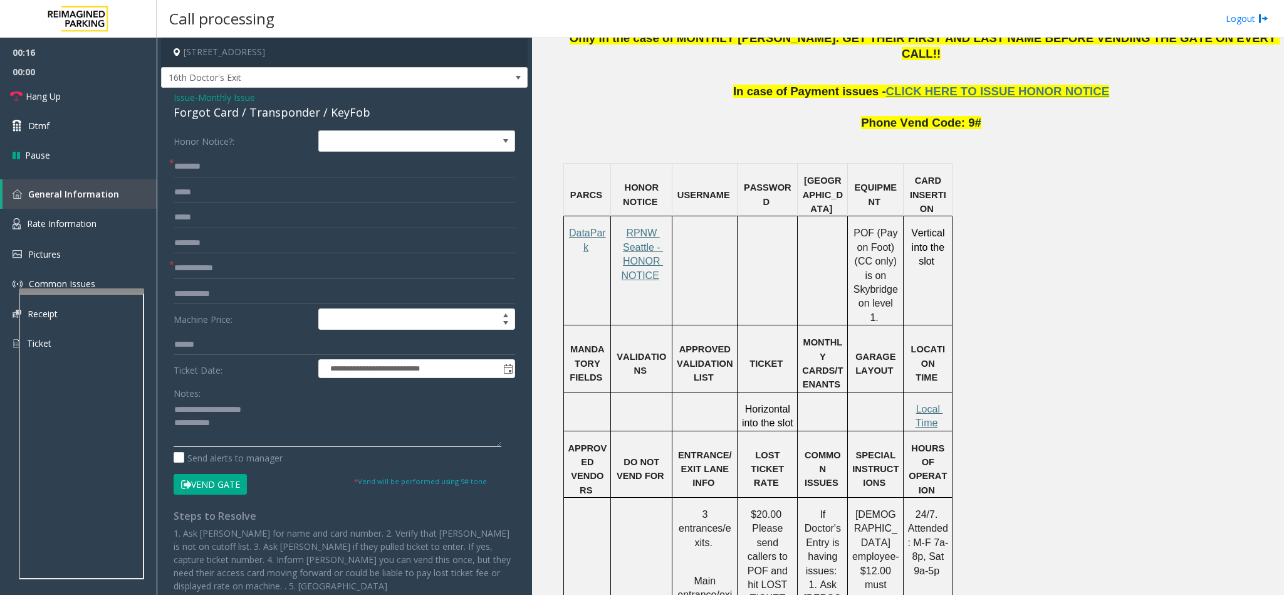
type textarea "**********"
click at [183, 172] on input "text" at bounding box center [345, 166] width 342 height 21
type input "******"
click at [244, 421] on textarea at bounding box center [338, 423] width 328 height 47
type textarea "**********"
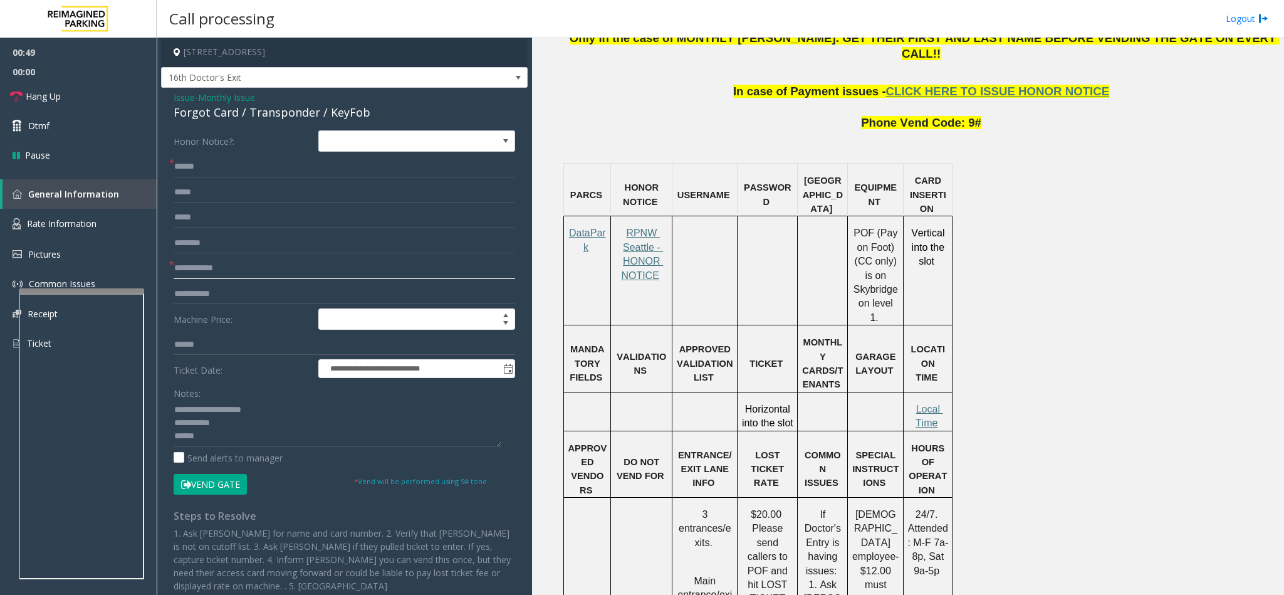
click at [228, 270] on input "text" at bounding box center [345, 268] width 342 height 21
type input "*******"
click at [215, 484] on button "Vend Gate" at bounding box center [210, 484] width 73 height 21
click at [201, 442] on textarea at bounding box center [338, 423] width 328 height 47
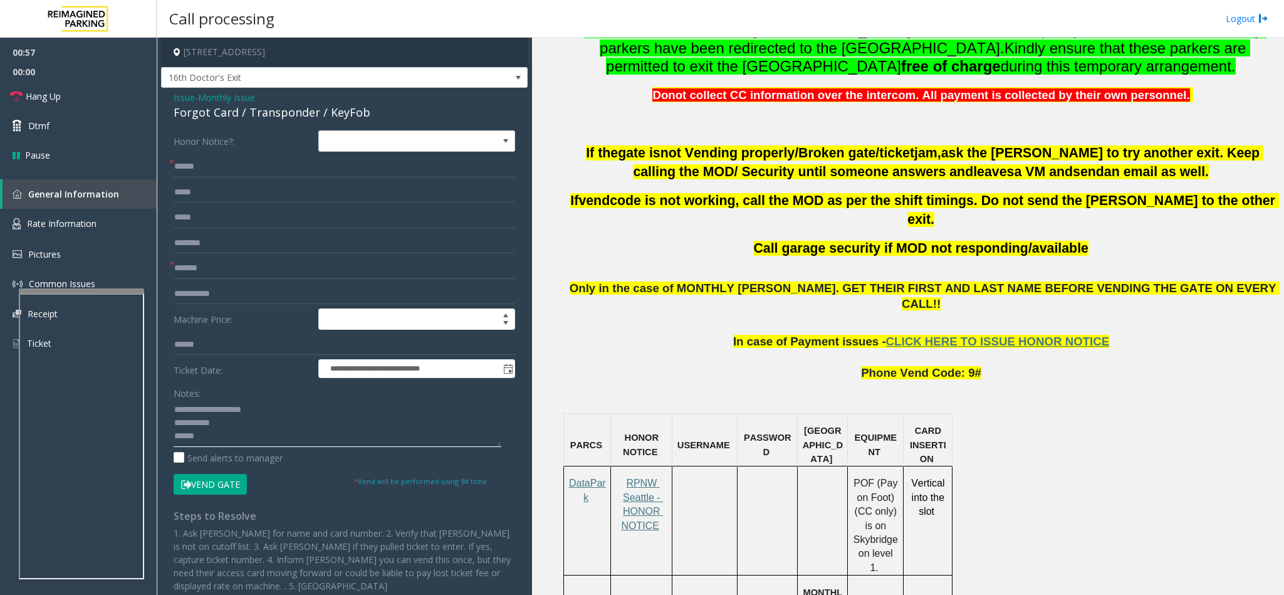
scroll to position [376, 0]
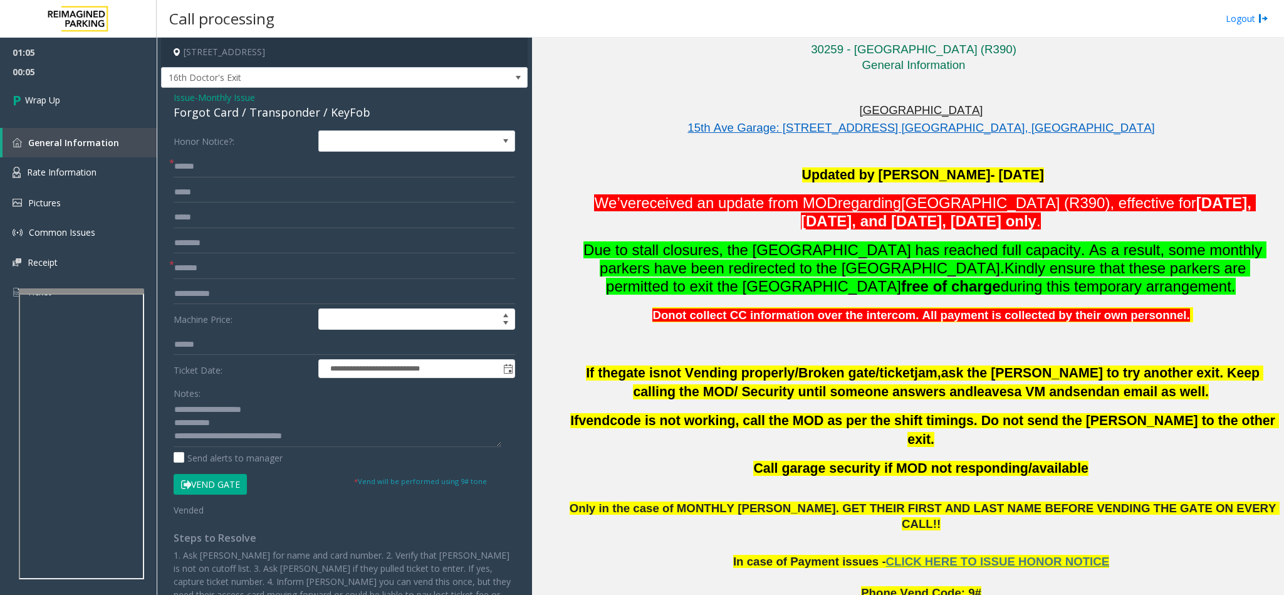
click at [750, 501] on span "Only in the case of MONTHLY [PERSON_NAME]. GET THEIR FIRST AND LAST NAME BEFORE…" at bounding box center [925, 515] width 710 height 29
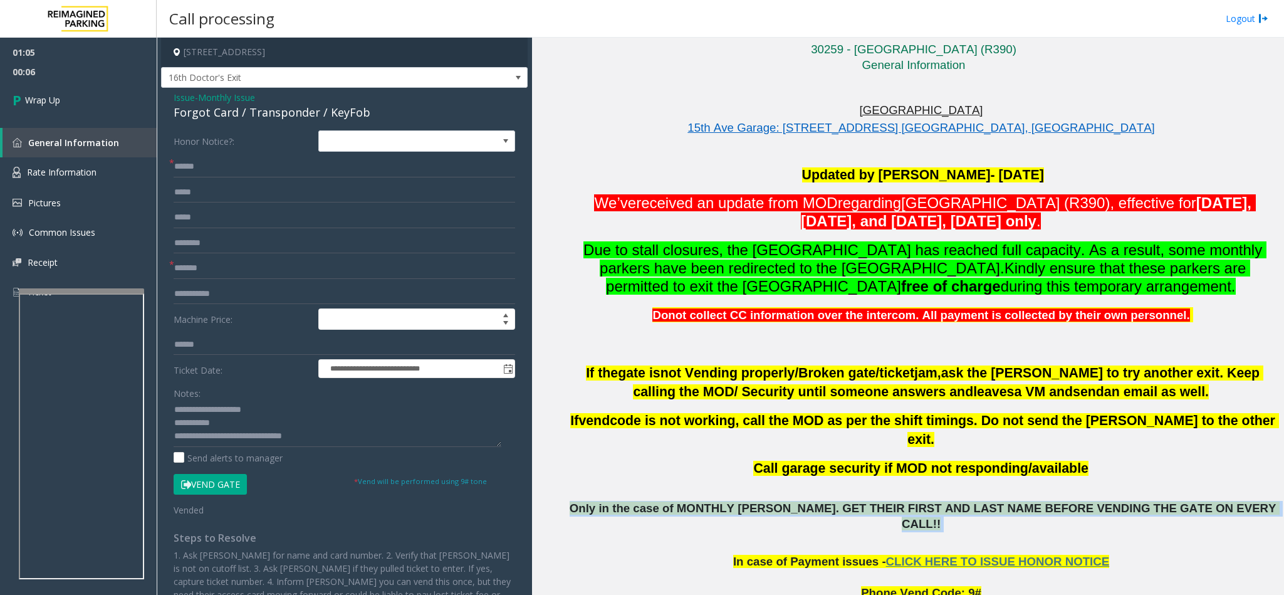
click at [750, 501] on span "Only in the case of MONTHLY [PERSON_NAME]. GET THEIR FIRST AND LAST NAME BEFORE…" at bounding box center [925, 515] width 710 height 29
copy p "Only in the case of MONTHLY [PERSON_NAME]. GET THEIR FIRST AND LAST NAME BEFORE…"
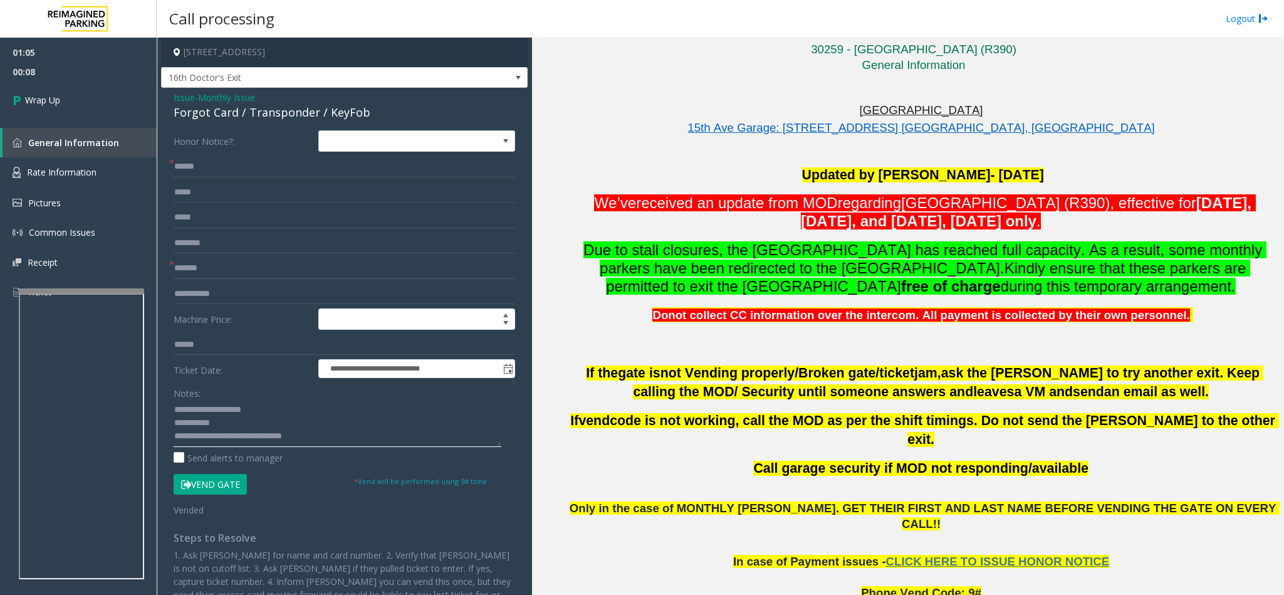
click at [322, 440] on textarea at bounding box center [338, 423] width 328 height 47
paste textarea "**********"
type textarea "**********"
click at [117, 102] on link "Wrap Up" at bounding box center [78, 99] width 157 height 37
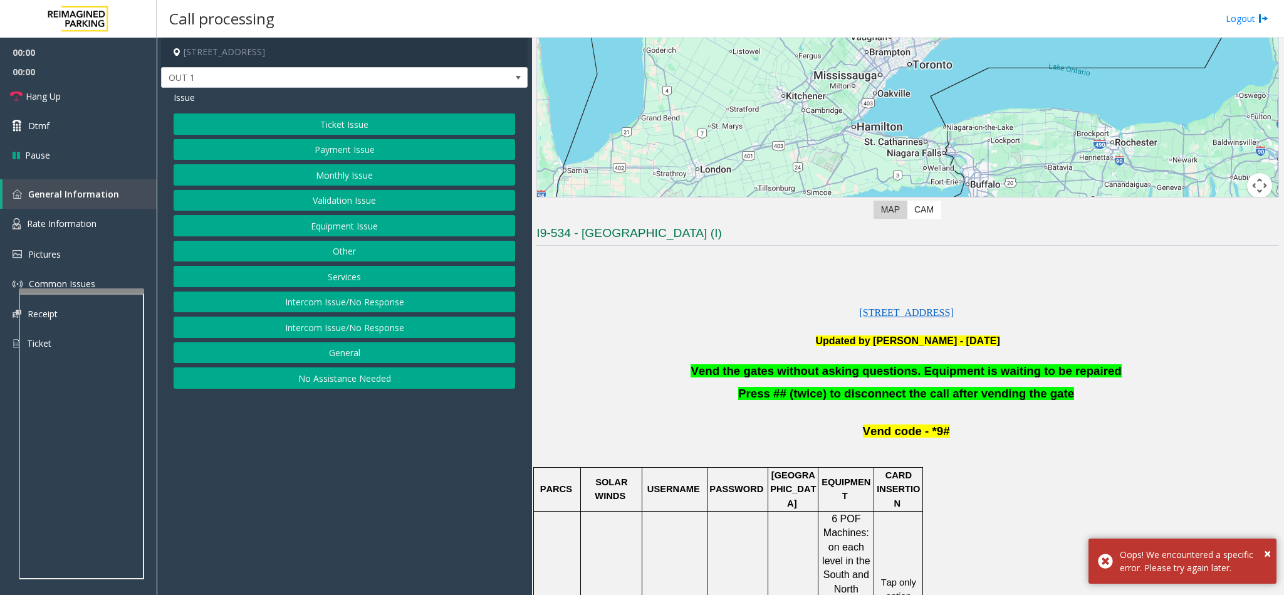
scroll to position [376, 0]
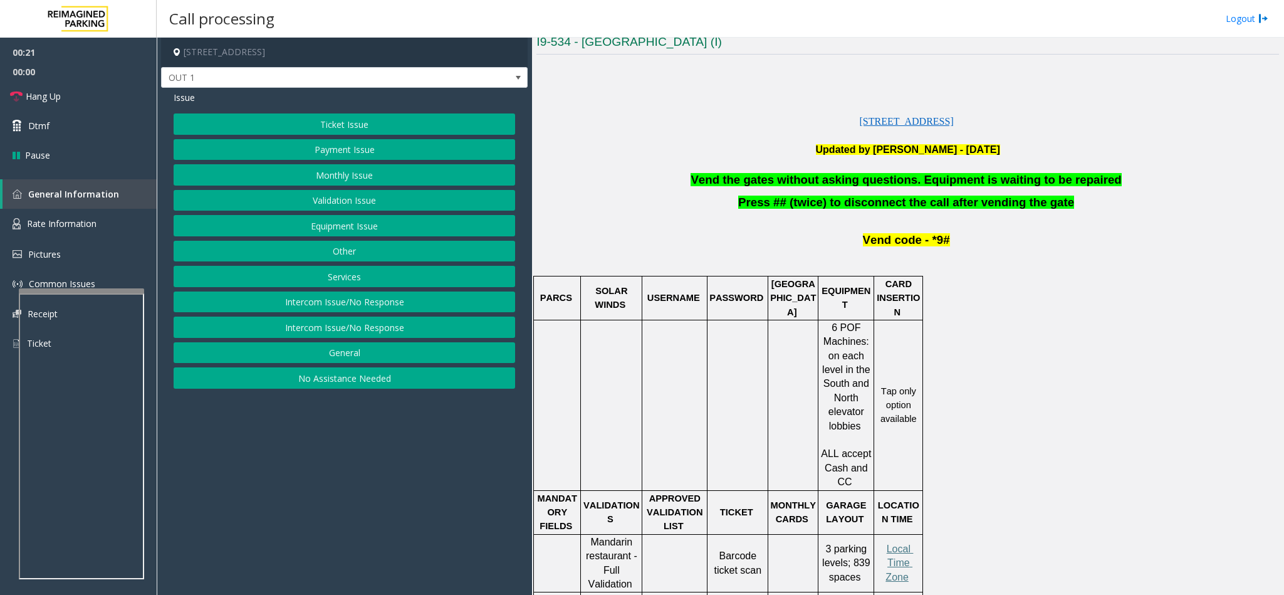
click at [352, 198] on button "Validation Issue" at bounding box center [345, 200] width 342 height 21
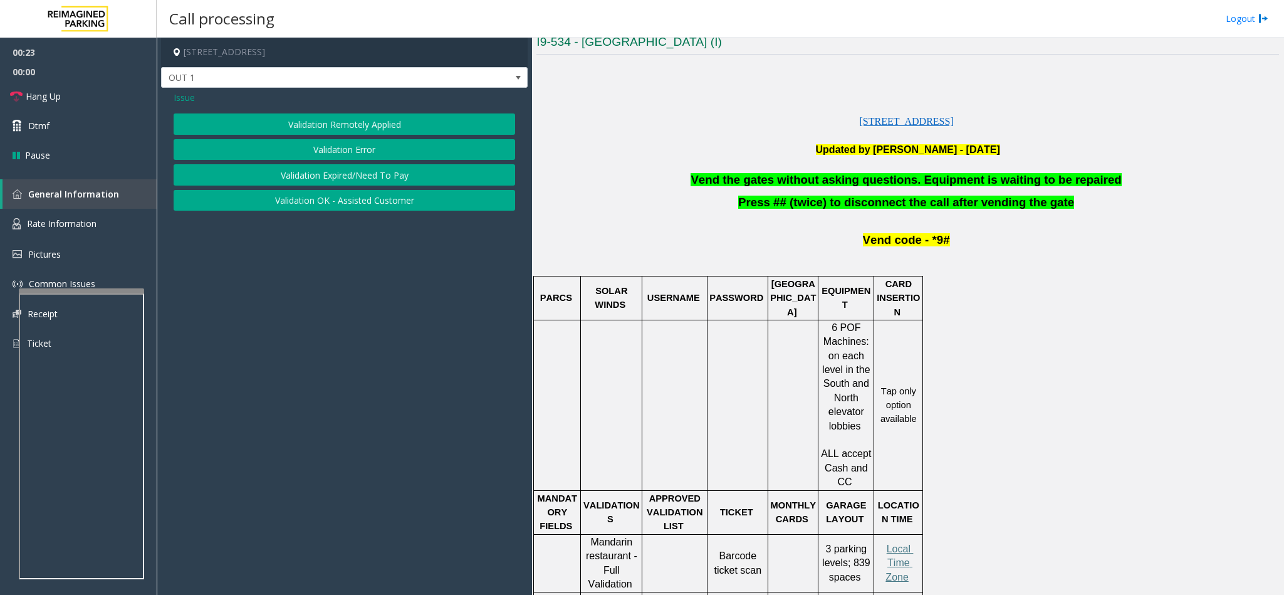
click at [356, 144] on button "Validation Error" at bounding box center [345, 149] width 342 height 21
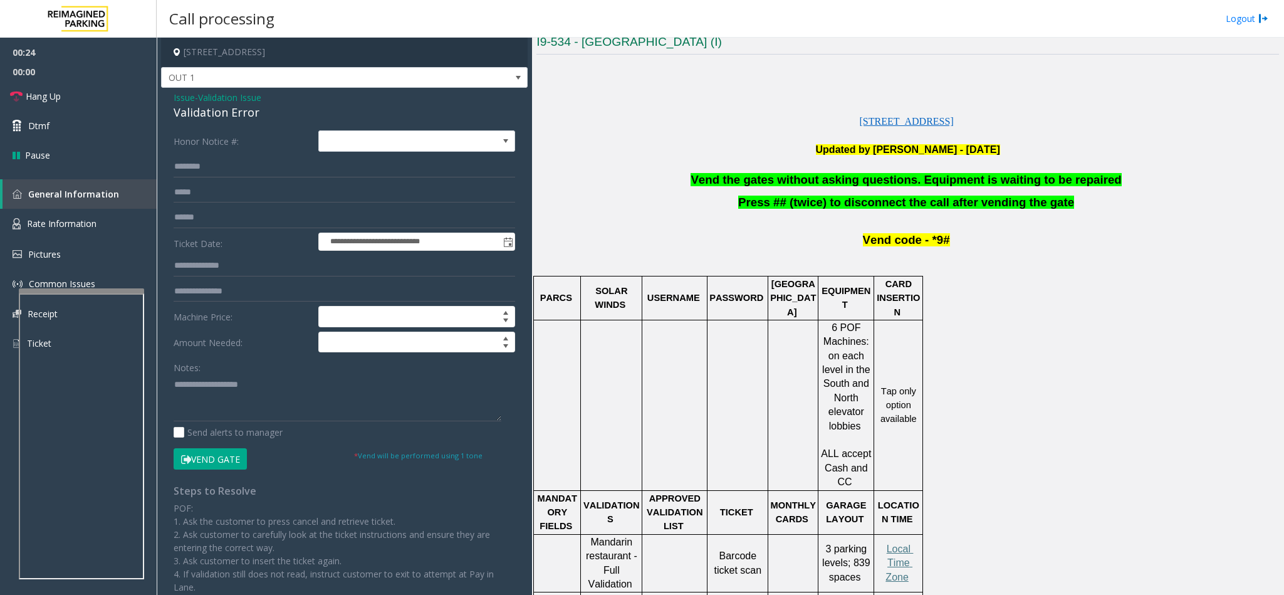
click at [207, 466] on button "Vend Gate" at bounding box center [210, 458] width 73 height 21
click at [169, 100] on div "**********" at bounding box center [344, 400] width 367 height 624
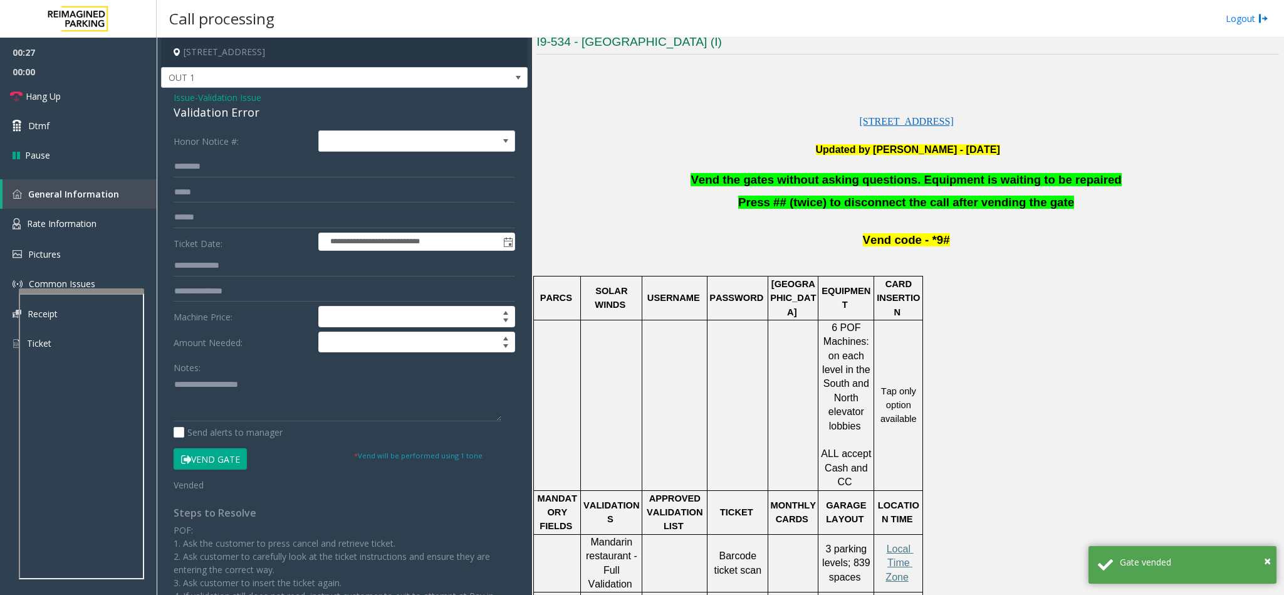
click at [181, 92] on span "Issue" at bounding box center [184, 97] width 21 height 13
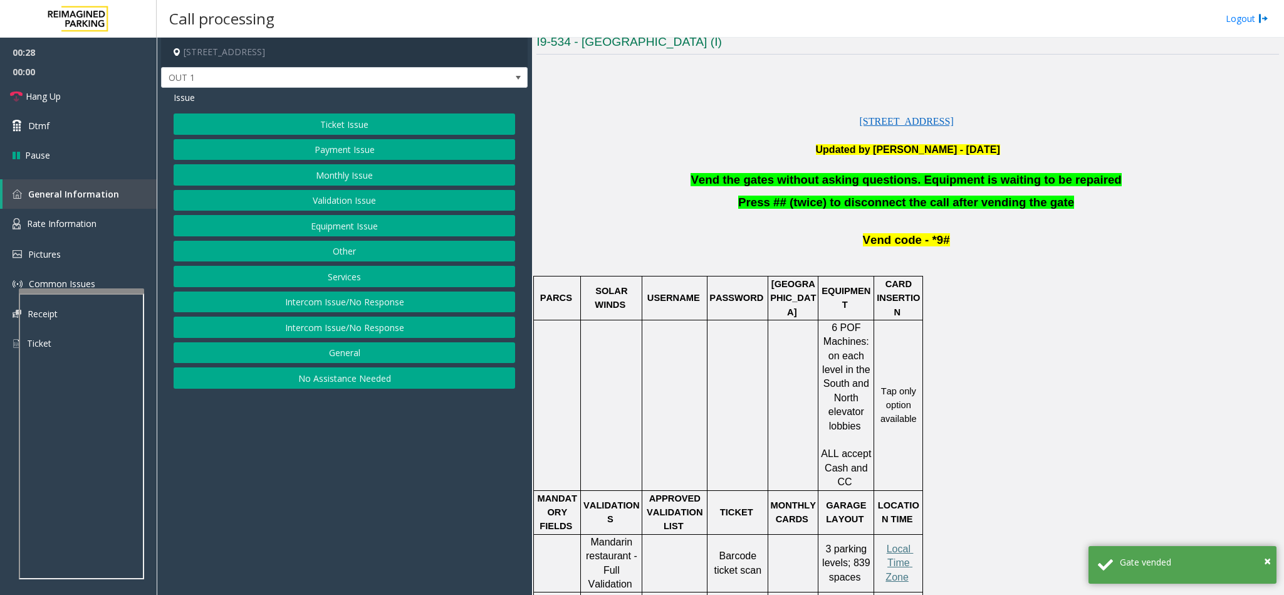
click at [333, 232] on button "Equipment Issue" at bounding box center [345, 225] width 342 height 21
click at [333, 232] on button "Gate / Door Won't Open" at bounding box center [345, 225] width 342 height 21
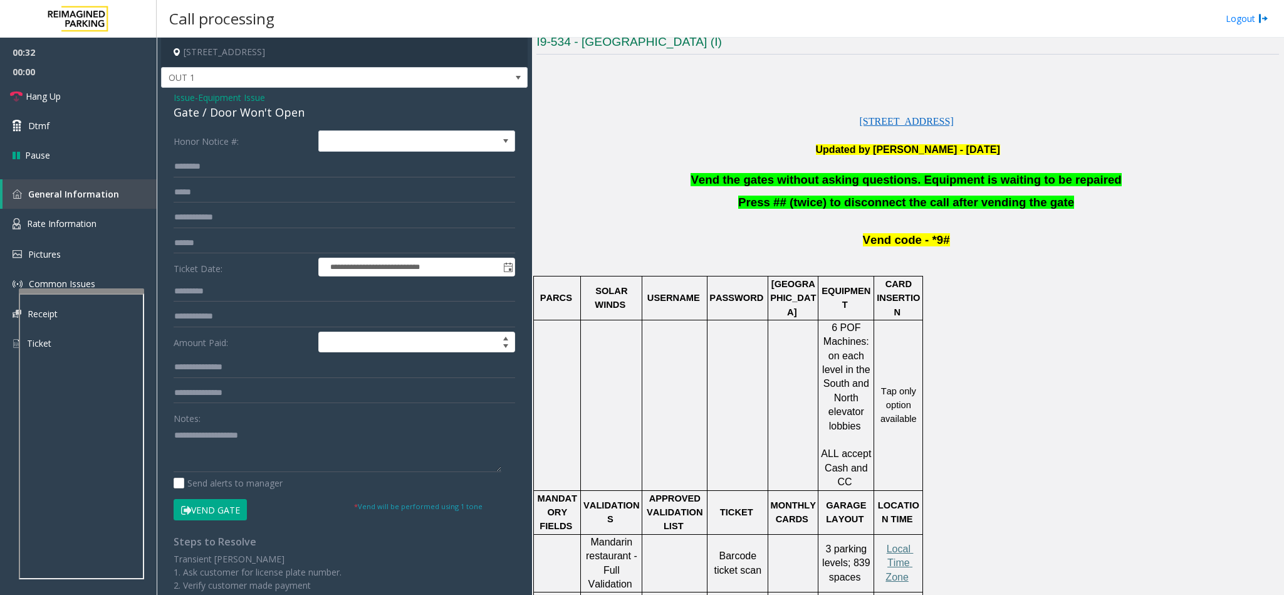
click at [864, 181] on span "Vend the gates without asking questions. Equipment is waiting to be repaired" at bounding box center [906, 179] width 431 height 13
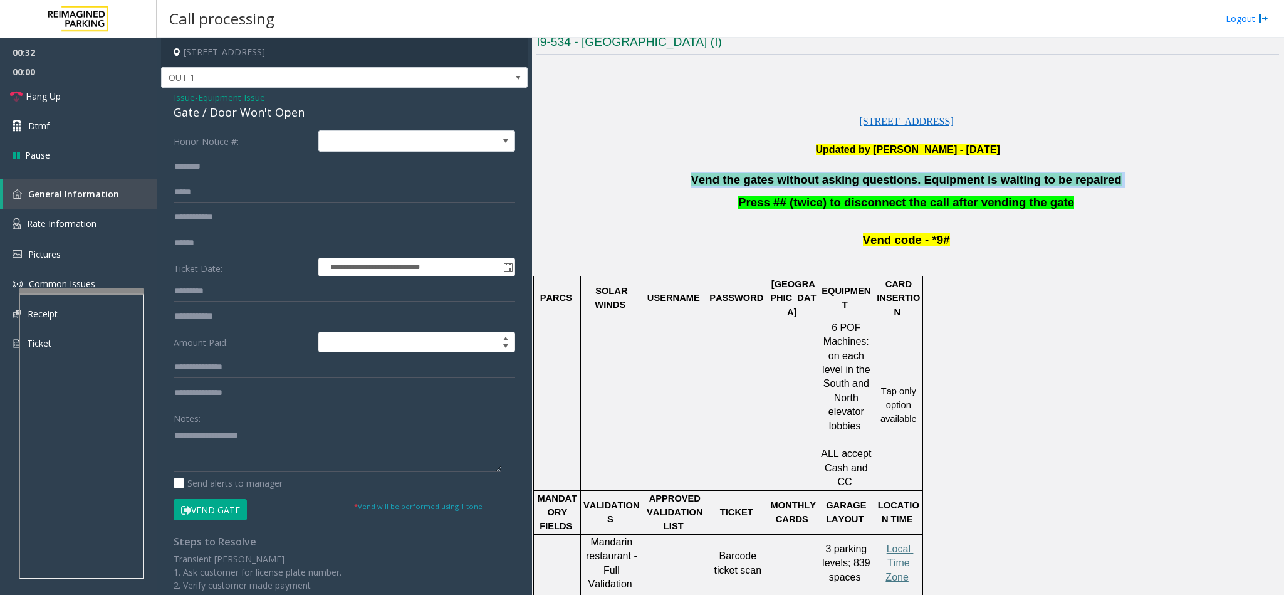
click at [864, 181] on span "Vend the gates without asking questions. Equipment is waiting to be repaired" at bounding box center [906, 179] width 431 height 13
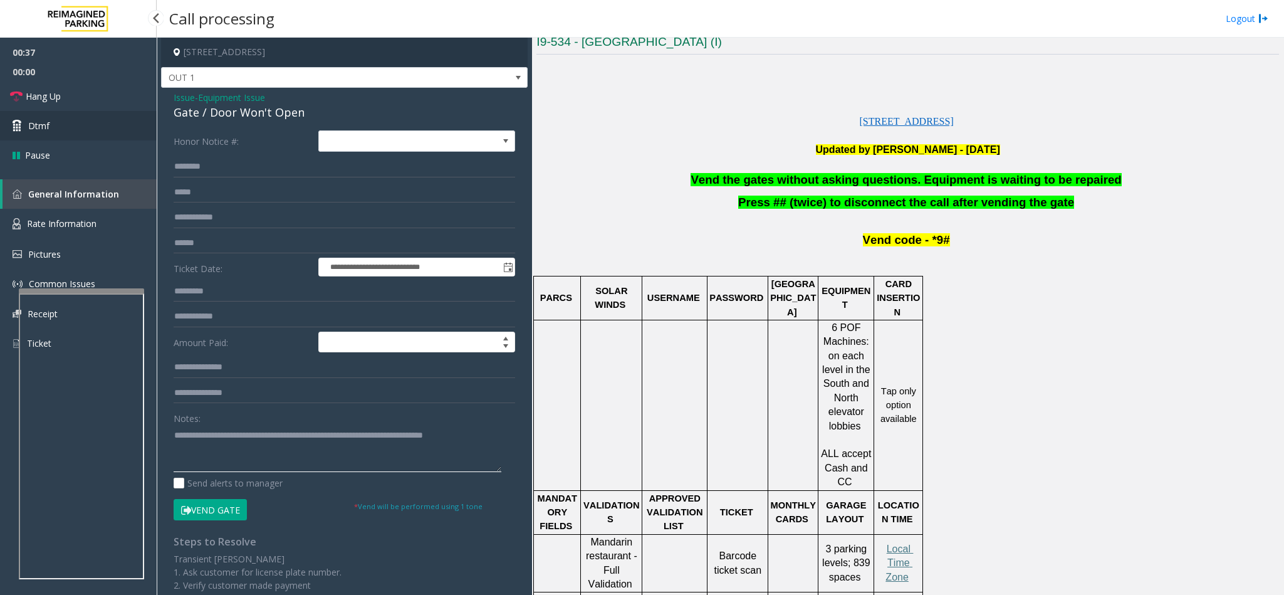
type textarea "**********"
click at [74, 137] on link "Dtmf" at bounding box center [78, 125] width 157 height 29
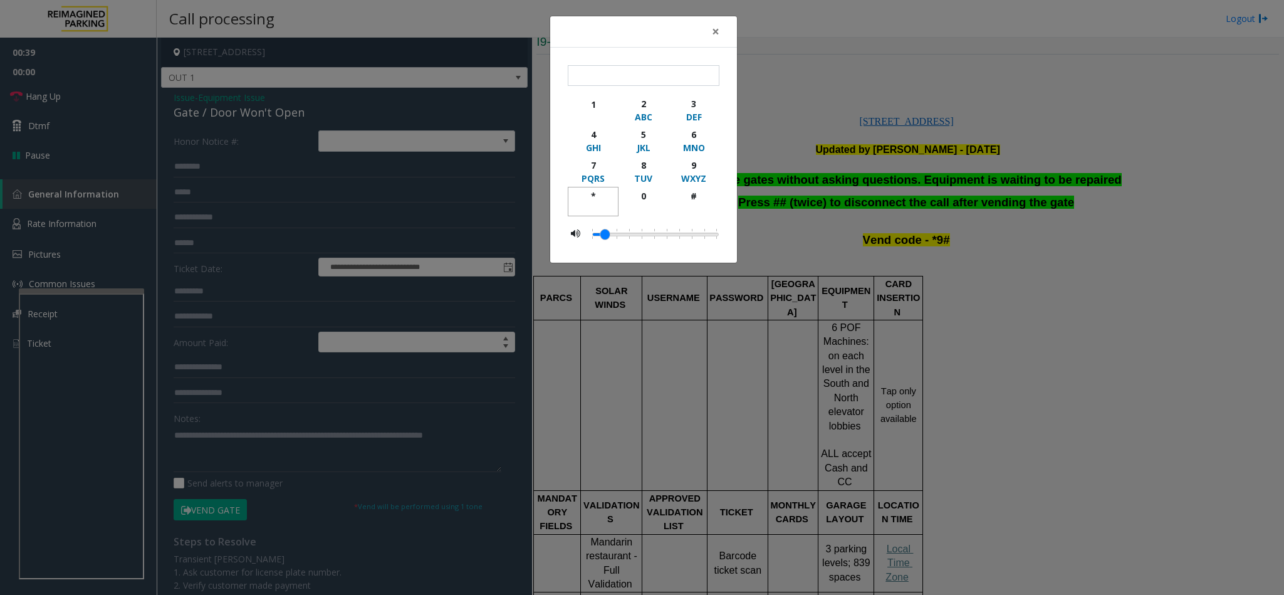
drag, startPoint x: 582, startPoint y: 200, endPoint x: 683, endPoint y: 177, distance: 103.4
click at [582, 200] on div "*" at bounding box center [593, 195] width 34 height 13
click at [691, 174] on div "WXYZ" at bounding box center [694, 178] width 34 height 13
click at [693, 209] on div "button" at bounding box center [694, 207] width 34 height 11
type input "***"
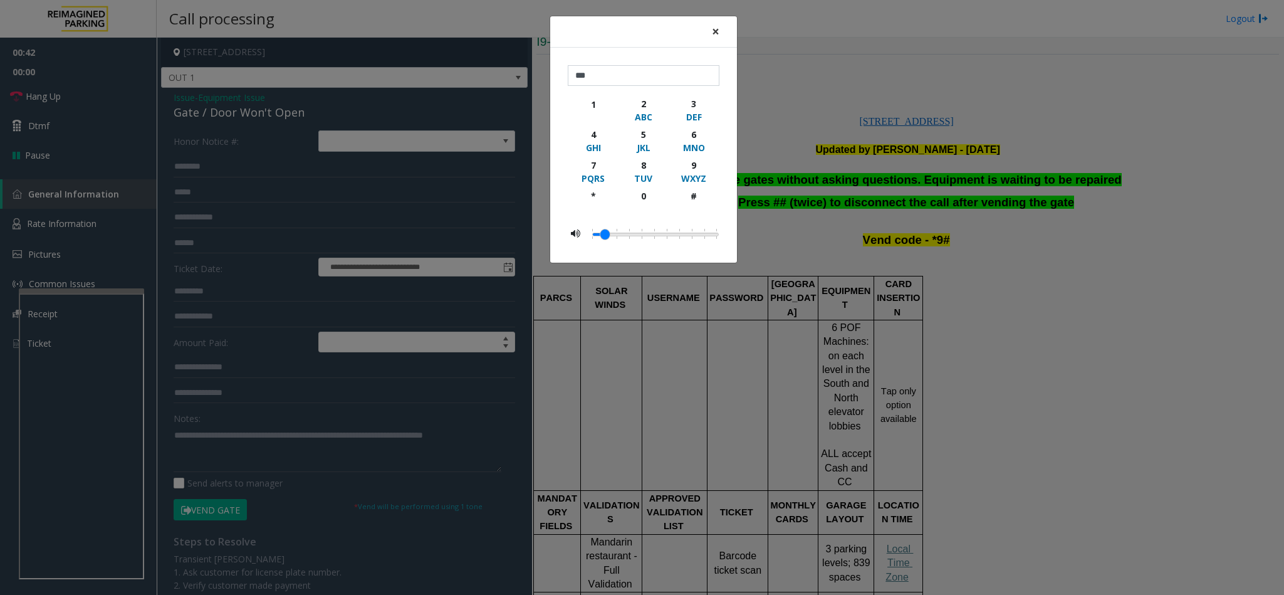
click at [715, 28] on span "×" at bounding box center [716, 32] width 8 height 18
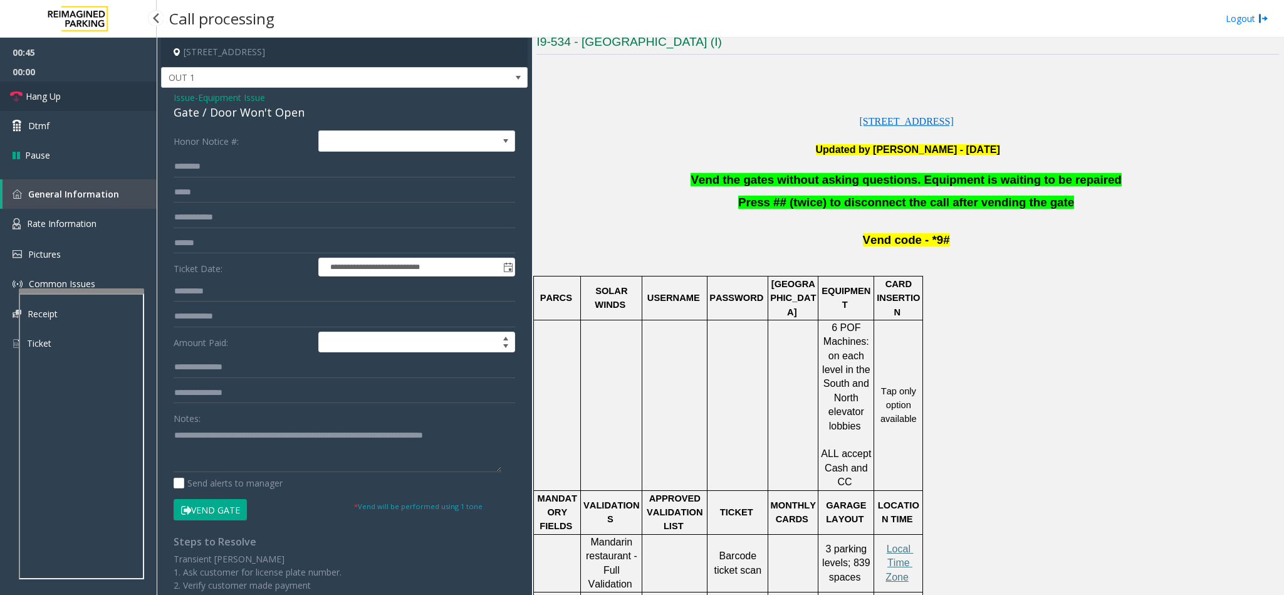
click at [45, 102] on span "Hang Up" at bounding box center [43, 96] width 35 height 13
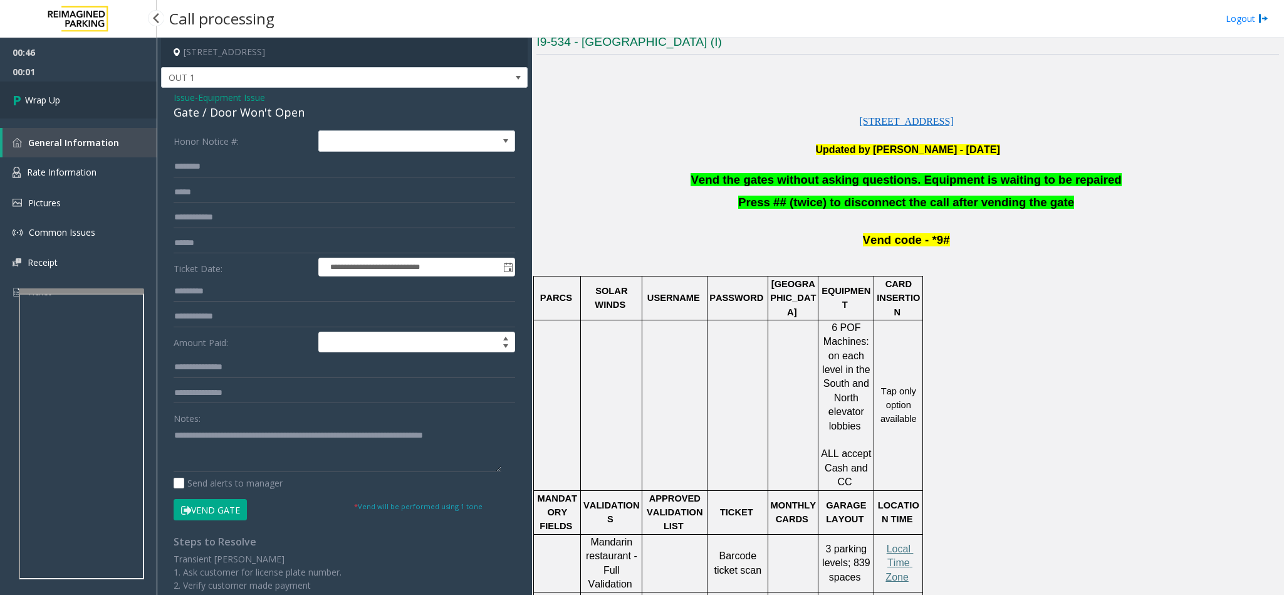
click at [45, 103] on span "Wrap Up" at bounding box center [42, 99] width 35 height 13
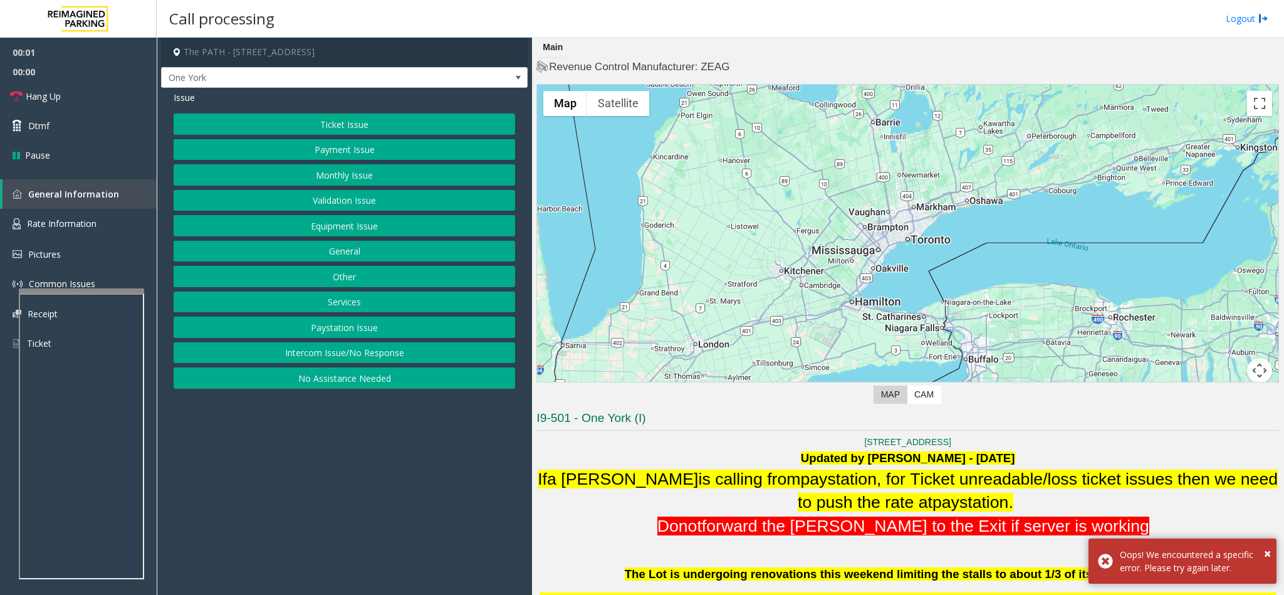
scroll to position [282, 0]
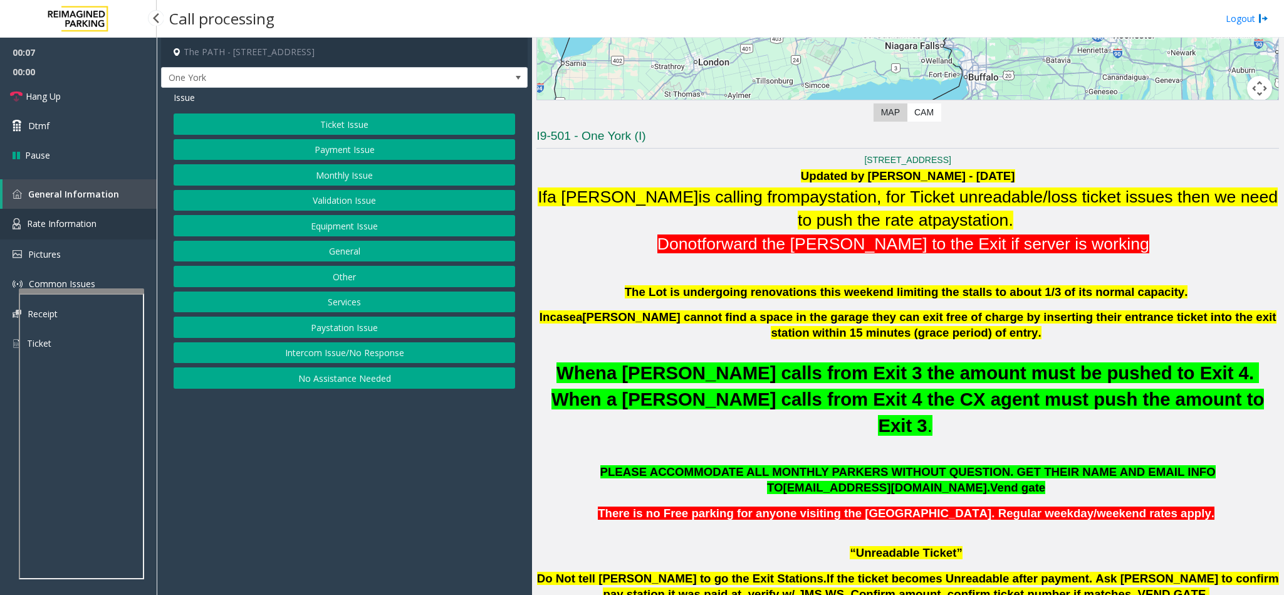
click at [113, 231] on link "Rate Information" at bounding box center [78, 224] width 157 height 31
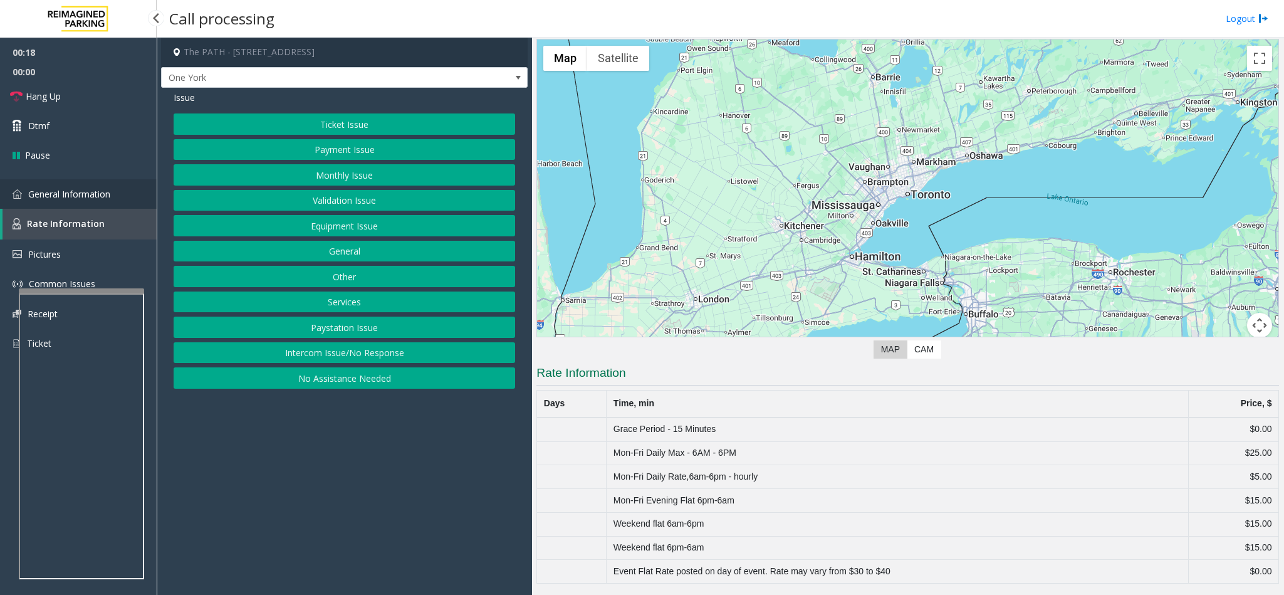
click at [111, 186] on link "General Information" at bounding box center [78, 193] width 157 height 29
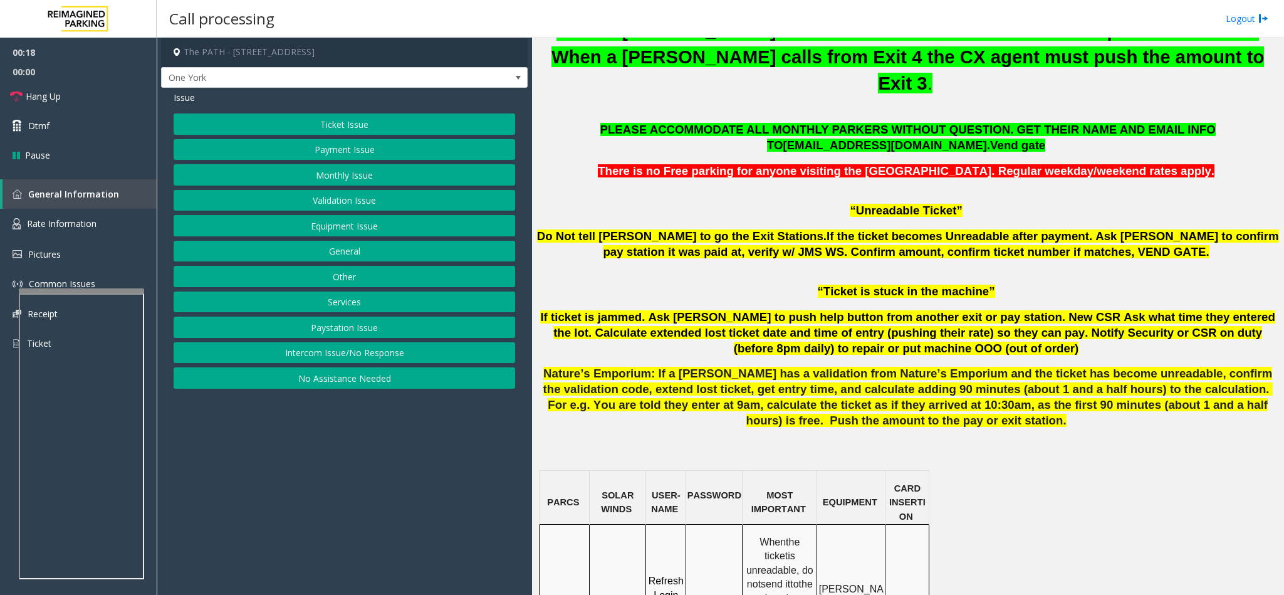
scroll to position [846, 0]
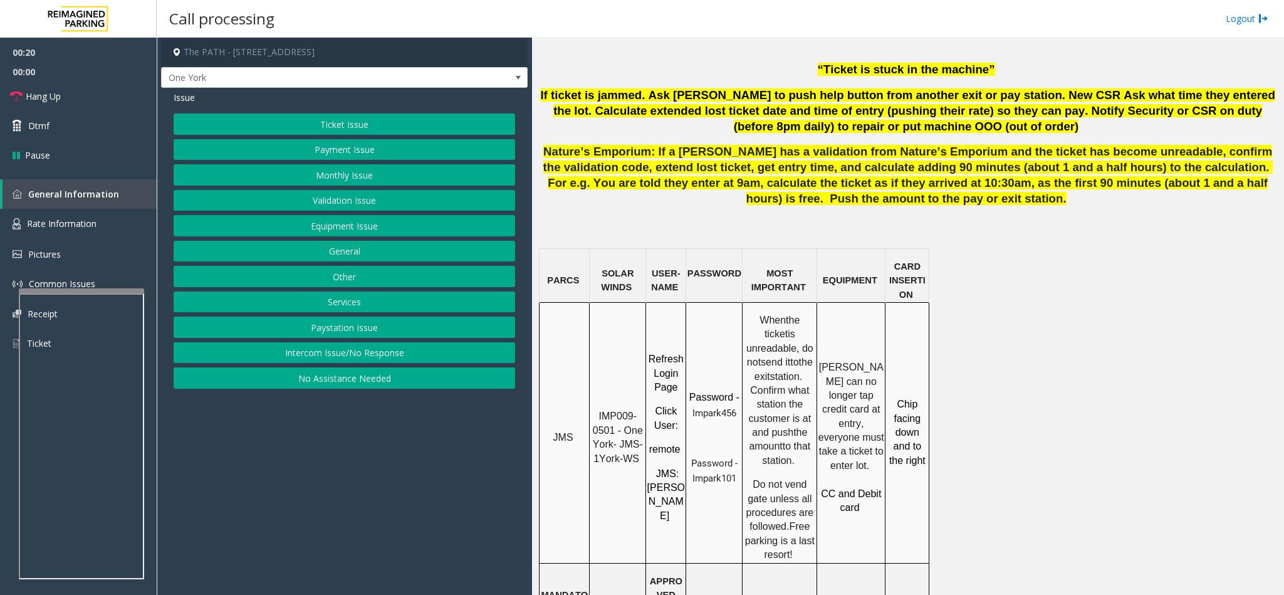
click at [325, 135] on button "Ticket Issue" at bounding box center [345, 123] width 342 height 21
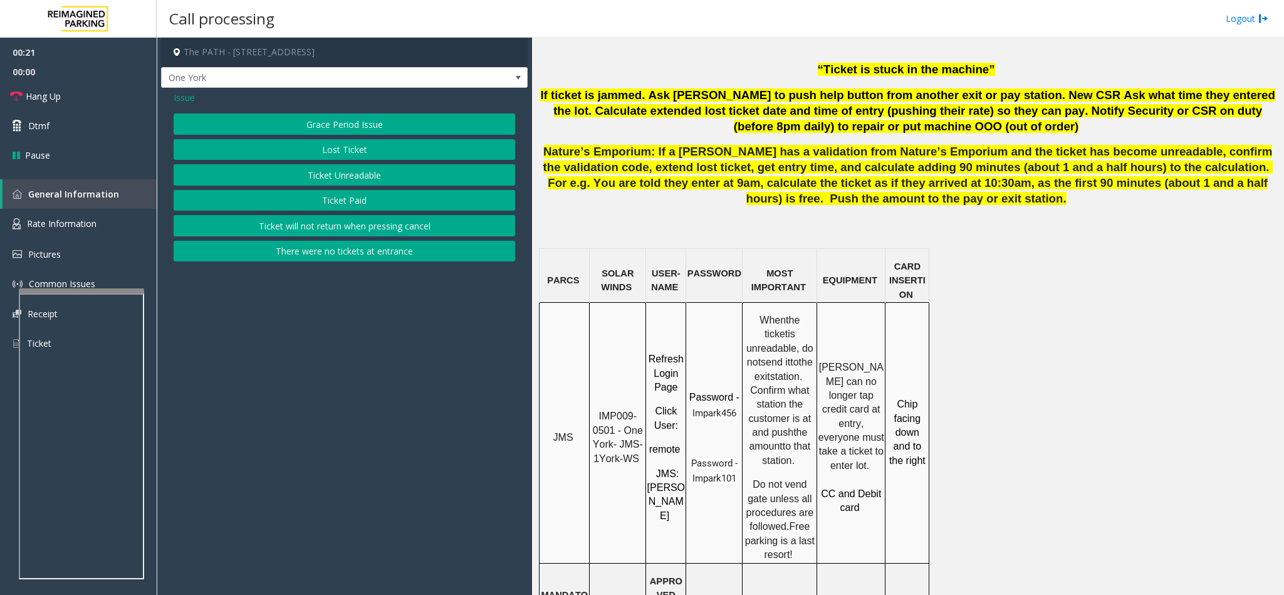
click at [333, 130] on button "Grace Period Issue" at bounding box center [345, 123] width 342 height 21
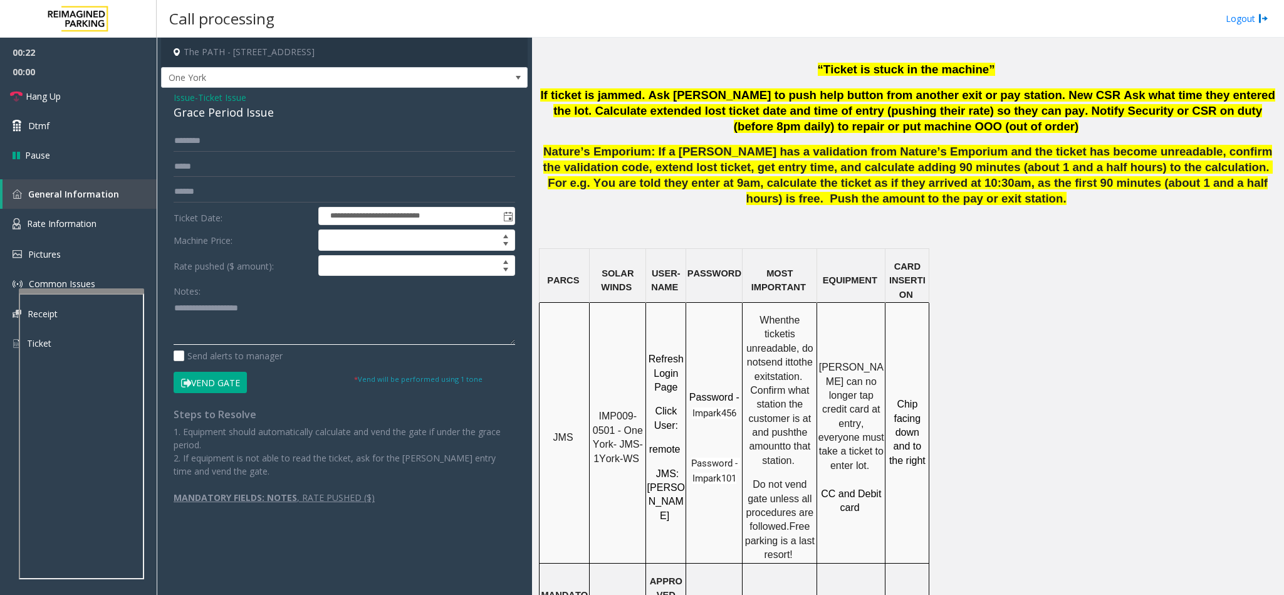
click at [196, 302] on textarea at bounding box center [345, 321] width 342 height 47
drag, startPoint x: 171, startPoint y: 94, endPoint x: 275, endPoint y: 112, distance: 105.5
click at [275, 112] on div "**********" at bounding box center [344, 302] width 367 height 429
click at [275, 111] on div "Grace Period Issue" at bounding box center [345, 112] width 342 height 17
click at [275, 322] on textarea at bounding box center [345, 321] width 342 height 47
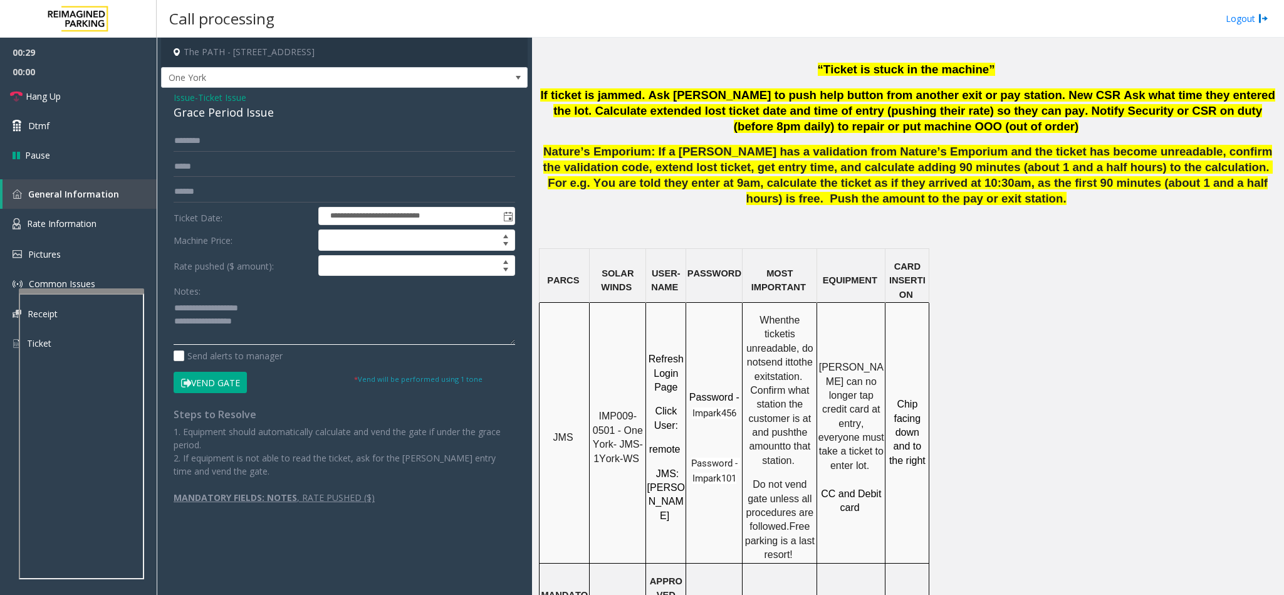
click at [284, 320] on textarea at bounding box center [345, 321] width 342 height 47
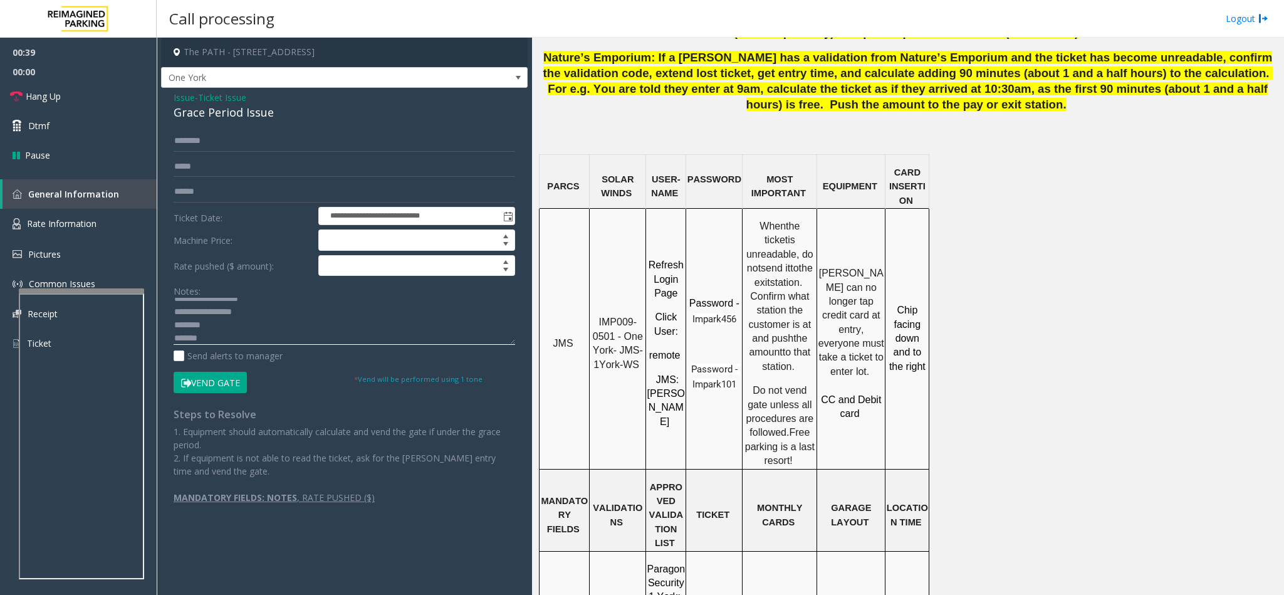
scroll to position [1128, 0]
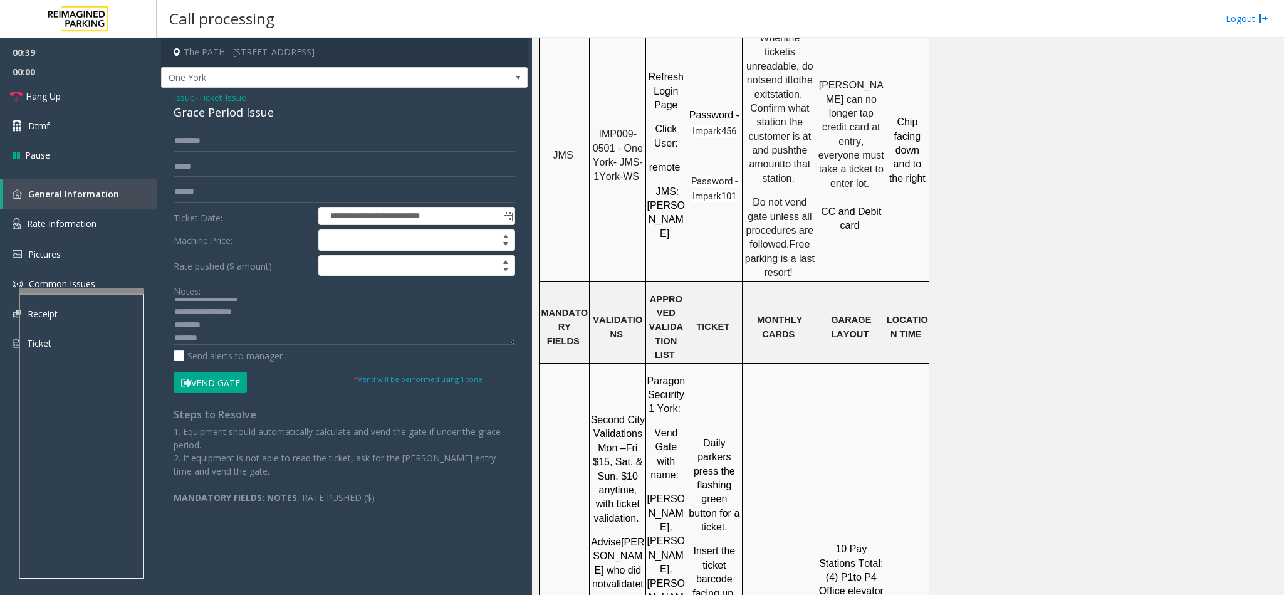
click at [215, 327] on textarea at bounding box center [345, 321] width 342 height 47
click at [211, 340] on textarea at bounding box center [345, 321] width 342 height 47
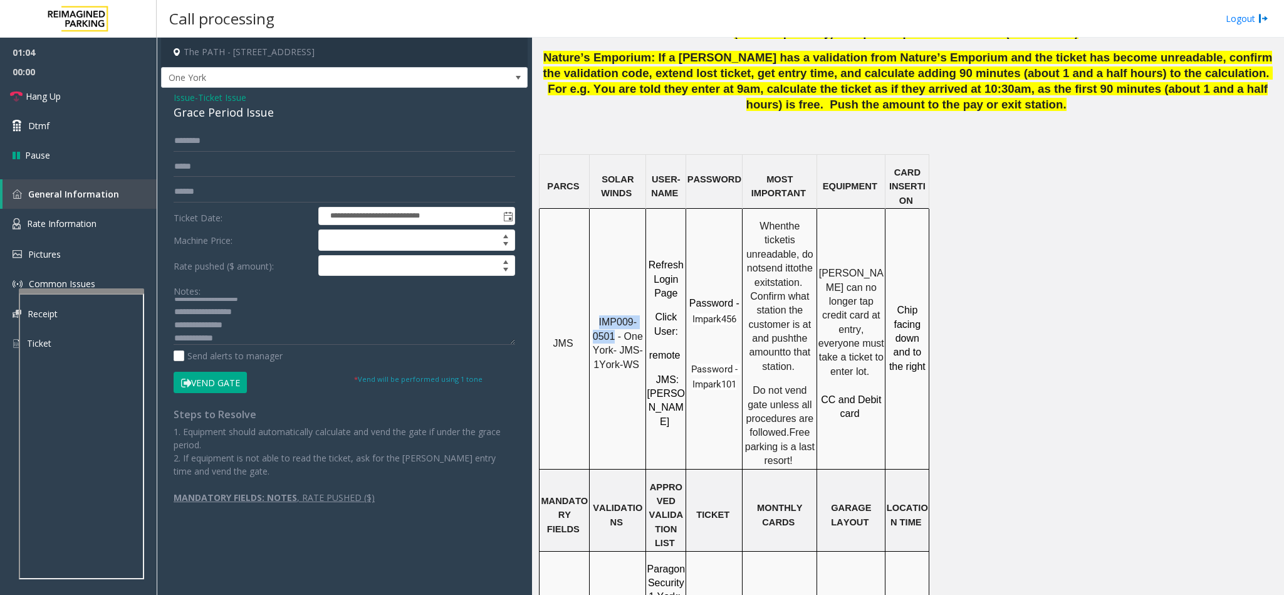
drag, startPoint x: 601, startPoint y: 278, endPoint x: 617, endPoint y: 290, distance: 19.8
click at [617, 317] on span "IMP009-0501 - One York- JMS-1York-WS" at bounding box center [619, 343] width 53 height 53
copy span "IMP009-0501"
click at [122, 222] on link "Rate Information" at bounding box center [78, 224] width 157 height 31
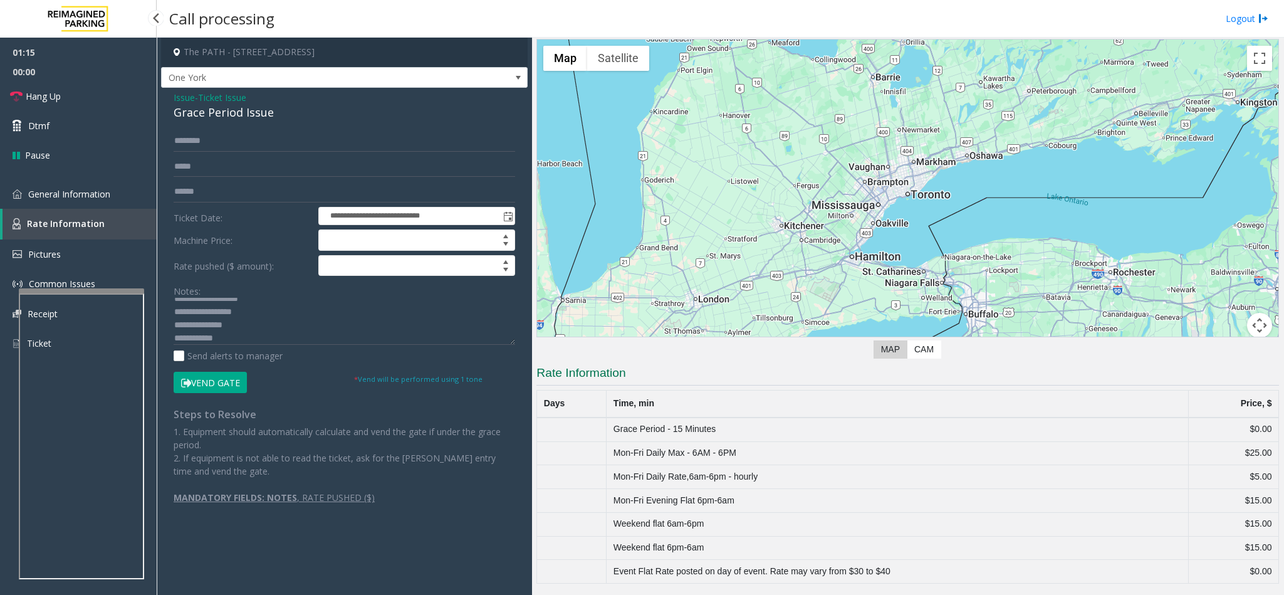
scroll to position [48, 0]
click at [55, 181] on link "General Information" at bounding box center [78, 193] width 157 height 29
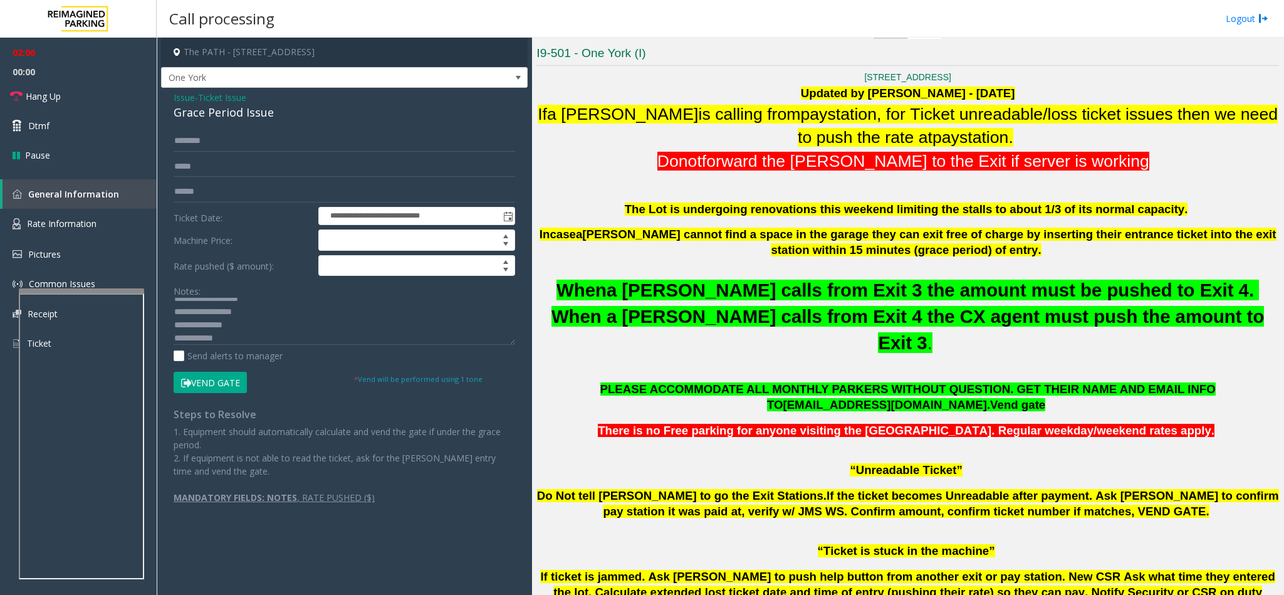
scroll to position [376, 0]
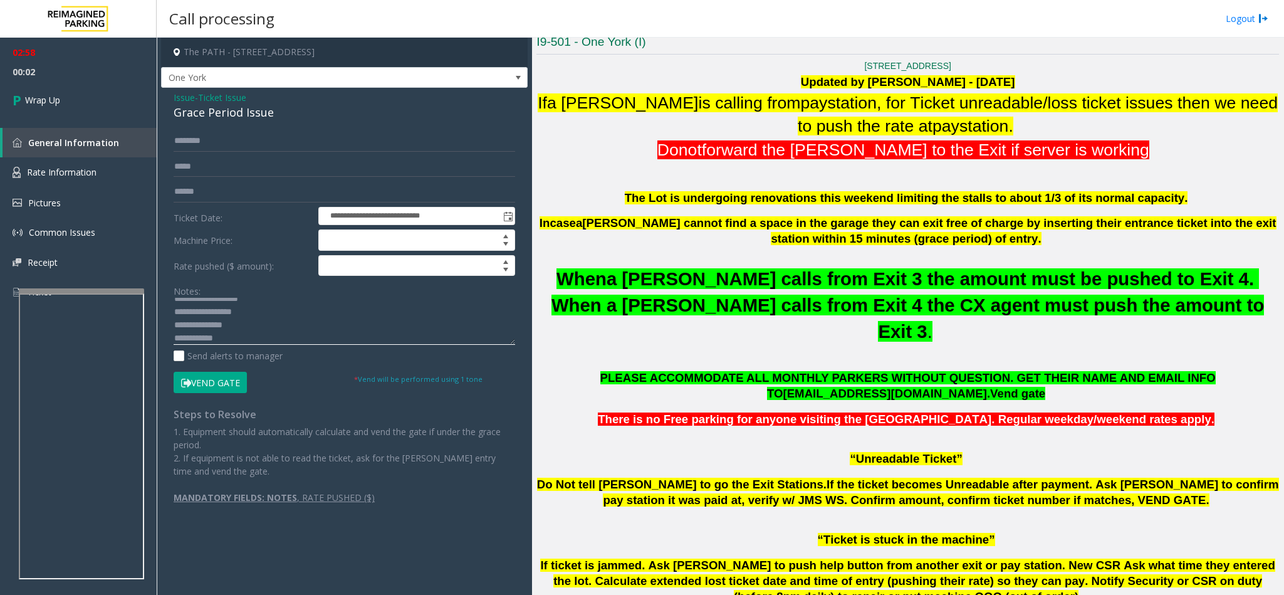
click at [258, 337] on textarea at bounding box center [345, 321] width 342 height 47
type textarea "**********"
click at [68, 83] on link "Wrap Up" at bounding box center [78, 99] width 157 height 37
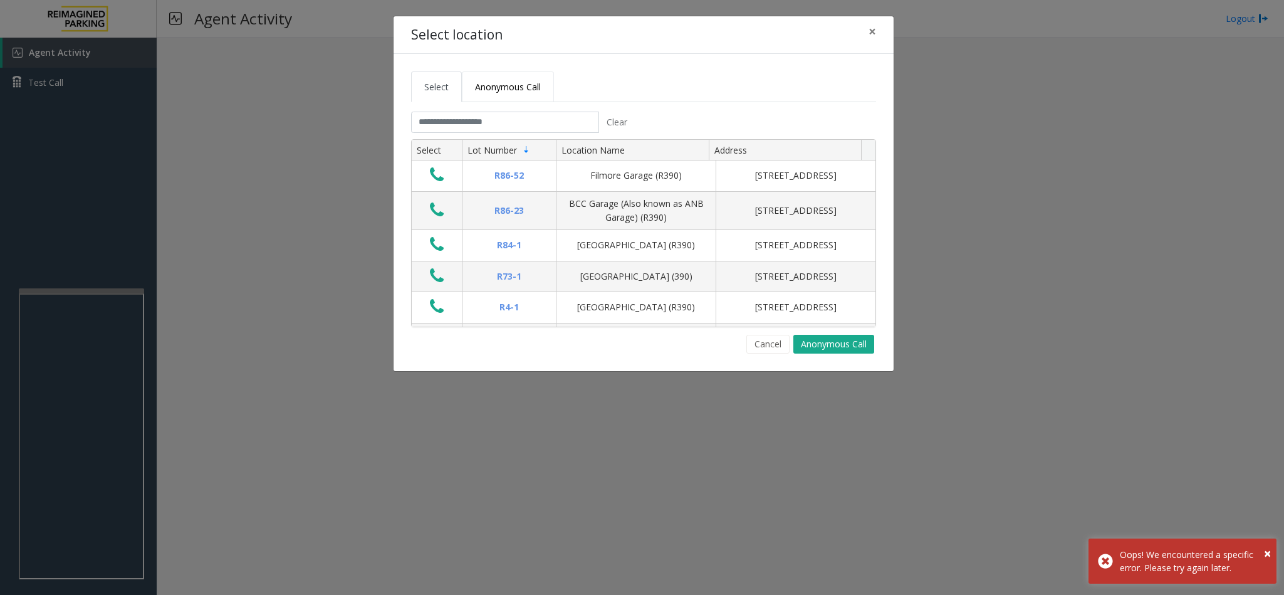
click at [483, 85] on span "Anonymous Call" at bounding box center [508, 87] width 66 height 12
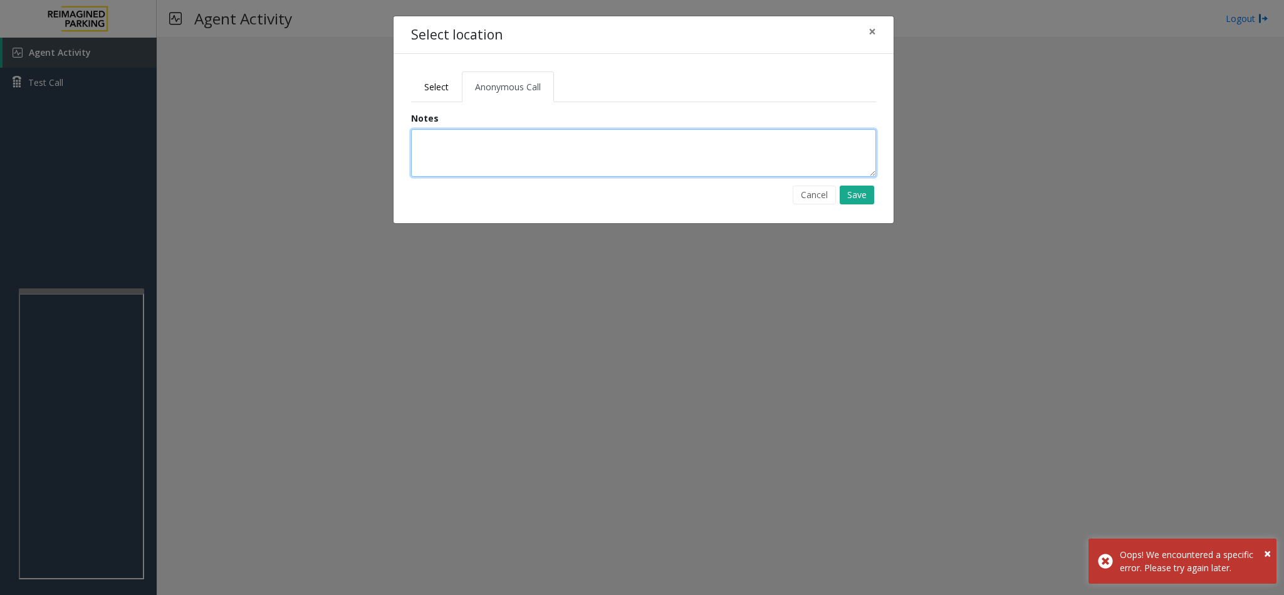
click at [425, 156] on textarea at bounding box center [643, 153] width 465 height 48
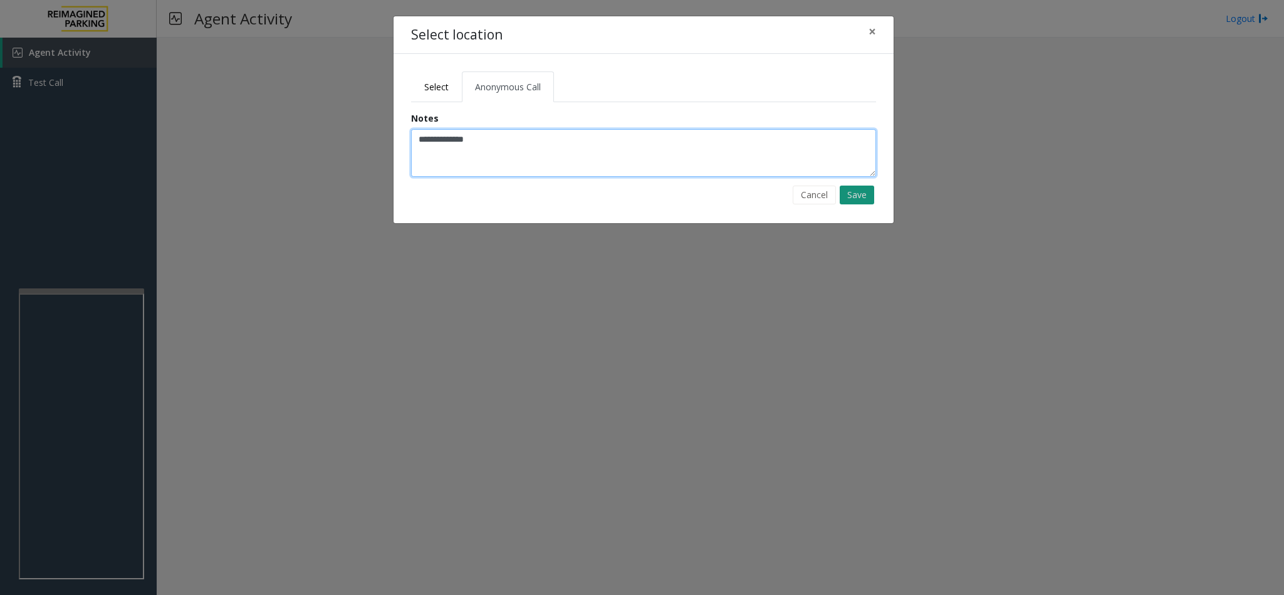
type textarea "**********"
click at [856, 192] on button "Save" at bounding box center [857, 195] width 34 height 19
click at [442, 90] on span "Select" at bounding box center [436, 87] width 24 height 12
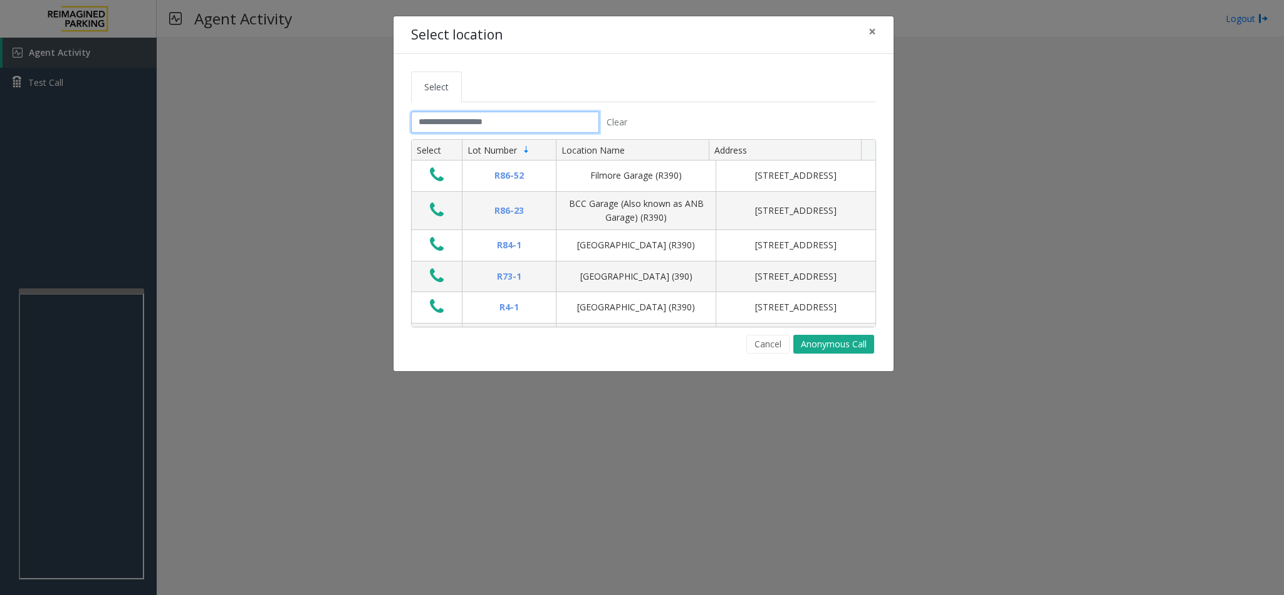
click at [449, 115] on input "text" at bounding box center [505, 122] width 188 height 21
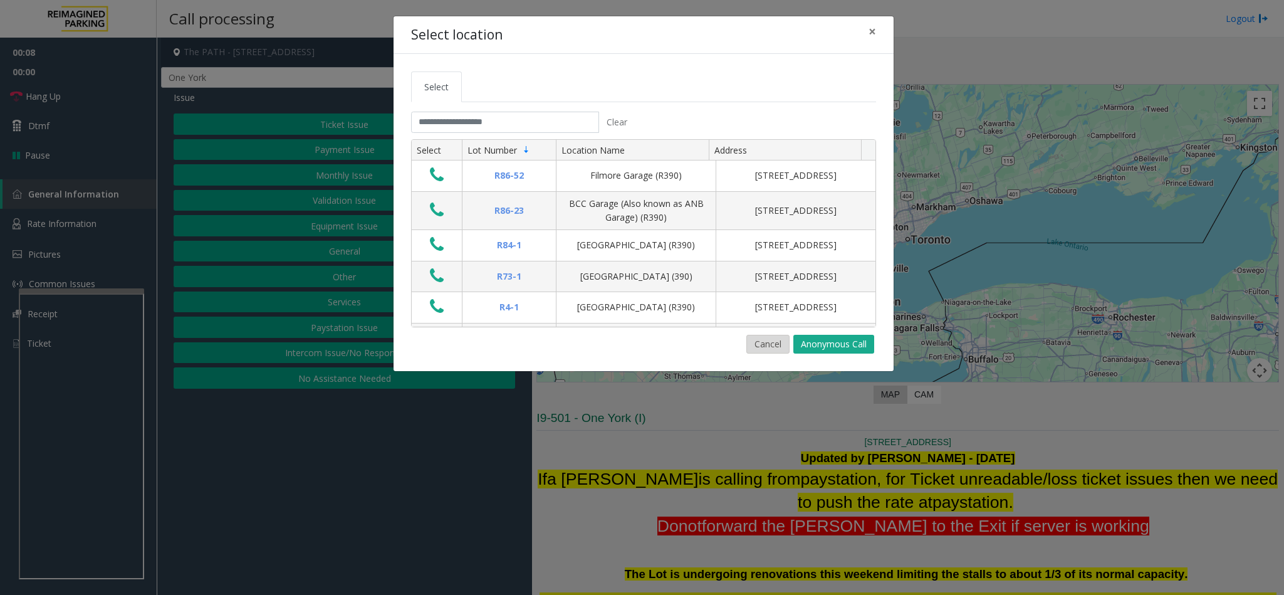
click at [762, 348] on button "Cancel" at bounding box center [768, 344] width 43 height 19
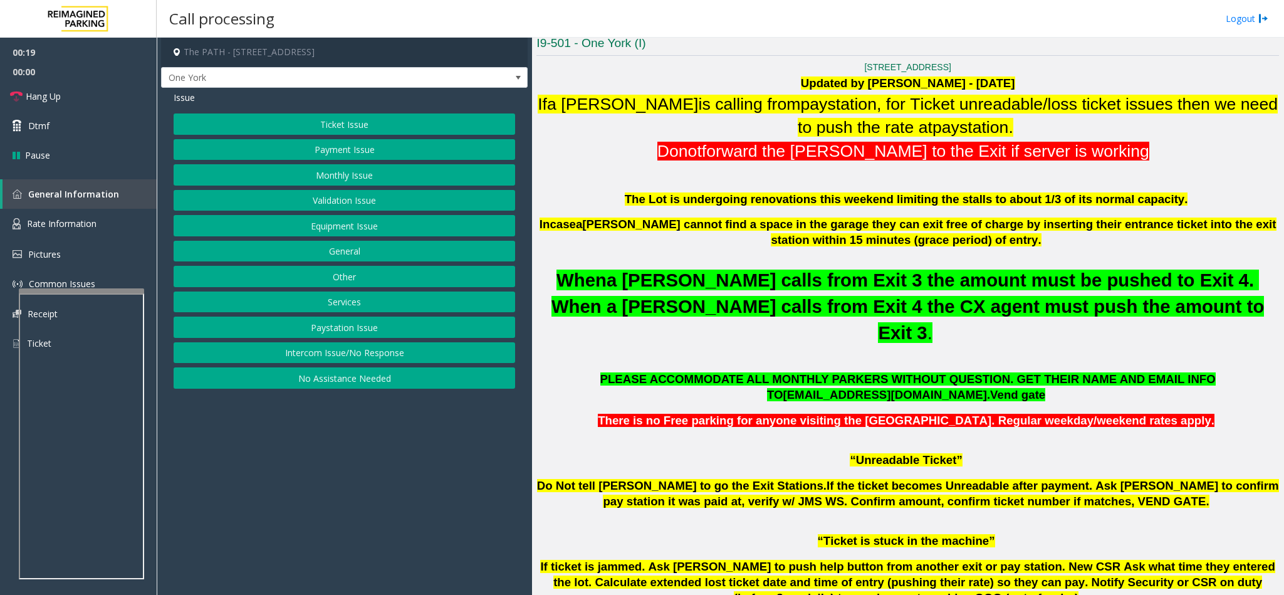
scroll to position [376, 0]
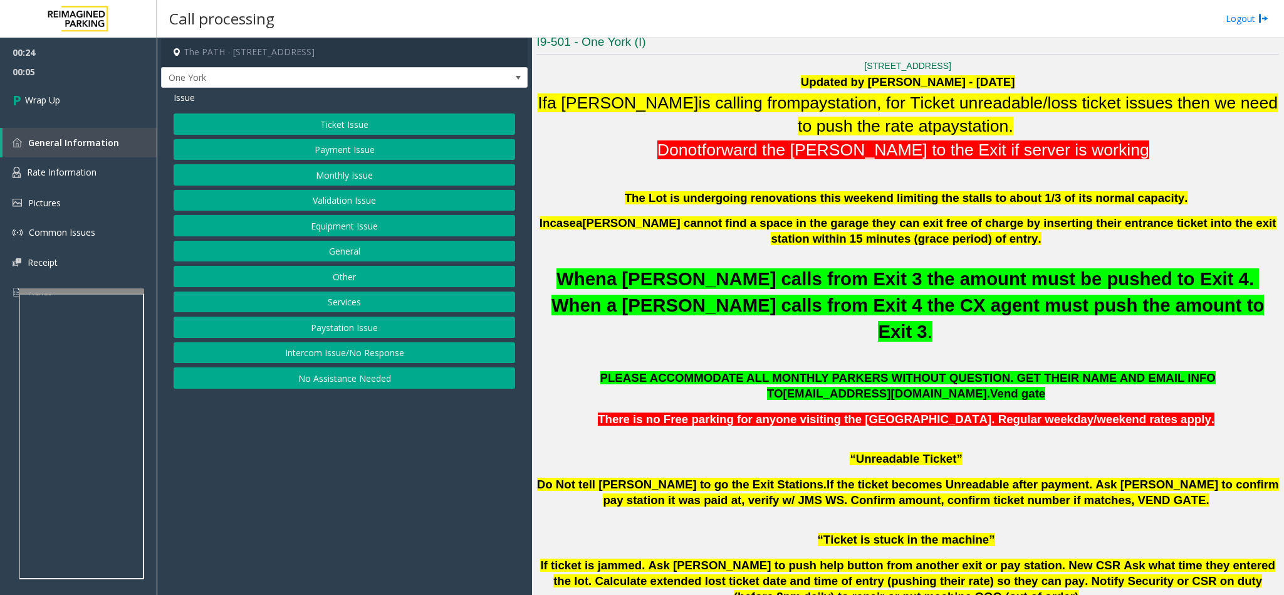
click at [352, 234] on button "Equipment Issue" at bounding box center [345, 225] width 342 height 21
click at [182, 102] on span "Issue" at bounding box center [184, 97] width 21 height 13
click at [318, 134] on button "Ticket Issue" at bounding box center [345, 123] width 342 height 21
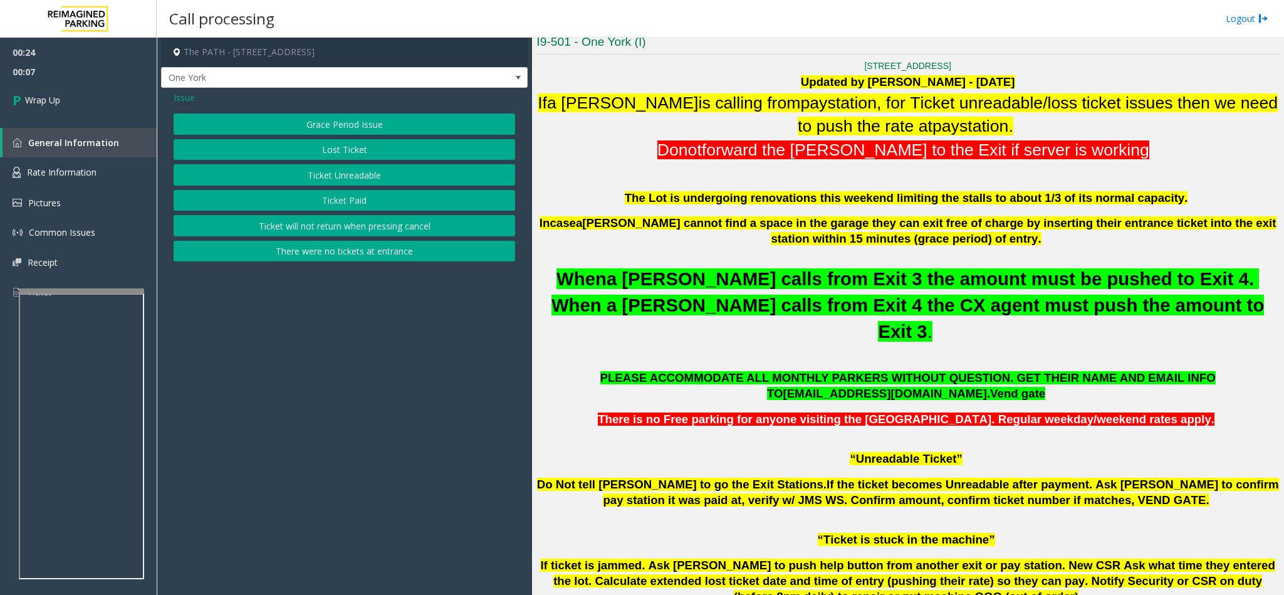
click at [278, 124] on button "Grace Period Issue" at bounding box center [345, 123] width 342 height 21
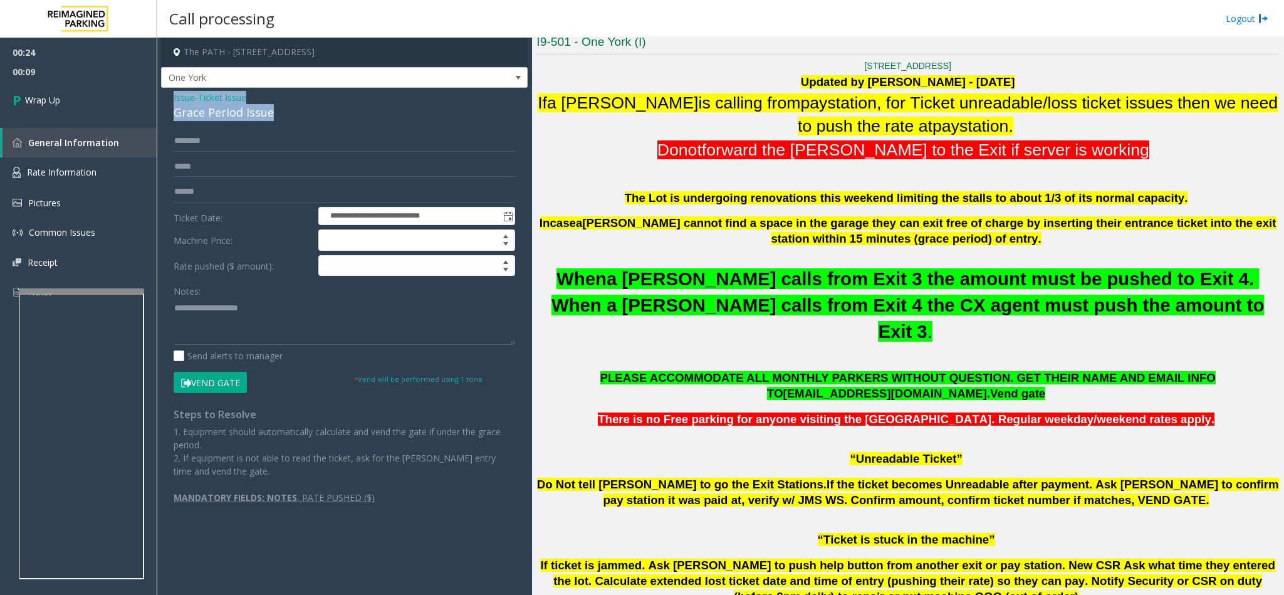
drag, startPoint x: 164, startPoint y: 98, endPoint x: 286, endPoint y: 122, distance: 125.2
click at [286, 122] on div "**********" at bounding box center [344, 302] width 367 height 429
click at [303, 320] on textarea at bounding box center [345, 321] width 342 height 47
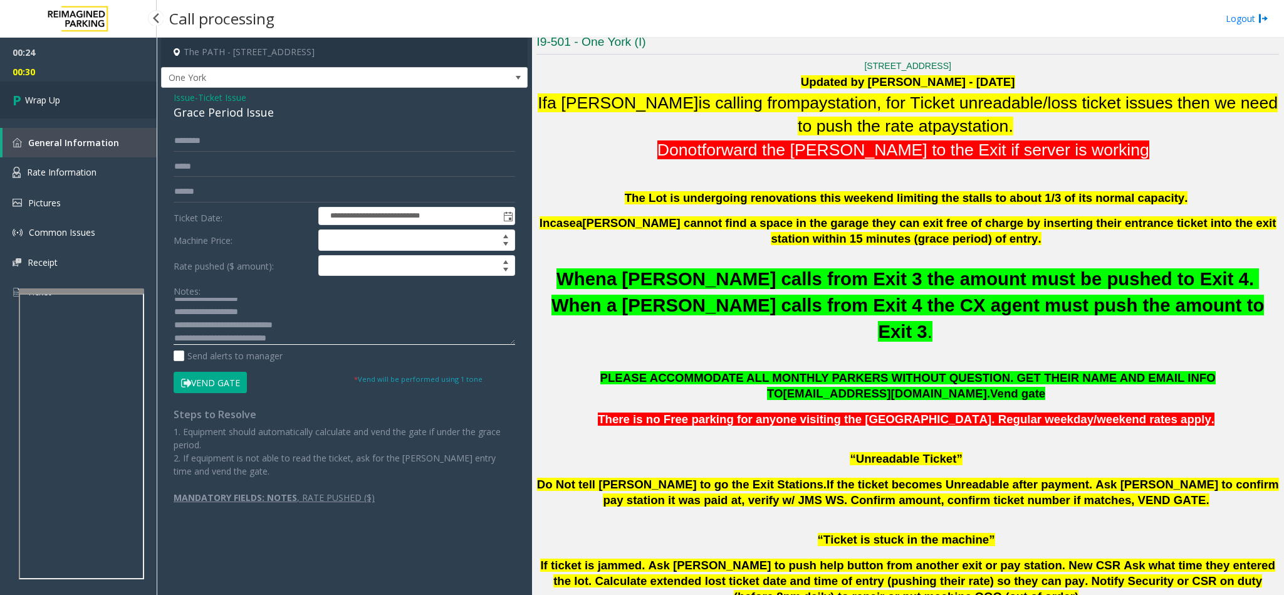
type textarea "**********"
click at [115, 100] on link "Wrap Up" at bounding box center [78, 99] width 157 height 37
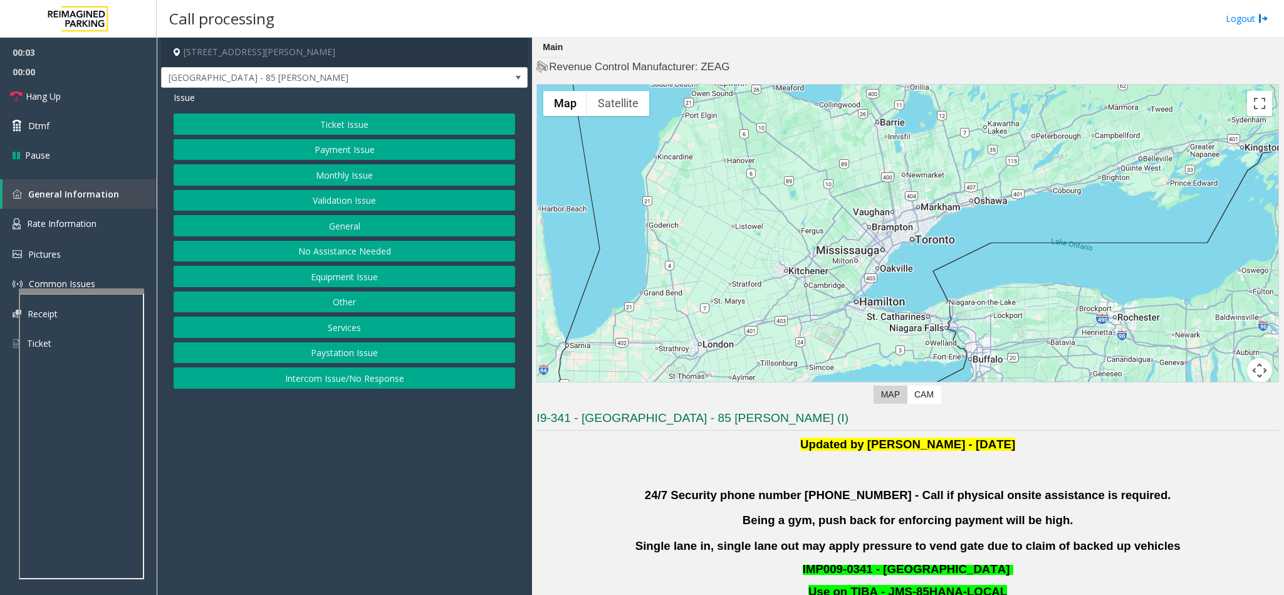
click at [344, 202] on button "Validation Issue" at bounding box center [345, 200] width 342 height 21
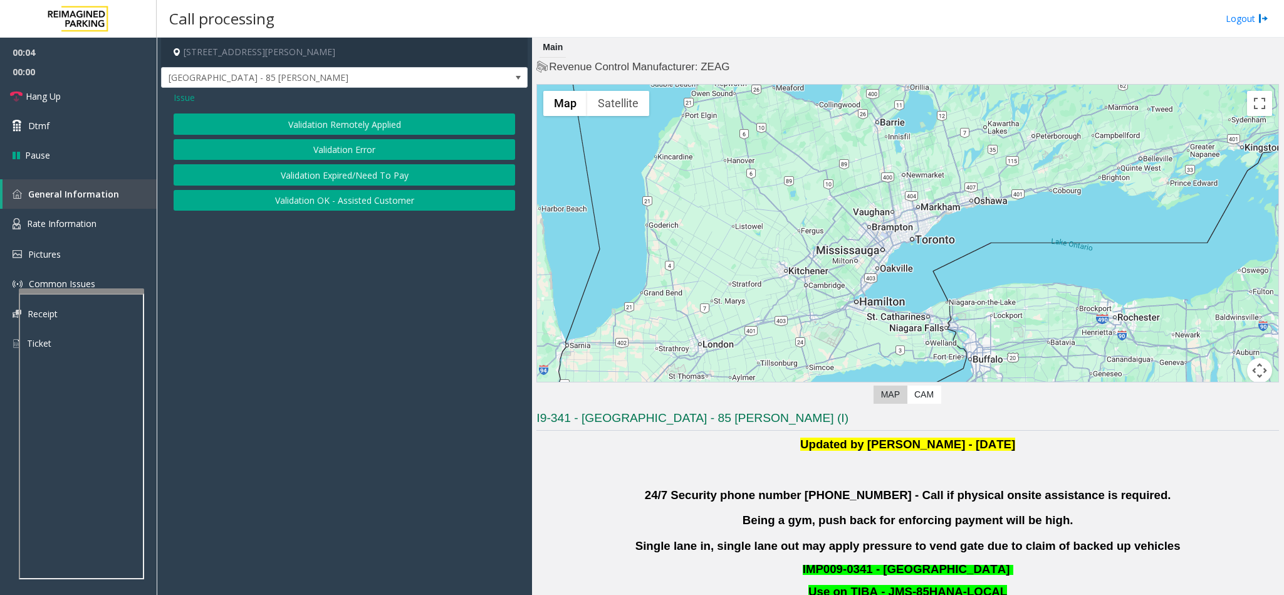
click at [335, 143] on button "Validation Error" at bounding box center [345, 149] width 342 height 21
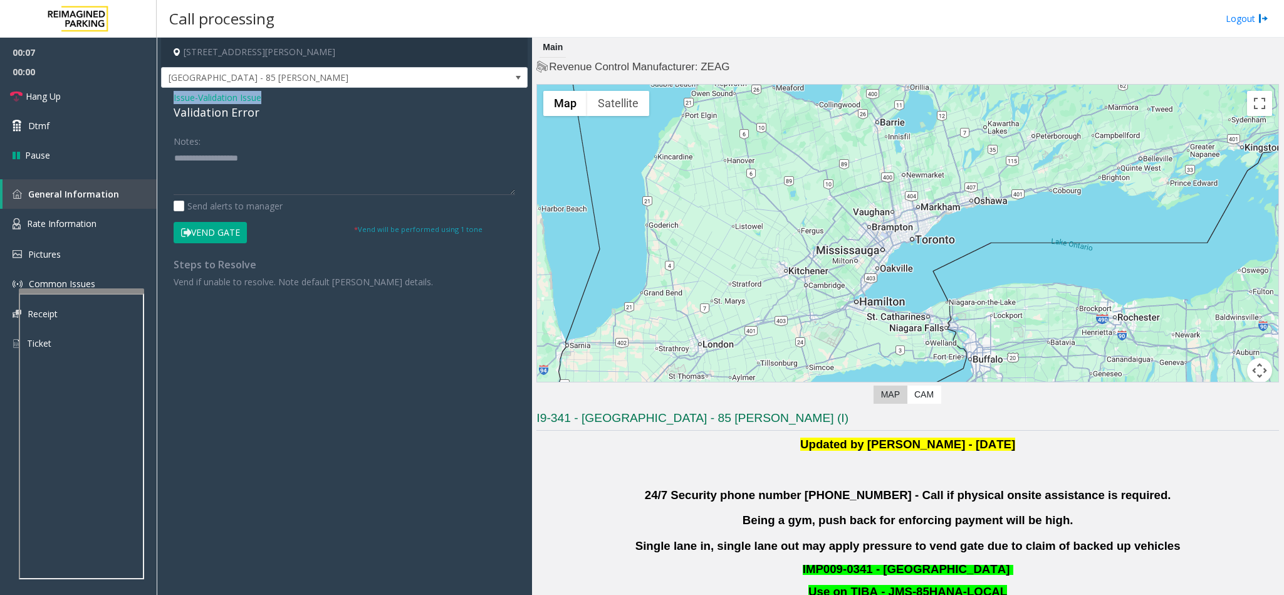
drag, startPoint x: 168, startPoint y: 100, endPoint x: 291, endPoint y: 103, distance: 123.5
click at [291, 103] on div "Issue - Validation Issue Validation Error Notes: Send alerts to manager Vend Ga…" at bounding box center [344, 194] width 367 height 213
drag, startPoint x: 213, startPoint y: 106, endPoint x: 211, endPoint y: 141, distance: 35.2
click at [211, 141] on div "Issue - Validation Issue Validation Error Notes: Send alerts to manager Vend Ga…" at bounding box center [344, 194] width 367 height 213
click at [181, 105] on div "Validation Error" at bounding box center [345, 112] width 342 height 17
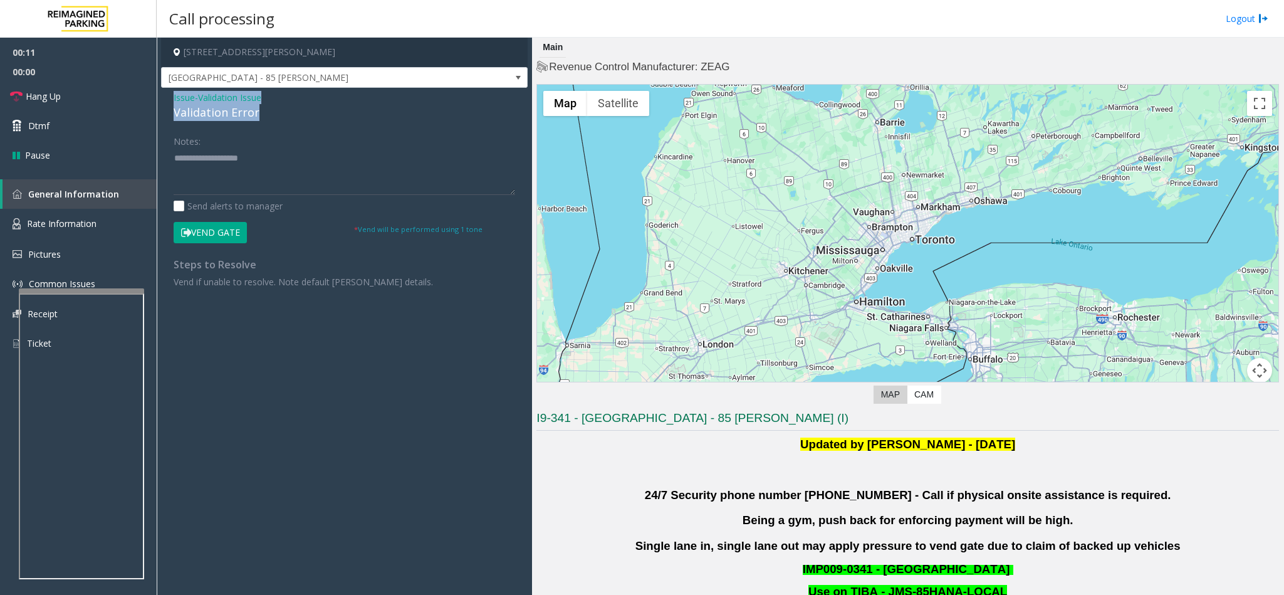
drag, startPoint x: 168, startPoint y: 91, endPoint x: 276, endPoint y: 115, distance: 111.0
click at [276, 115] on div "Issue - Validation Issue Validation Error Notes: Send alerts to manager Vend Ga…" at bounding box center [344, 194] width 367 height 213
click at [260, 174] on textarea at bounding box center [345, 171] width 342 height 47
click at [218, 181] on textarea at bounding box center [345, 171] width 342 height 47
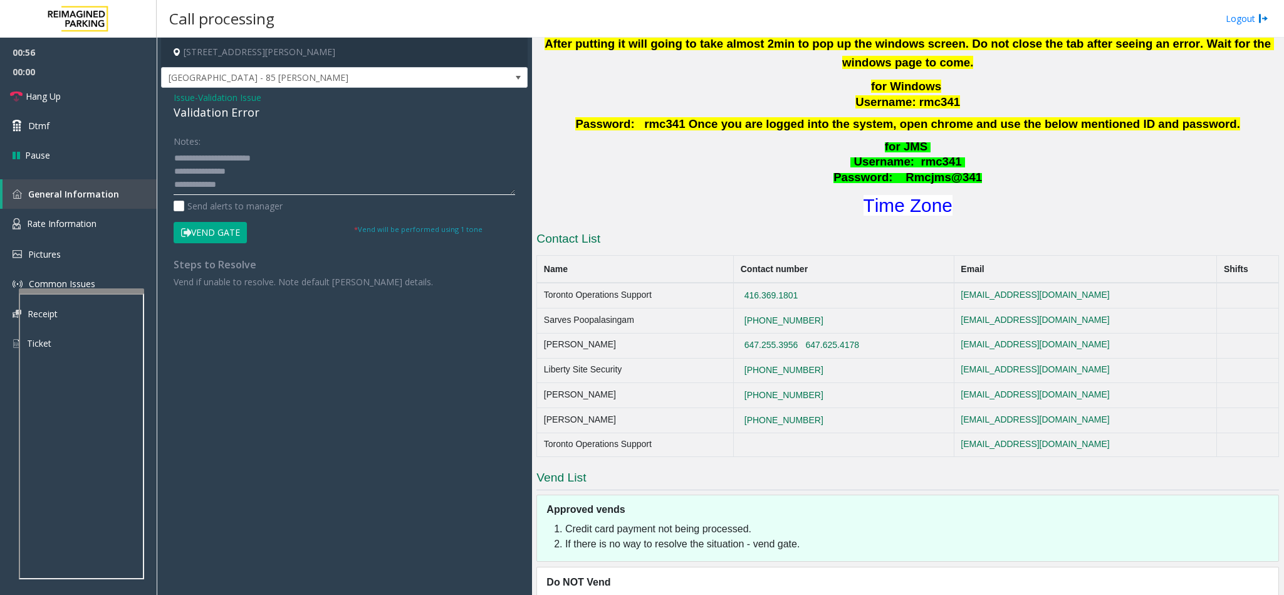
scroll to position [702, 0]
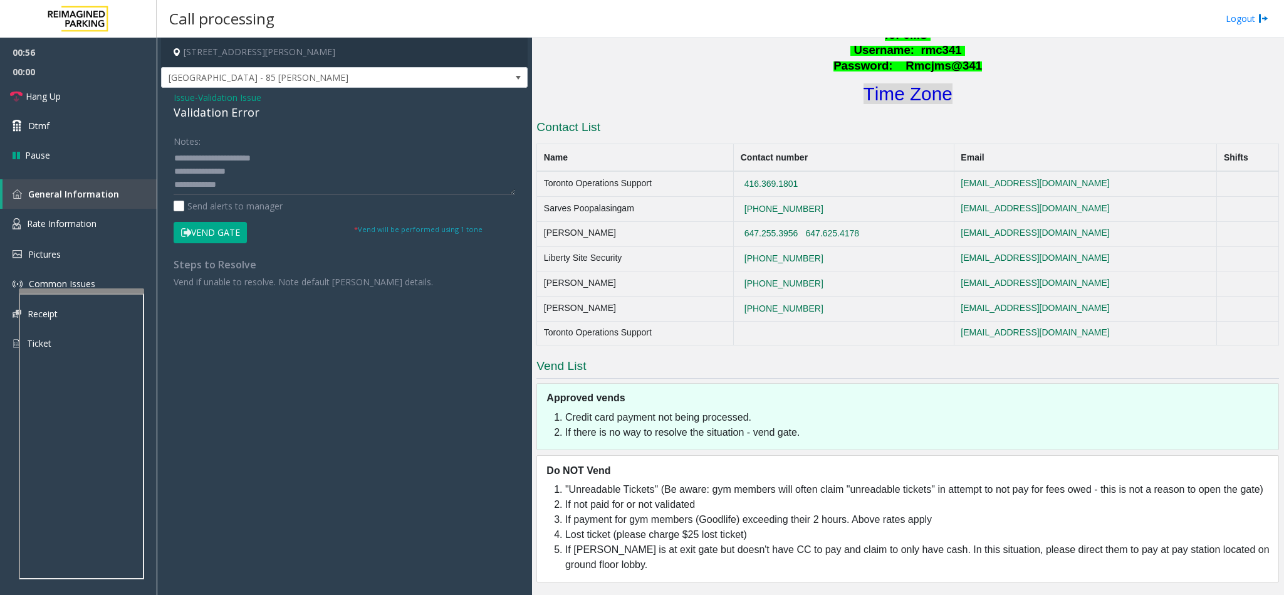
click at [871, 83] on font "Time Zone" at bounding box center [908, 93] width 89 height 21
click at [201, 233] on button "Vend Gate" at bounding box center [210, 232] width 73 height 21
click at [228, 189] on textarea at bounding box center [345, 171] width 342 height 47
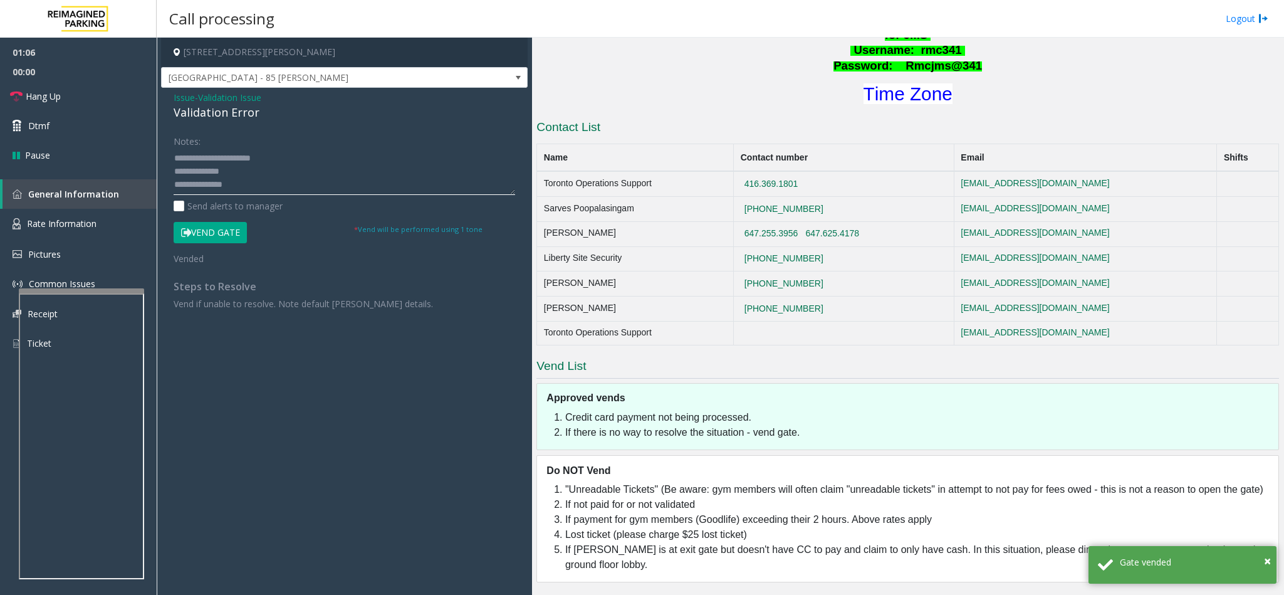
scroll to position [49, 0]
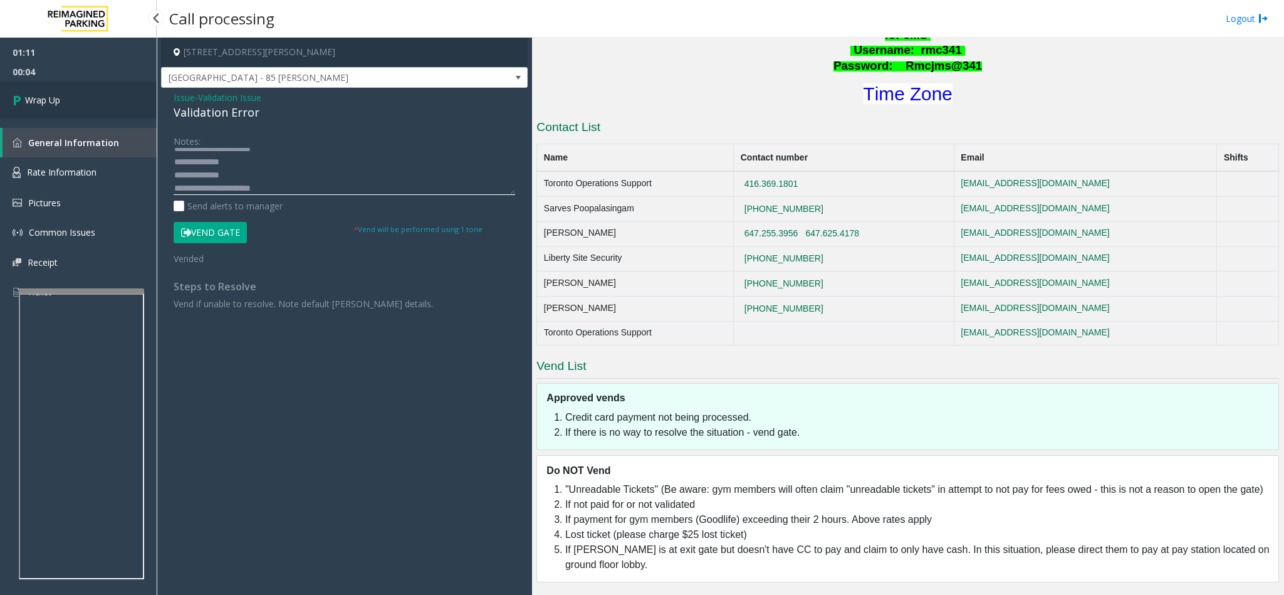
type textarea "**********"
click at [87, 103] on link "Wrap Up" at bounding box center [78, 99] width 157 height 37
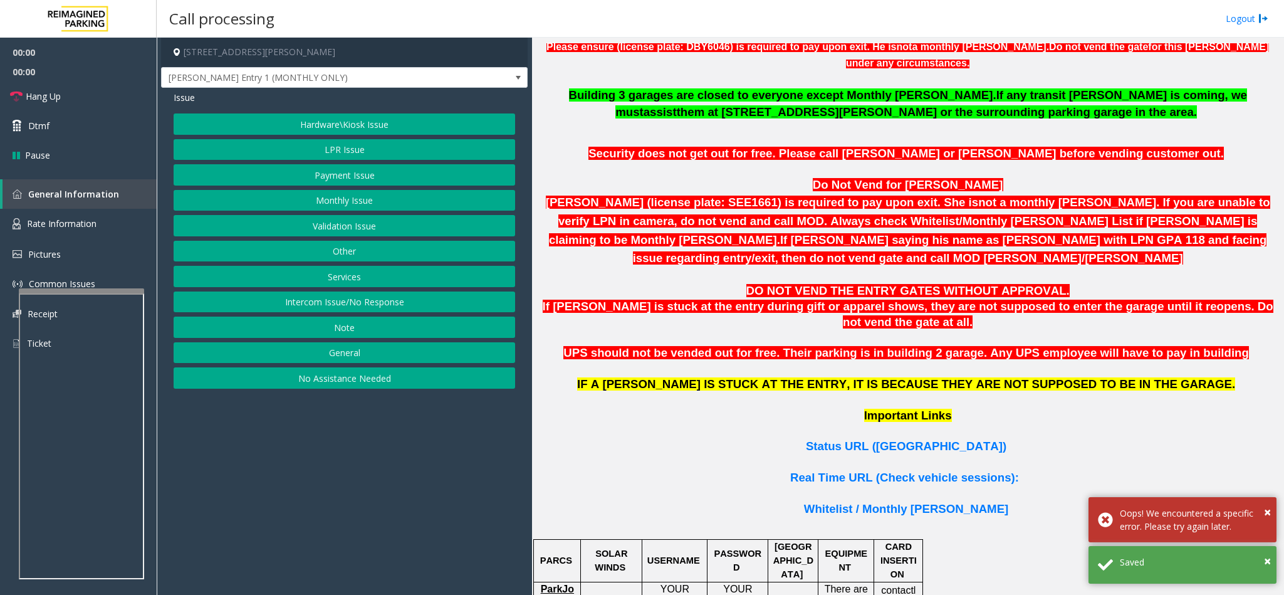
scroll to position [752, 0]
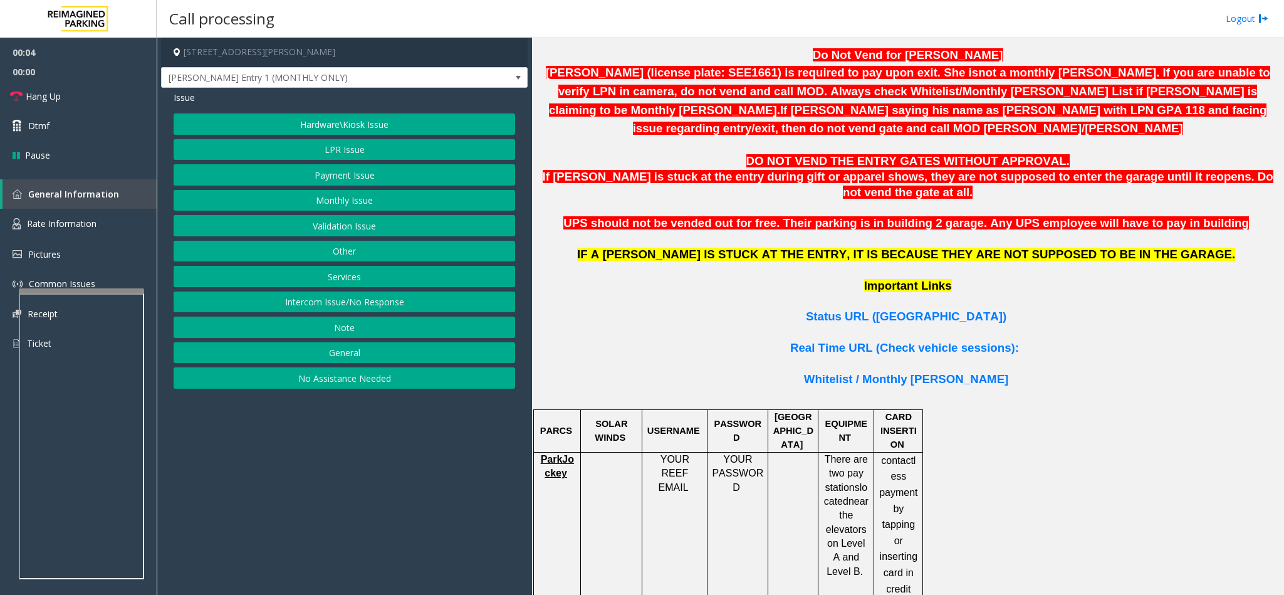
click at [266, 313] on button "Intercom Issue/No Response" at bounding box center [345, 301] width 342 height 21
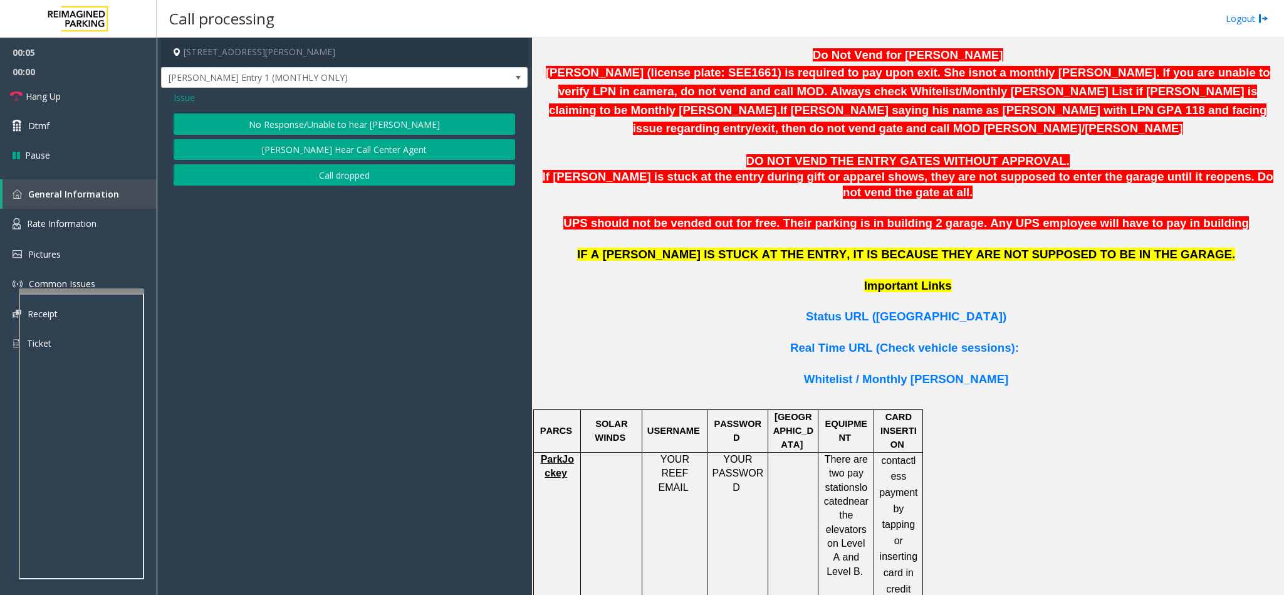
click at [356, 118] on button "No Response/Unable to hear [PERSON_NAME]" at bounding box center [345, 123] width 342 height 21
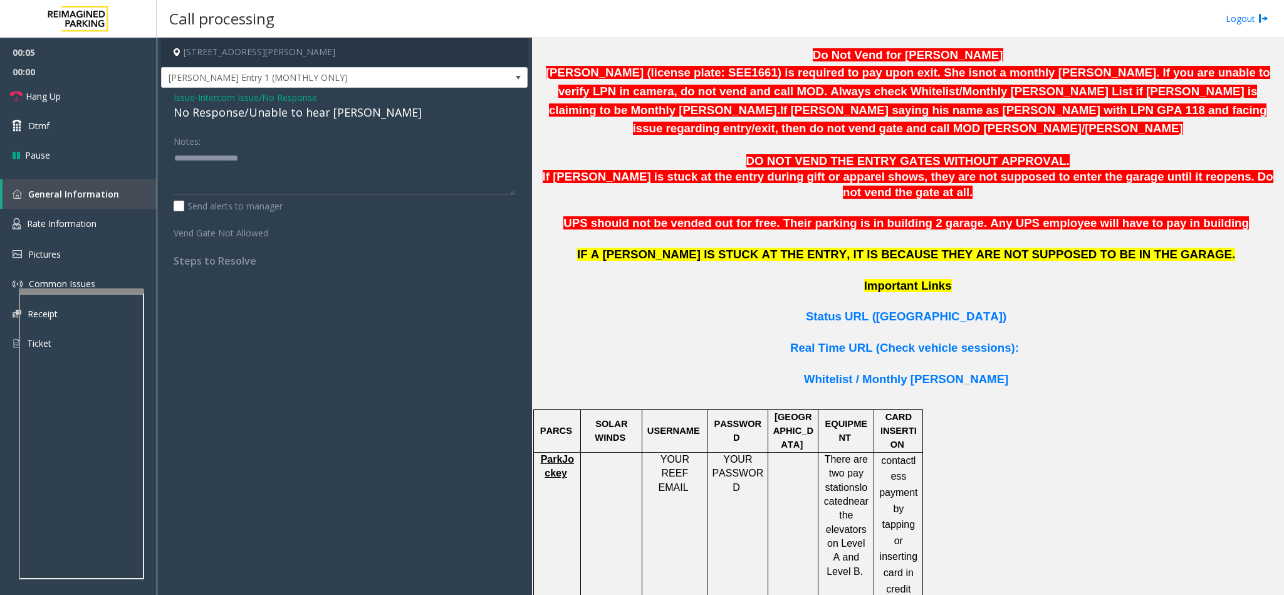
click at [279, 112] on div "No Response/Unable to hear [PERSON_NAME]" at bounding box center [345, 112] width 342 height 17
click at [346, 165] on textarea at bounding box center [345, 171] width 342 height 47
type textarea "**********"
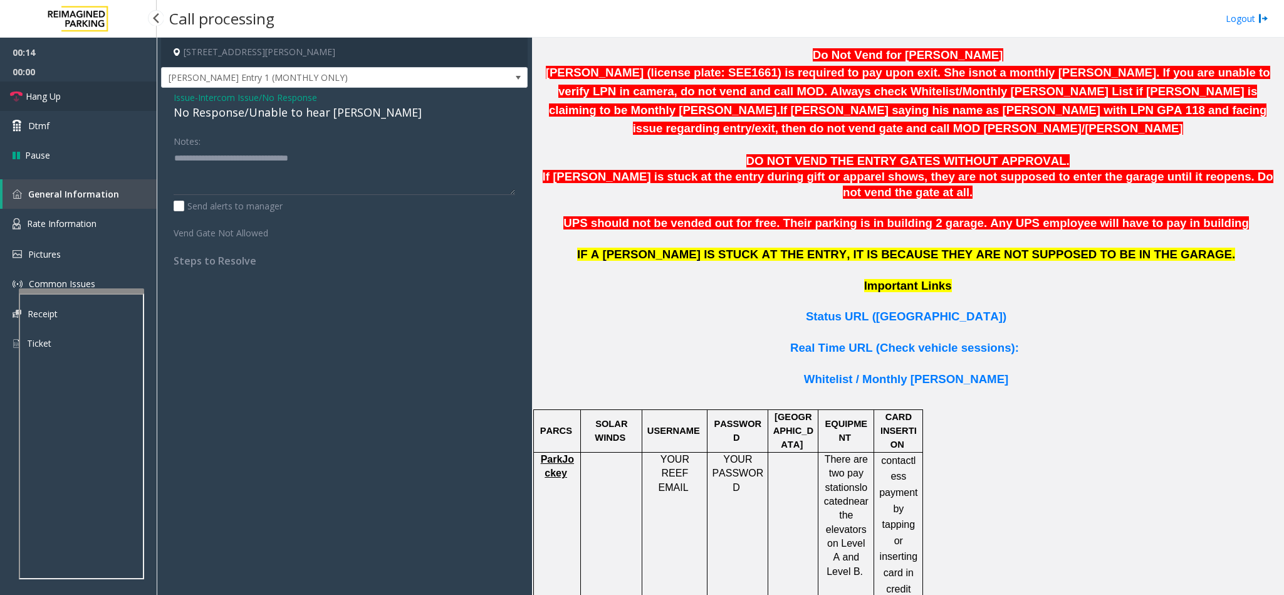
click at [85, 102] on link "Hang Up" at bounding box center [78, 95] width 157 height 29
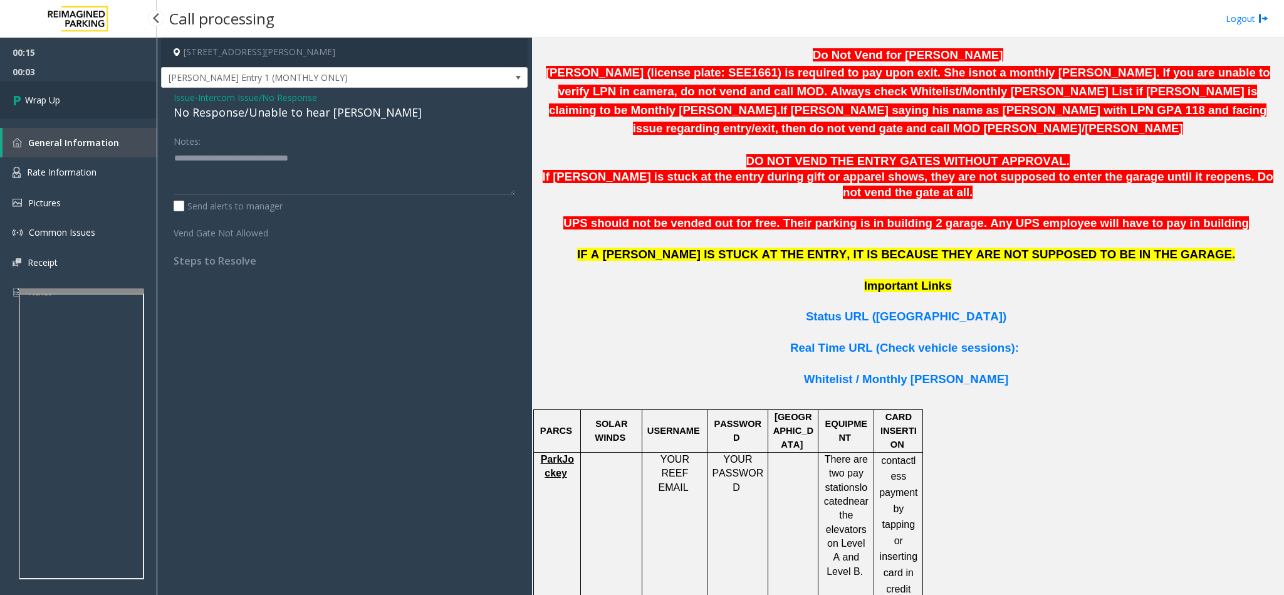
click at [98, 98] on link "Wrap Up" at bounding box center [78, 99] width 157 height 37
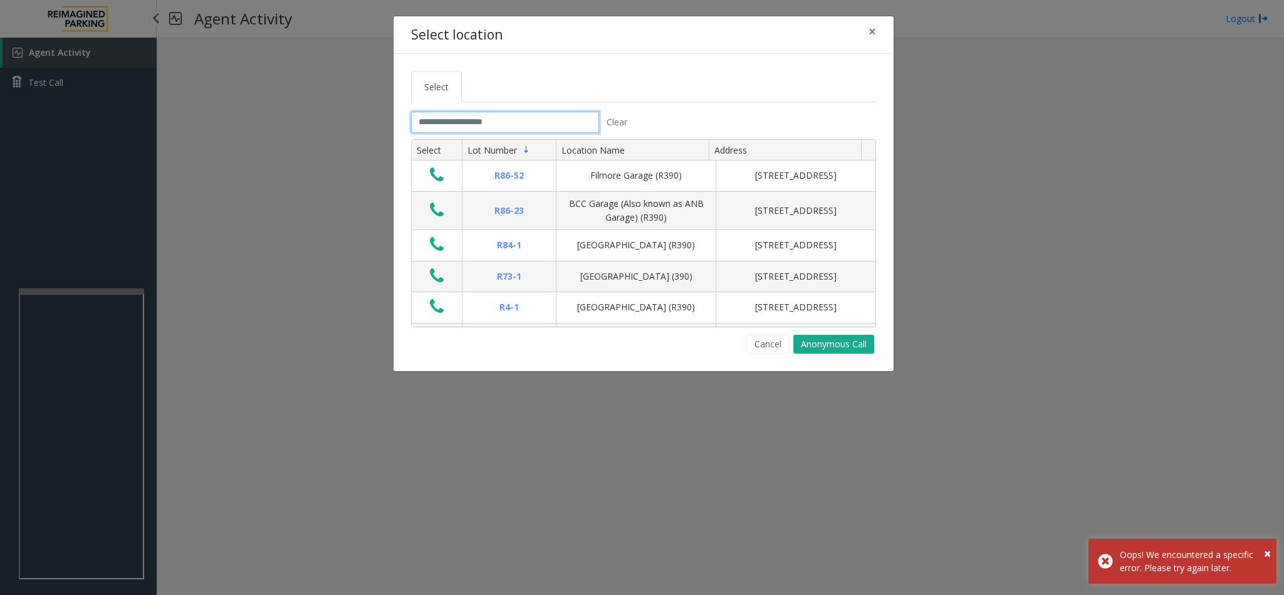
click at [435, 120] on input "text" at bounding box center [505, 122] width 188 height 21
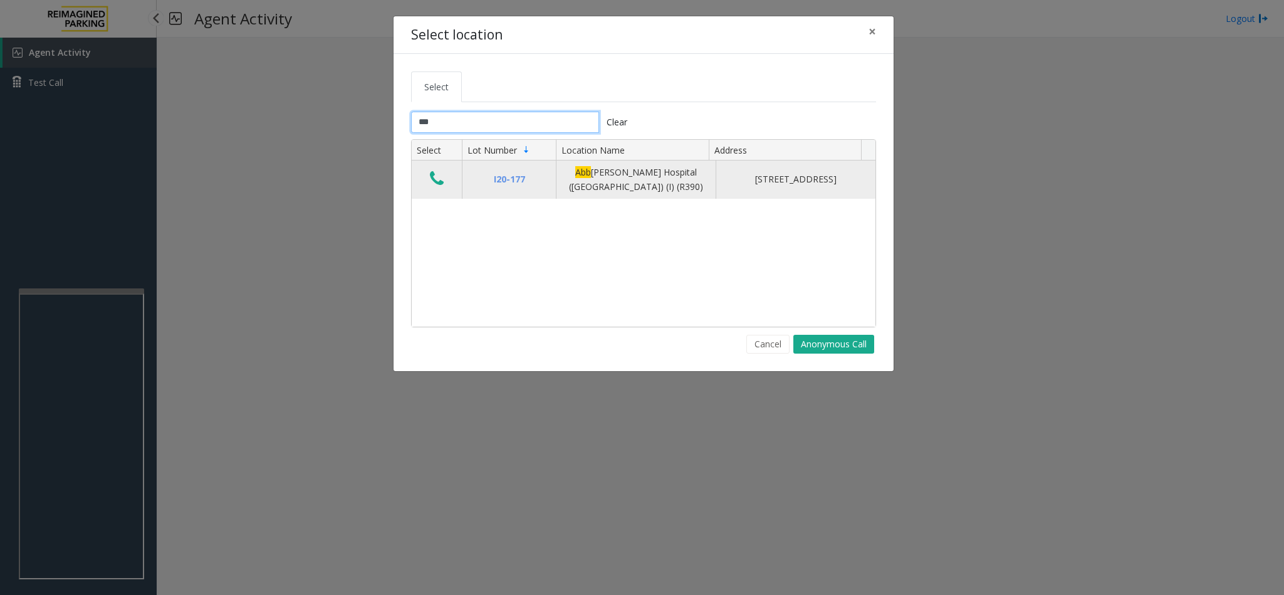
type input "***"
click at [439, 187] on icon "Data table" at bounding box center [437, 179] width 14 height 18
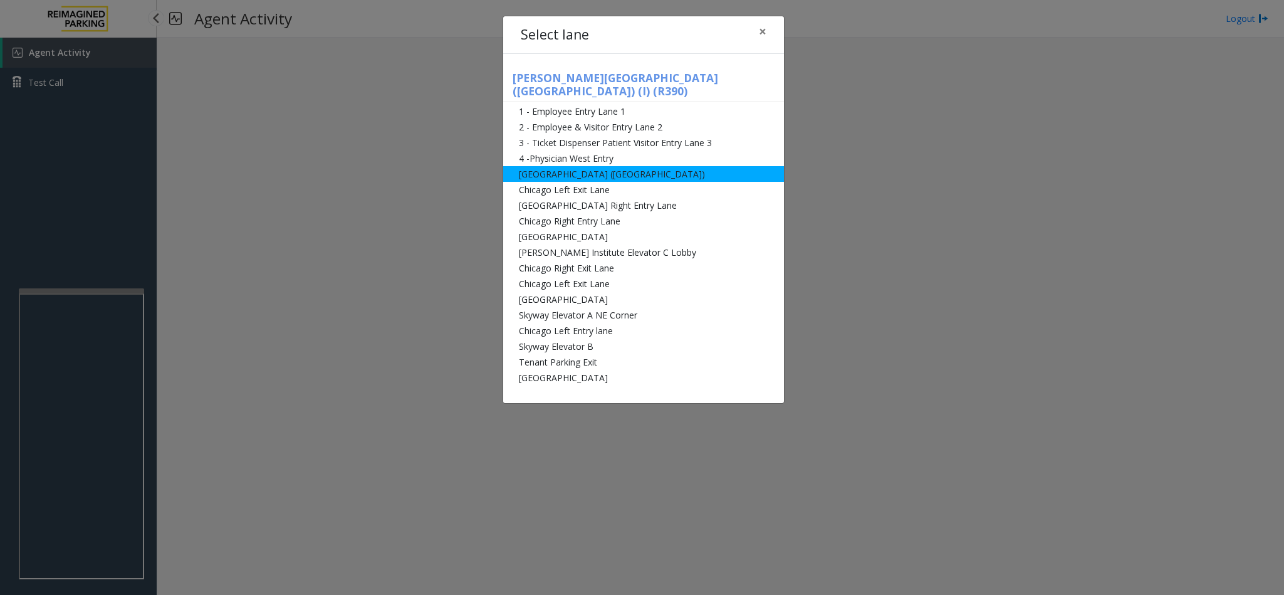
click at [591, 166] on li "[GEOGRAPHIC_DATA] ([GEOGRAPHIC_DATA])" at bounding box center [643, 174] width 281 height 16
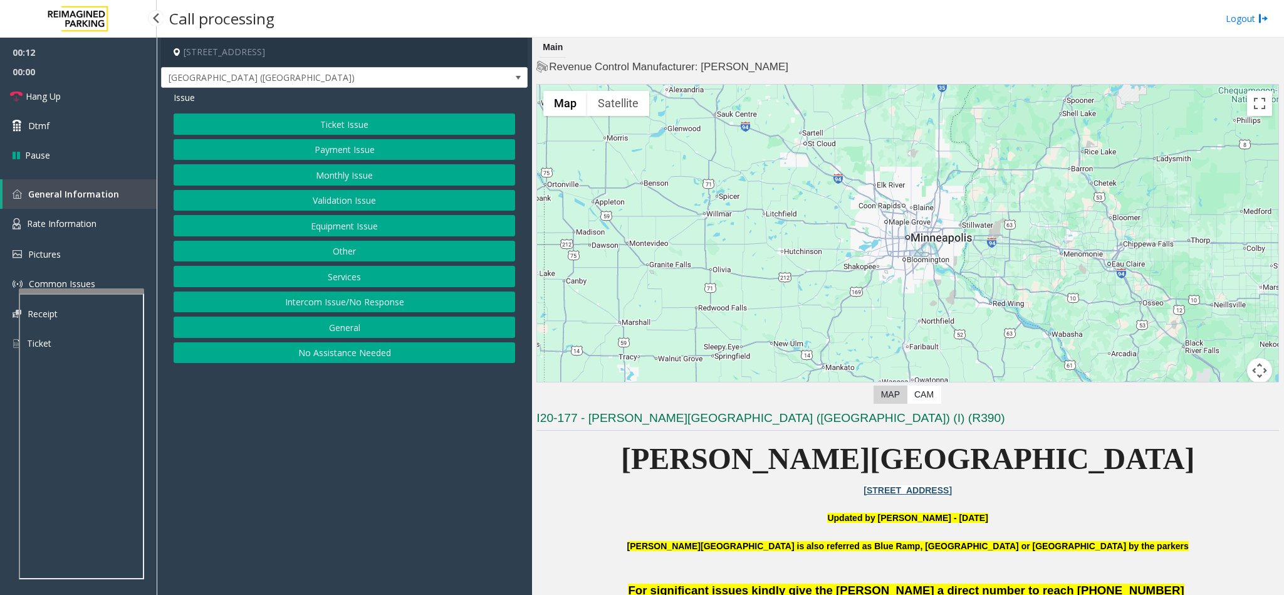
click at [333, 121] on button "Ticket Issue" at bounding box center [345, 123] width 342 height 21
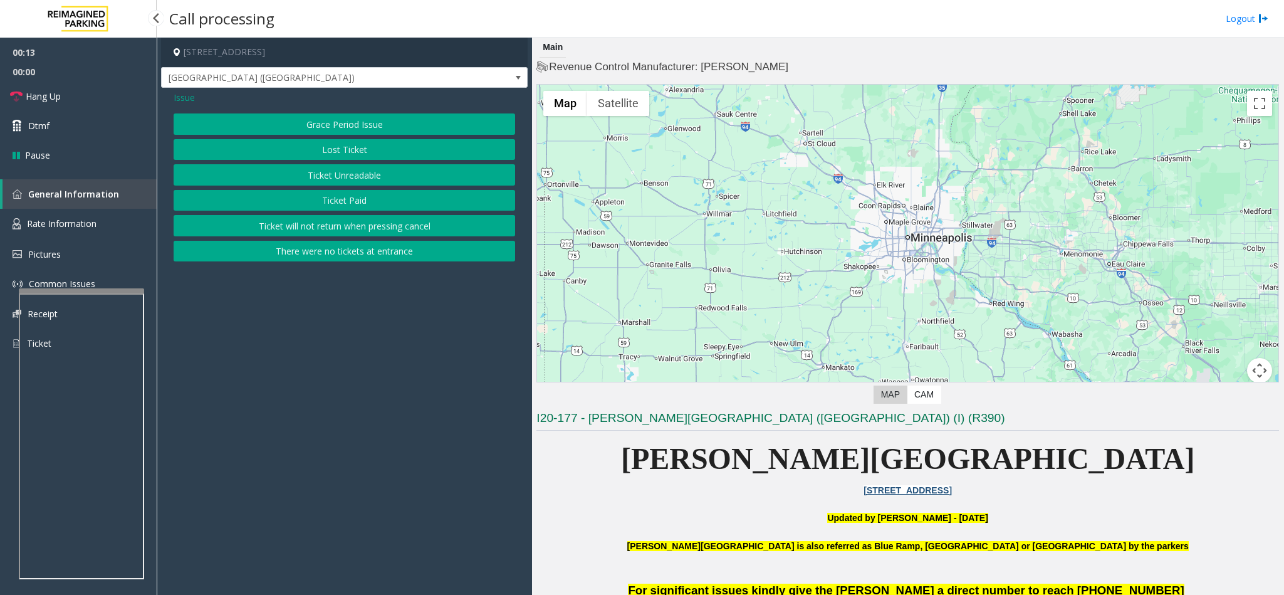
click at [331, 156] on button "Lost Ticket" at bounding box center [345, 149] width 342 height 21
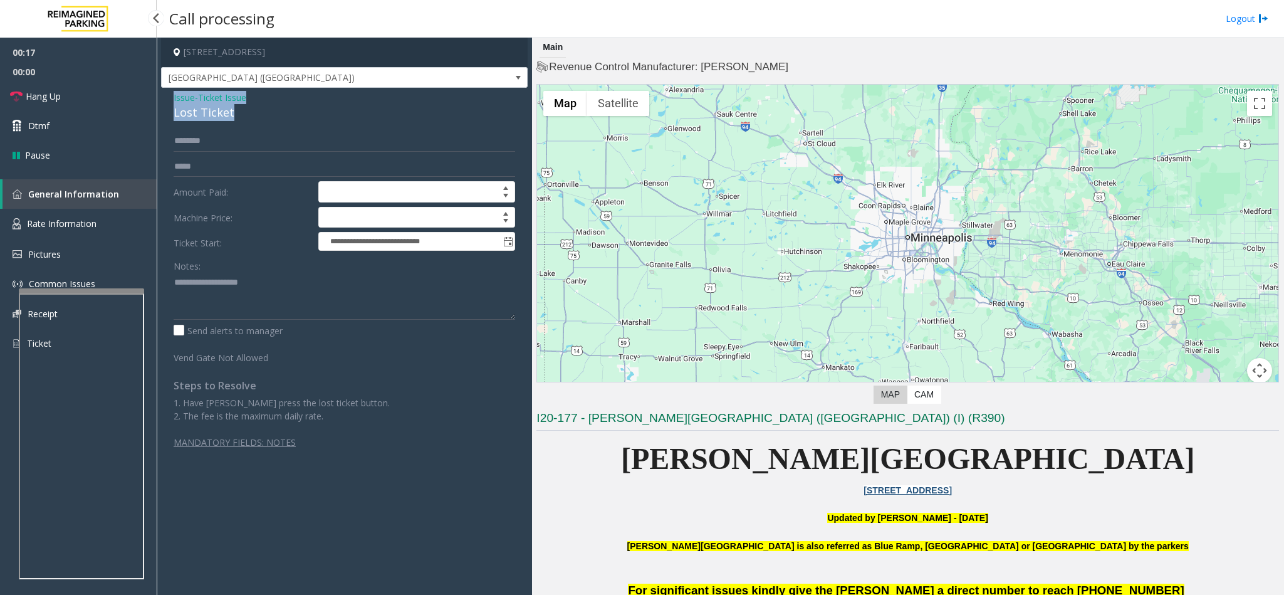
drag, startPoint x: 165, startPoint y: 98, endPoint x: 268, endPoint y: 113, distance: 103.3
click at [268, 113] on div "**********" at bounding box center [344, 275] width 367 height 374
click at [271, 303] on textarea at bounding box center [345, 296] width 342 height 47
type textarea "**********"
click at [177, 100] on span "Issue" at bounding box center [184, 97] width 21 height 13
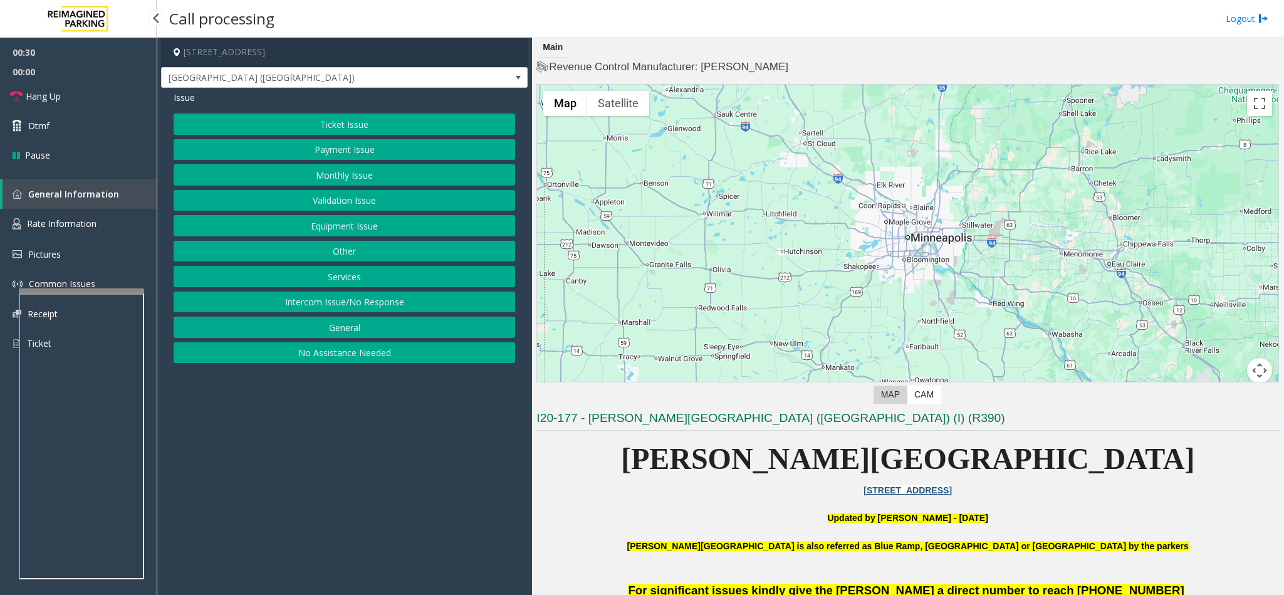
click at [352, 117] on button "Ticket Issue" at bounding box center [345, 123] width 342 height 21
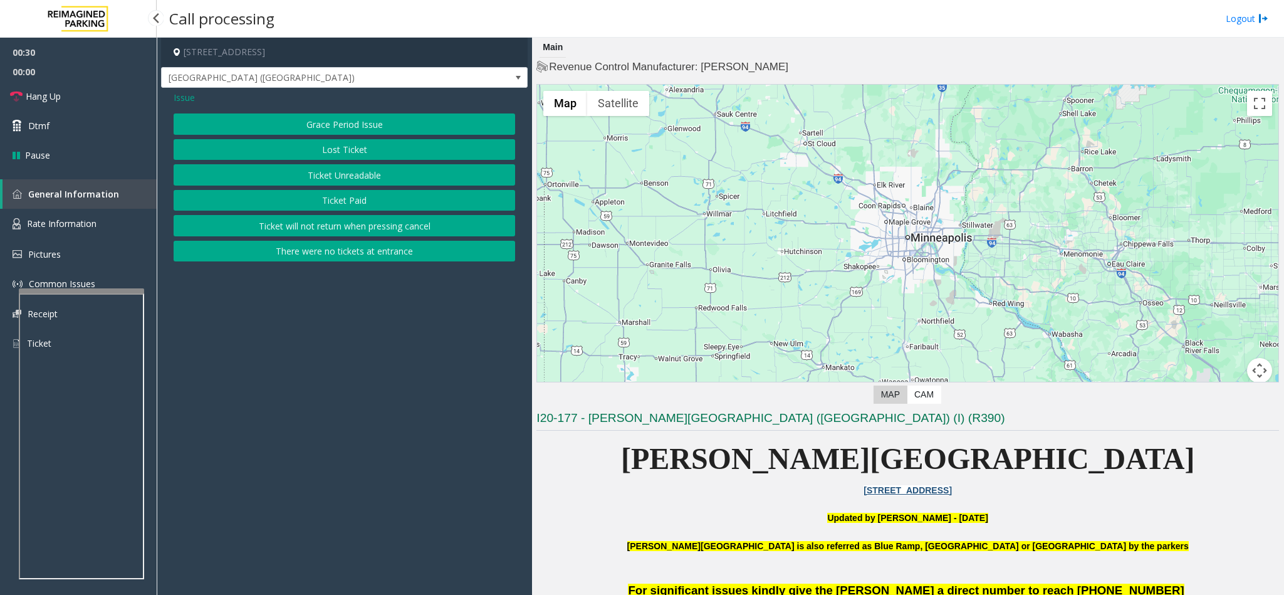
click at [341, 174] on button "Ticket Unreadable" at bounding box center [345, 174] width 342 height 21
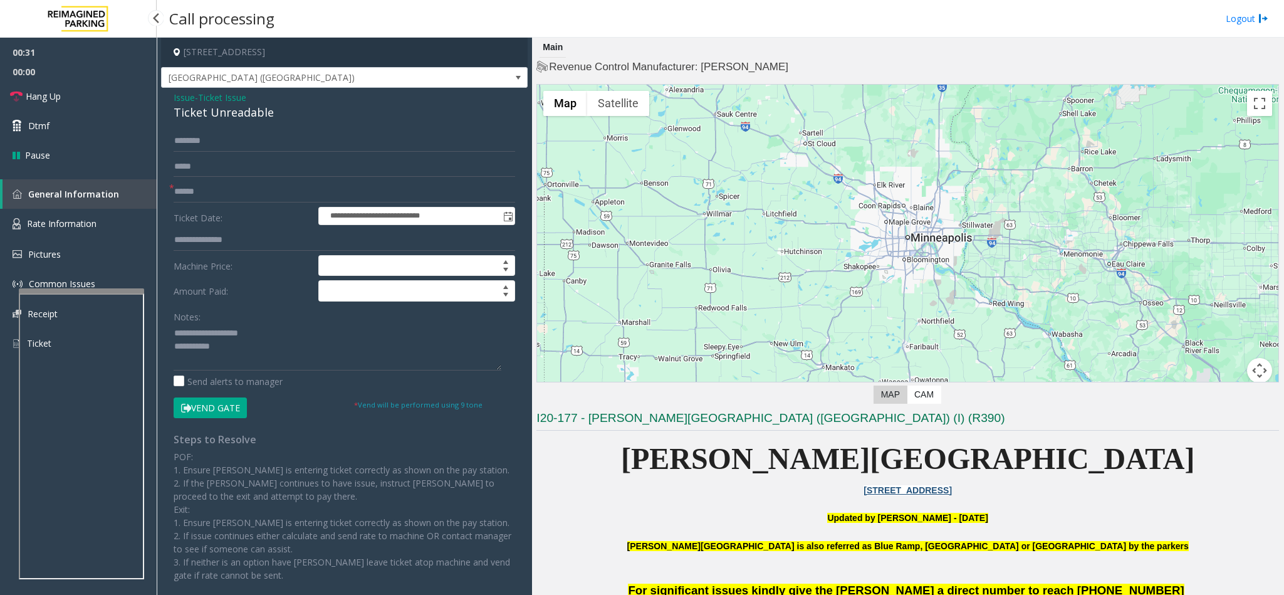
click at [192, 417] on button "Vend Gate" at bounding box center [210, 407] width 73 height 21
click at [181, 92] on span "Issue" at bounding box center [184, 97] width 21 height 13
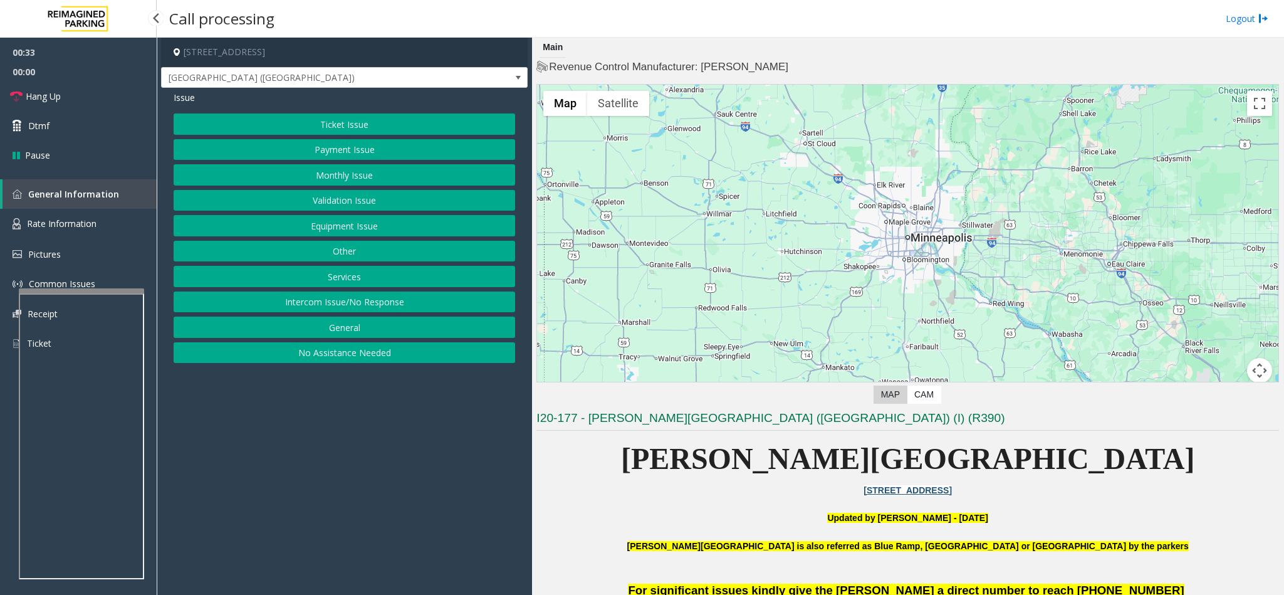
click at [439, 115] on button "Ticket Issue" at bounding box center [345, 123] width 342 height 21
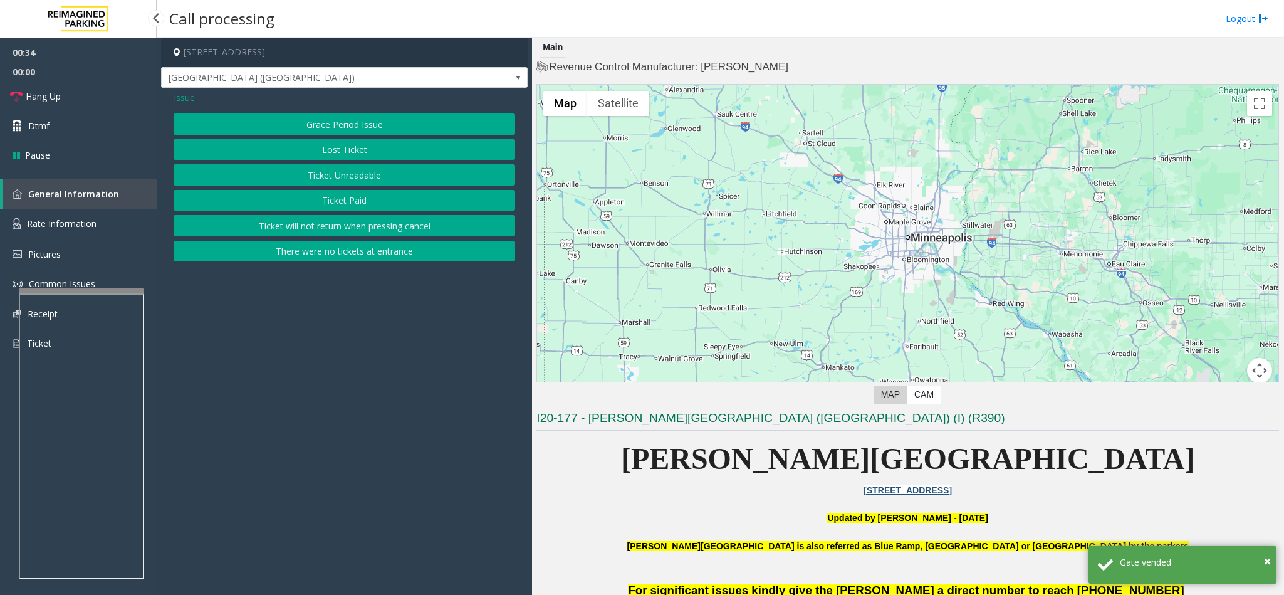
click at [377, 149] on button "Lost Ticket" at bounding box center [345, 149] width 342 height 21
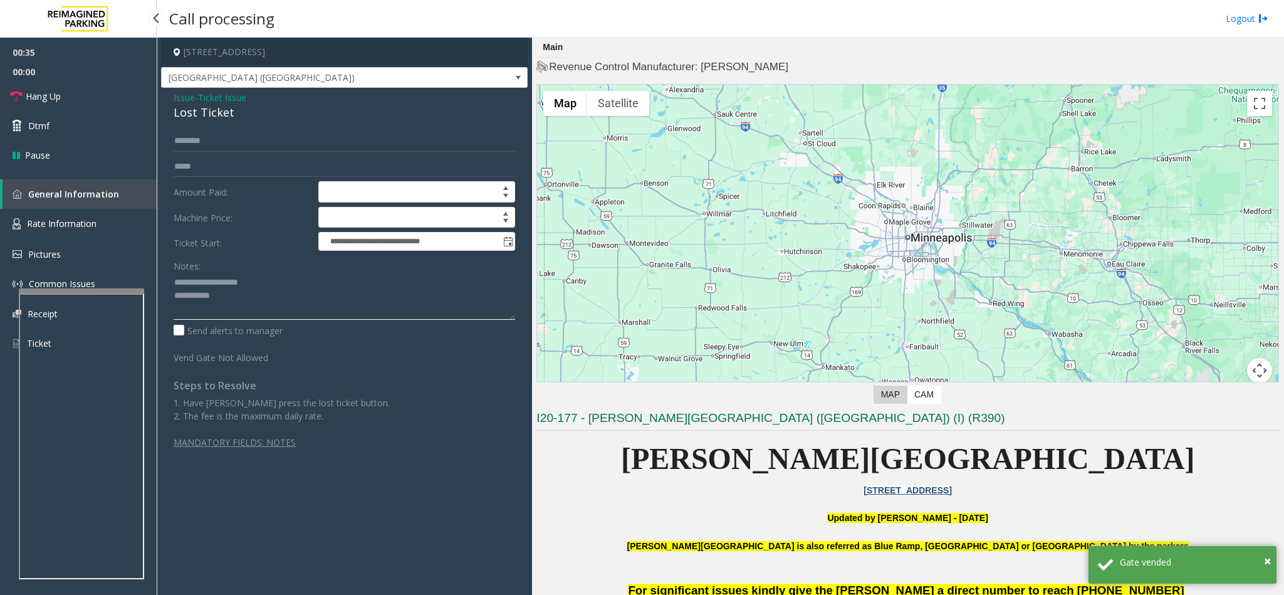
click at [279, 312] on textarea at bounding box center [345, 296] width 342 height 47
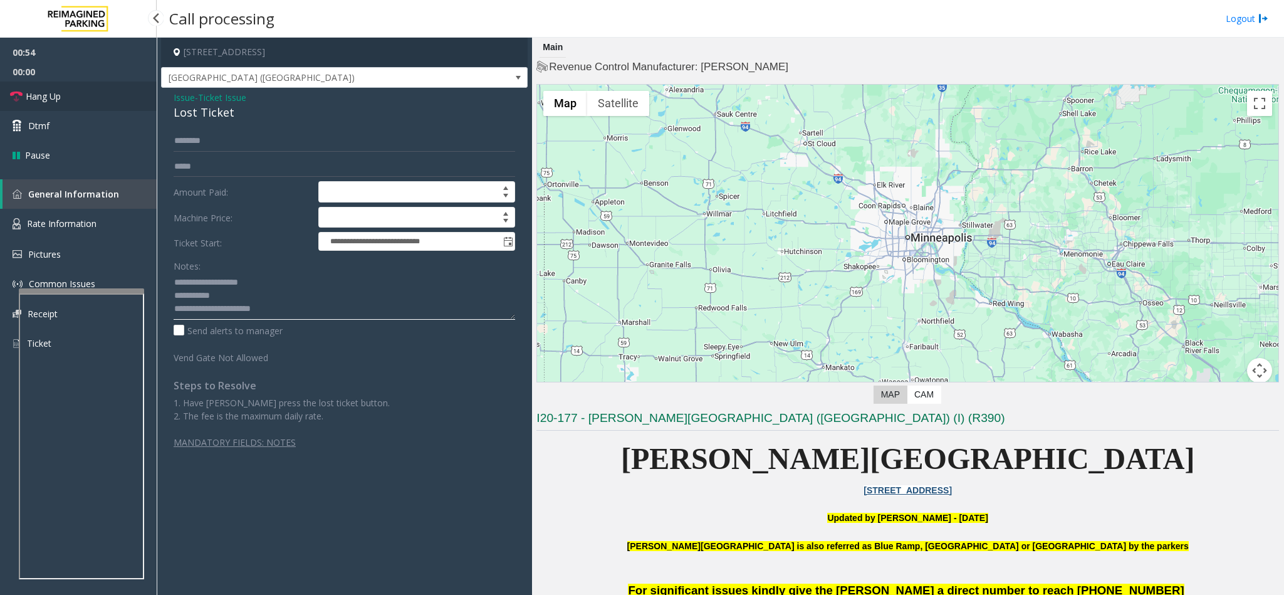
type textarea "**********"
click at [80, 91] on link "Hang Up" at bounding box center [78, 95] width 157 height 29
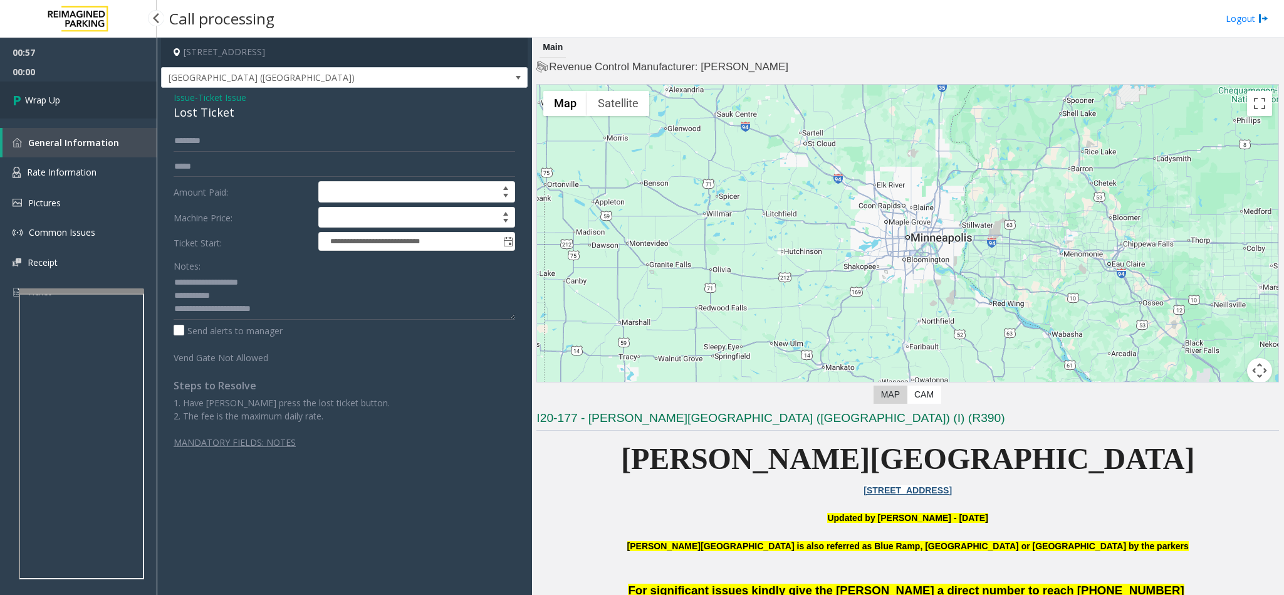
click at [80, 91] on link "Wrap Up" at bounding box center [78, 99] width 157 height 37
